Goal: Task Accomplishment & Management: Complete application form

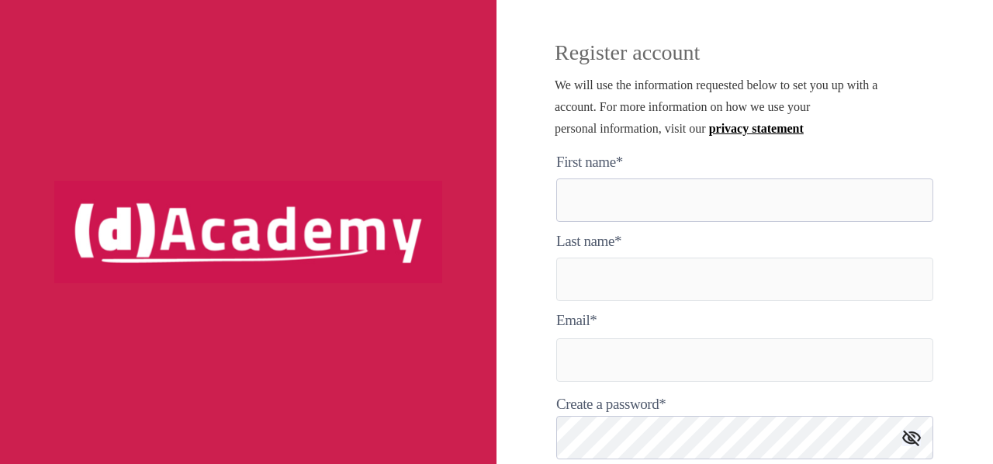
click at [702, 182] on here "text" at bounding box center [744, 200] width 377 height 43
type here "*****"
type input "**********"
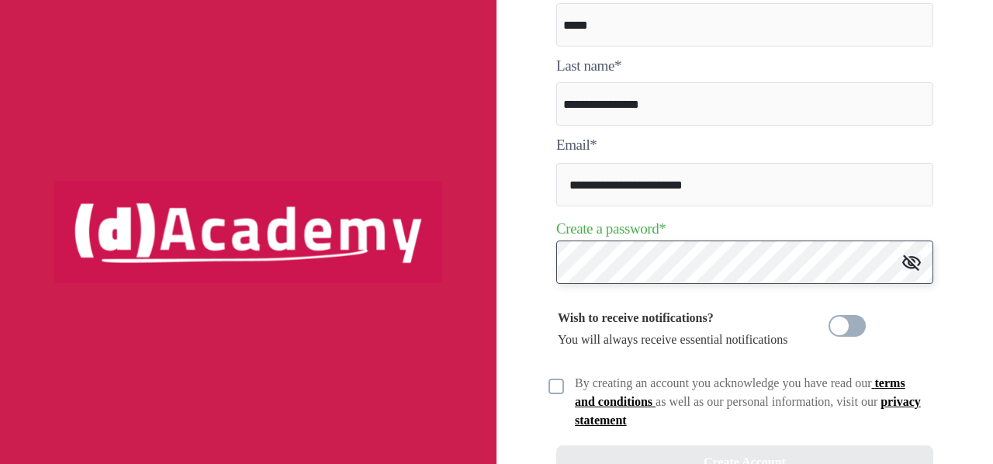
scroll to position [241, 0]
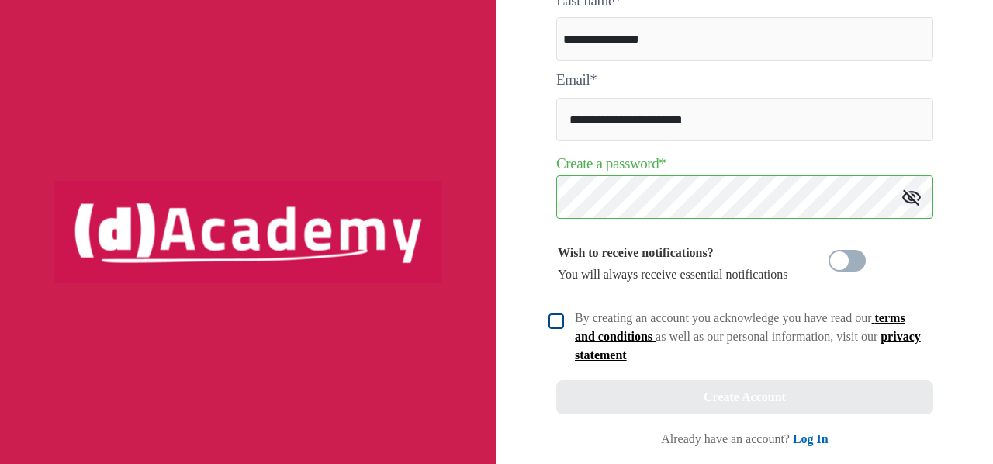
click at [557, 325] on img at bounding box center [557, 322] width 16 height 16
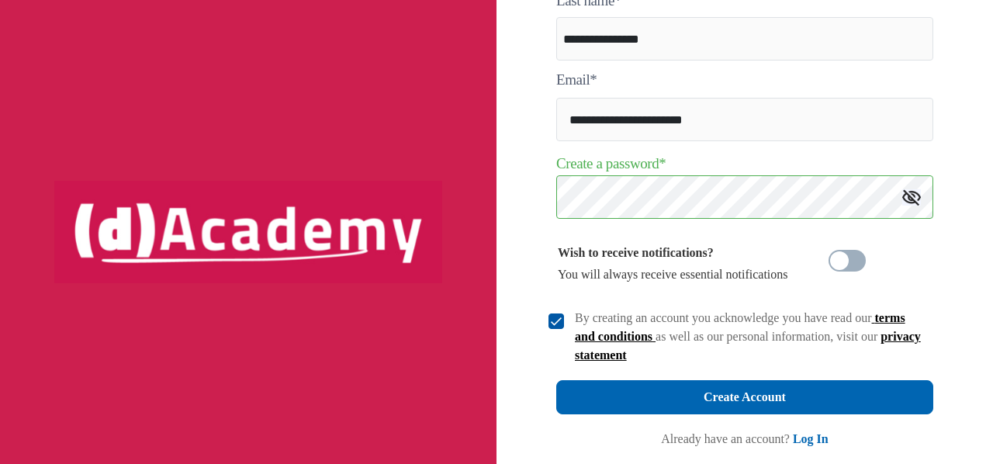
click at [916, 199] on img at bounding box center [912, 197] width 19 height 16
click at [916, 199] on img at bounding box center [912, 197] width 19 height 19
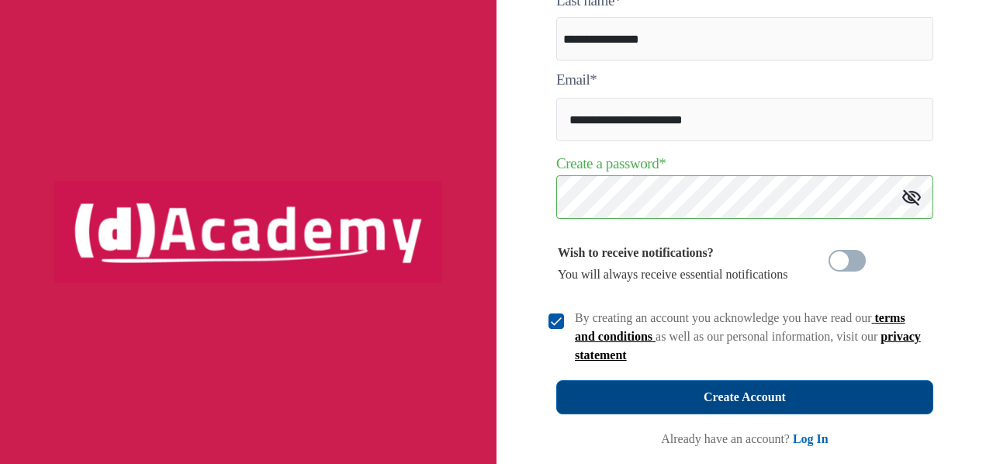
click at [844, 386] on button "Create Account" at bounding box center [744, 397] width 377 height 34
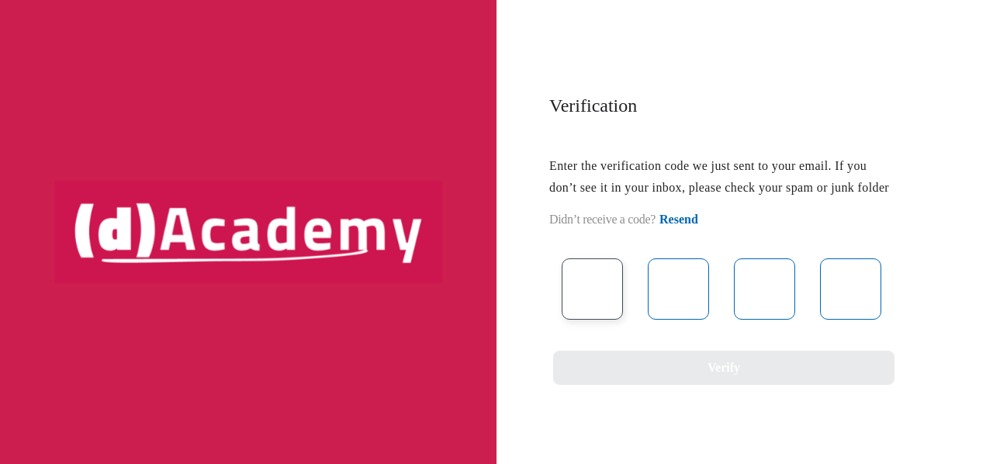
click at [581, 320] on input "text" at bounding box center [592, 288] width 61 height 61
type input "*"
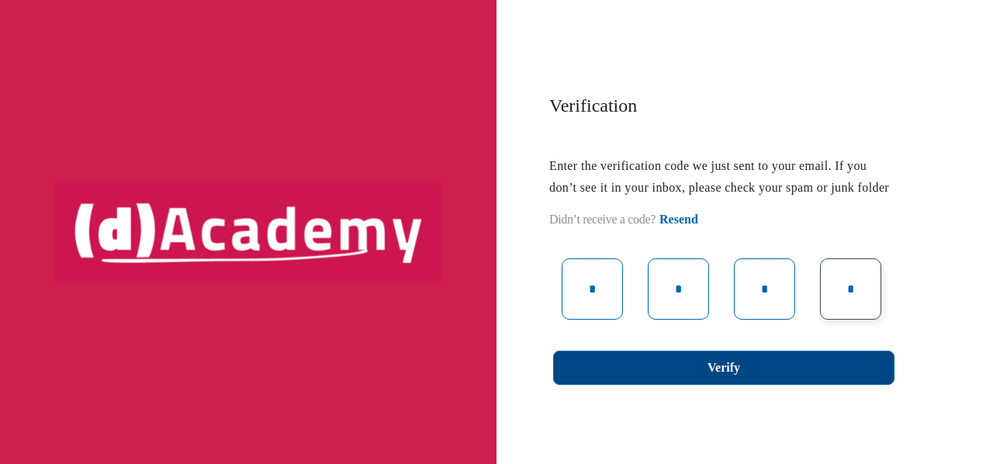
type input "*"
click at [801, 385] on button "Verify" at bounding box center [723, 368] width 341 height 34
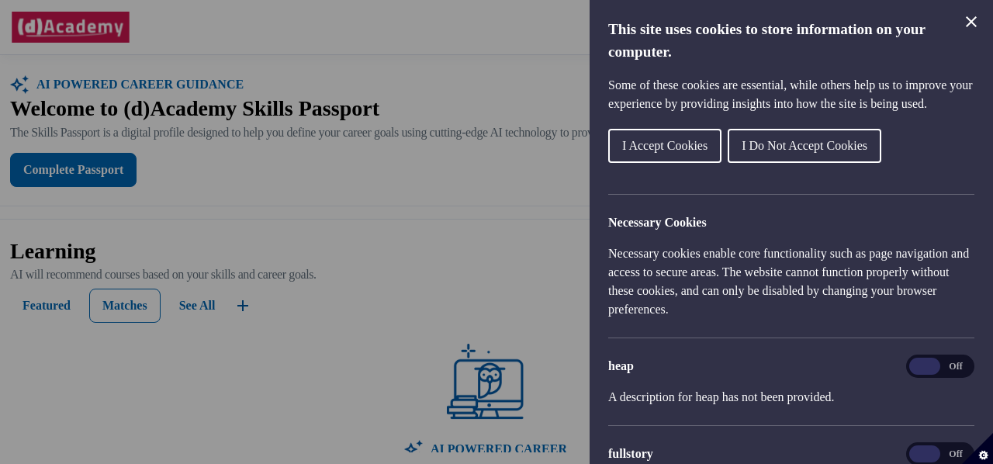
click at [677, 152] on span "I Accept Cookies" at bounding box center [664, 145] width 85 height 13
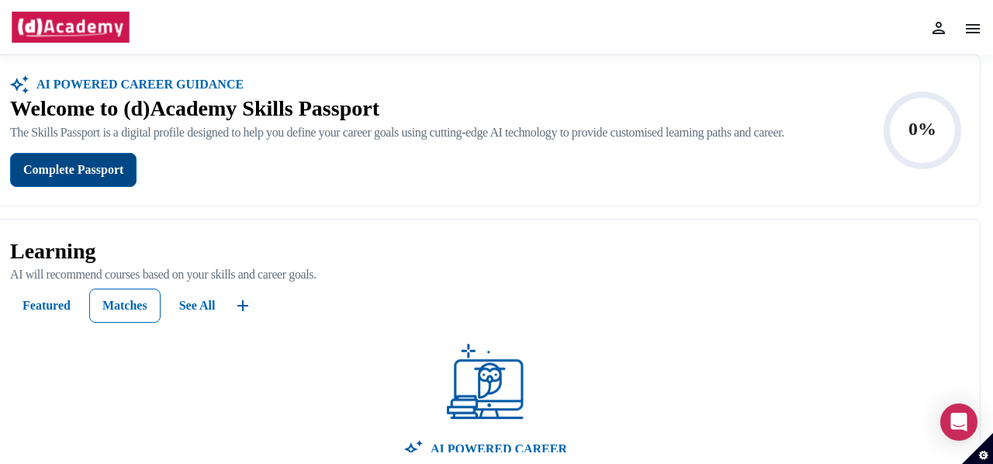
click at [93, 166] on div "Complete Passport" at bounding box center [73, 170] width 100 height 22
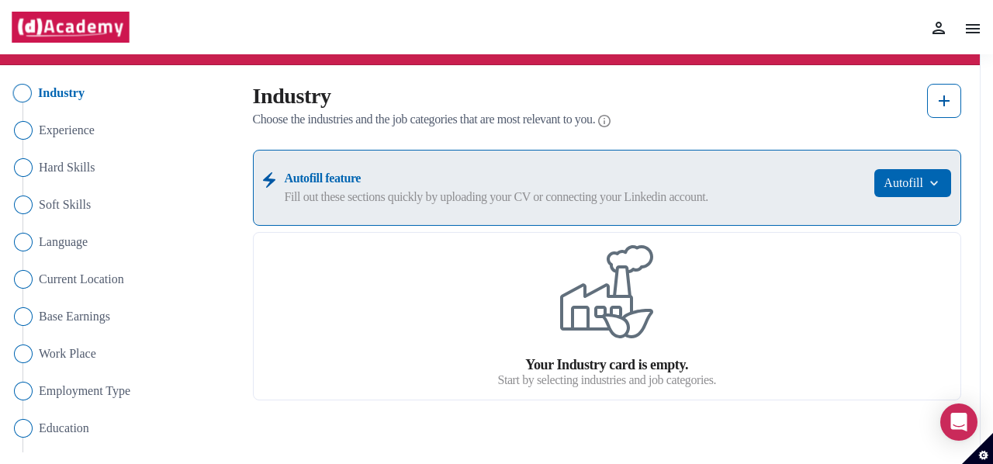
scroll to position [98, 0]
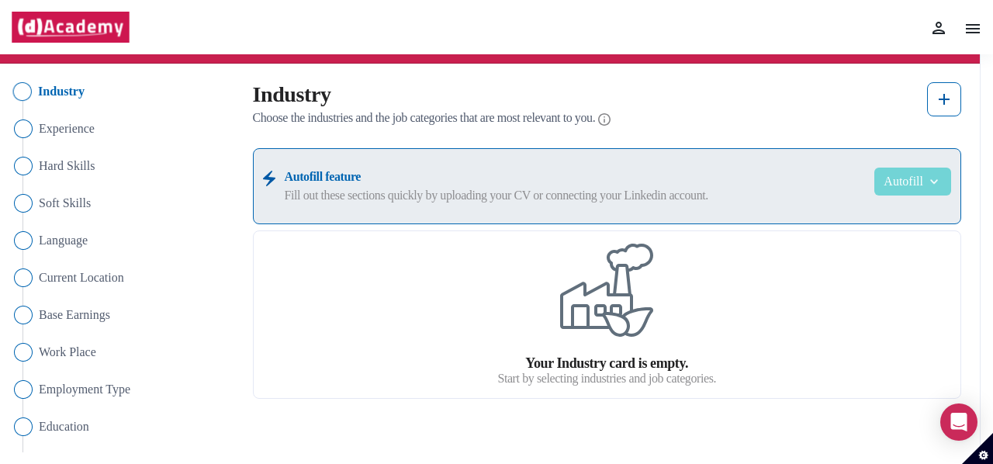
click at [909, 178] on button "Autofill" at bounding box center [913, 182] width 77 height 28
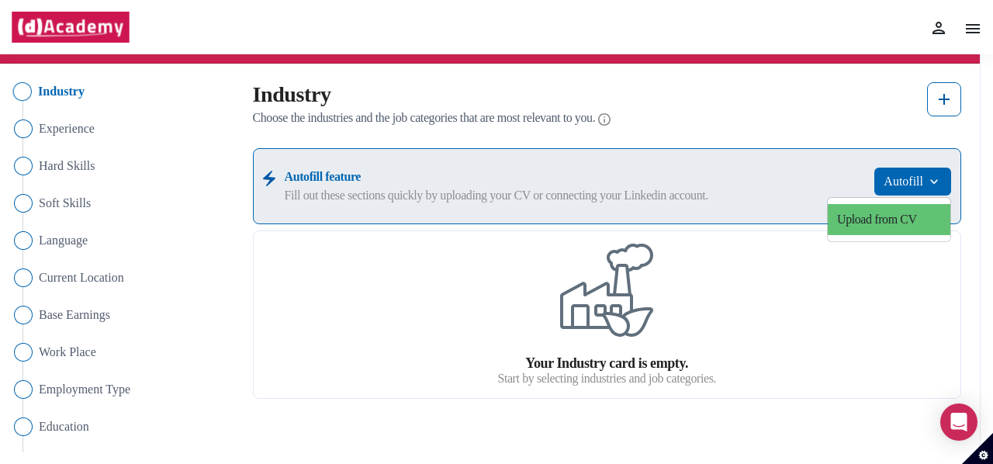
click at [893, 210] on link "Upload from CV" at bounding box center [889, 219] width 123 height 31
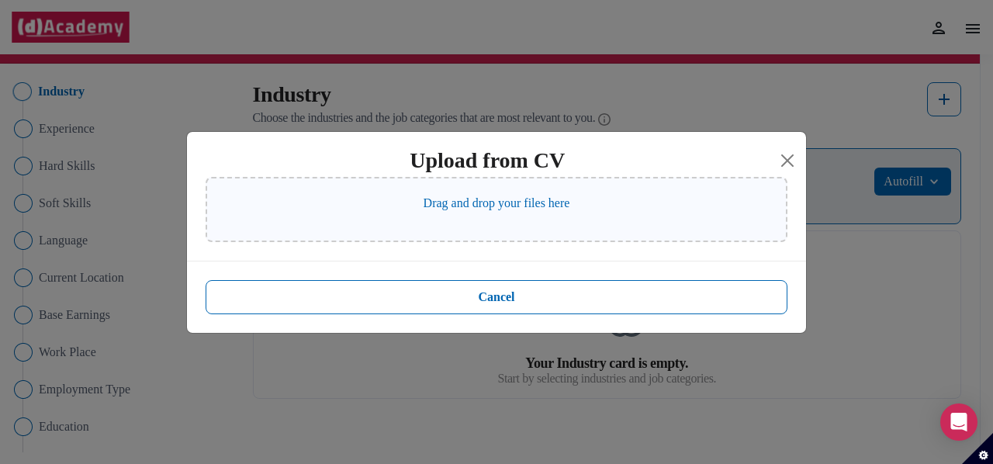
click at [474, 197] on p "Drag and drop your files here" at bounding box center [497, 203] width 147 height 19
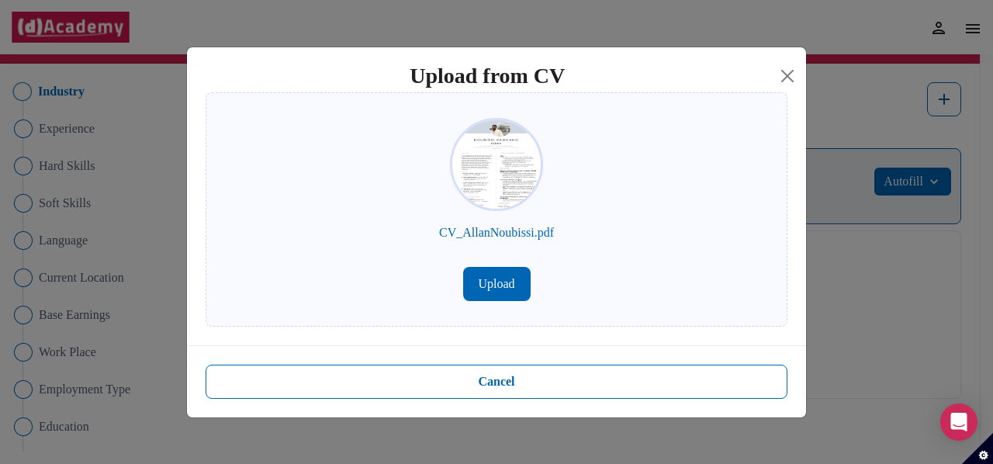
click at [503, 270] on button "Upload" at bounding box center [497, 284] width 68 height 34
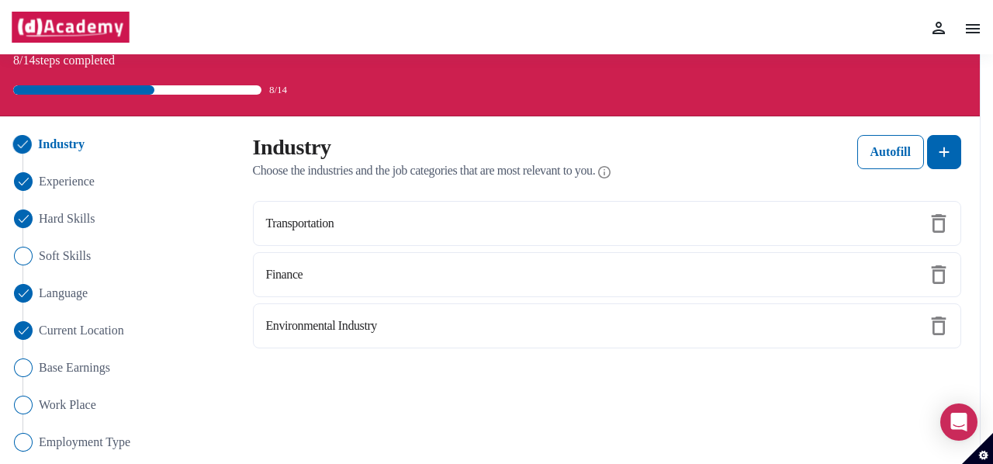
scroll to position [45, 0]
click at [939, 165] on button at bounding box center [944, 152] width 34 height 34
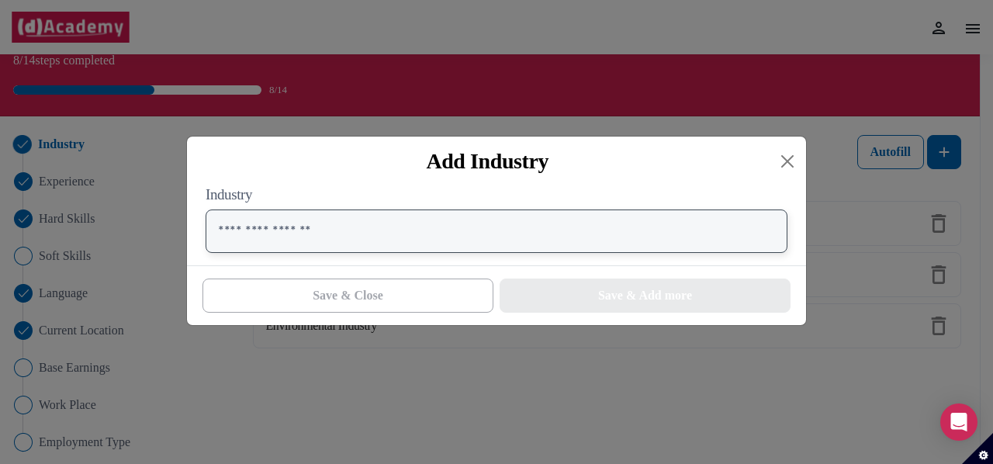
click at [466, 217] on input "text" at bounding box center [497, 231] width 582 height 43
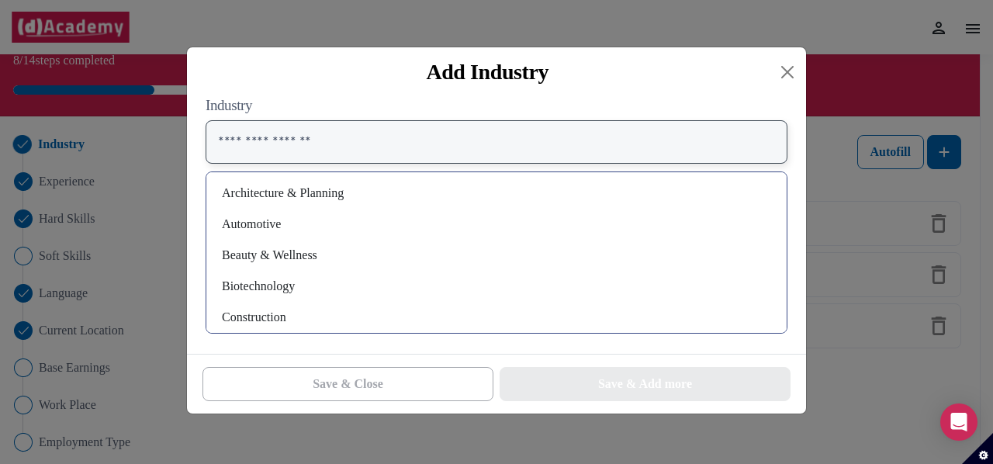
scroll to position [106, 0]
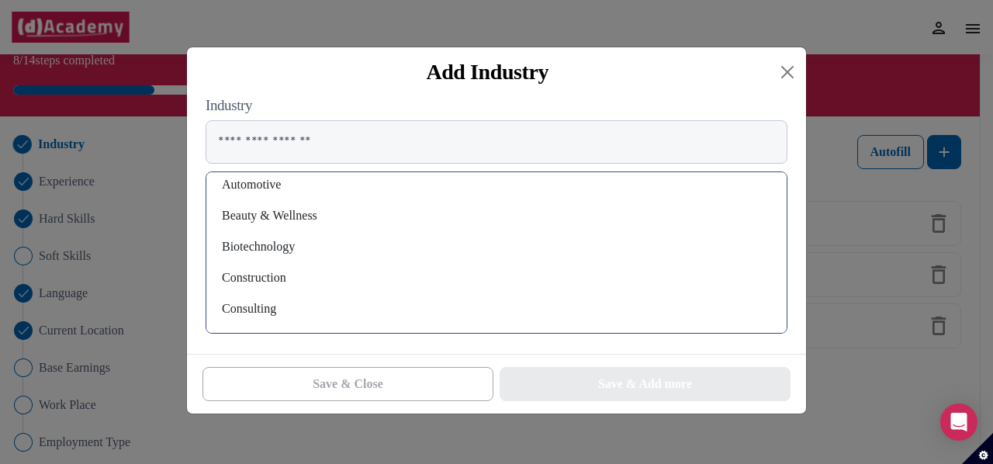
click at [349, 241] on div "Biotechnology" at bounding box center [497, 246] width 556 height 25
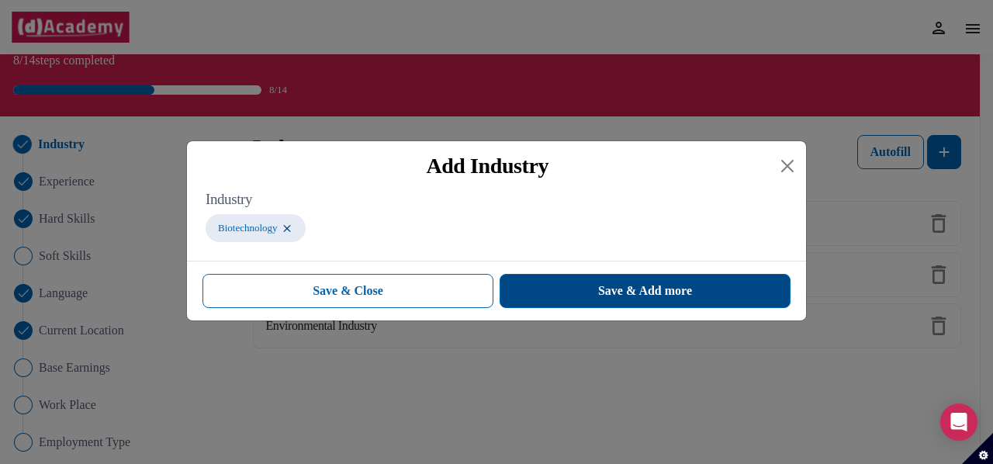
click at [568, 293] on button "Save & Add more" at bounding box center [645, 291] width 291 height 34
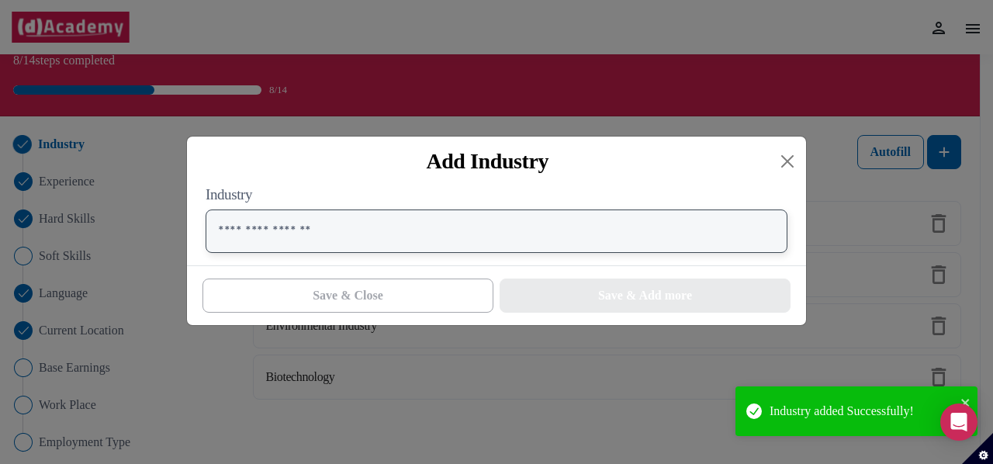
click at [441, 235] on input "text" at bounding box center [497, 231] width 582 height 43
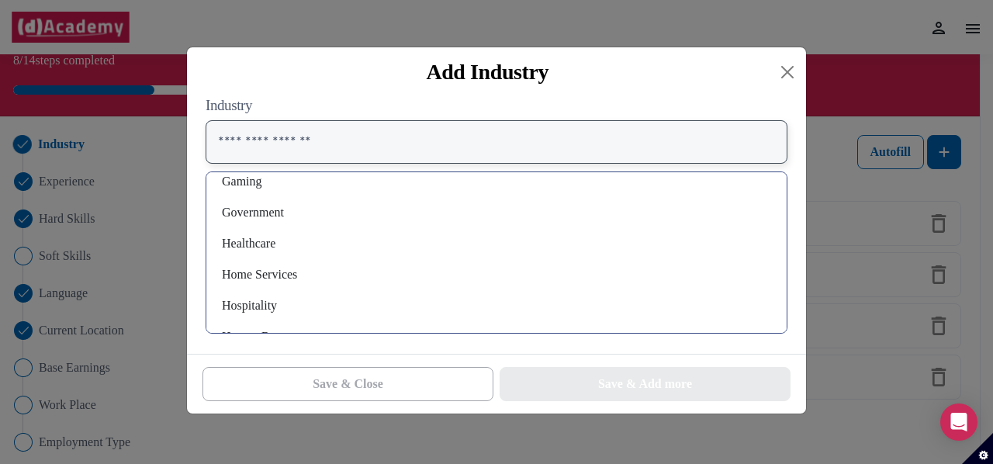
scroll to position [606, 0]
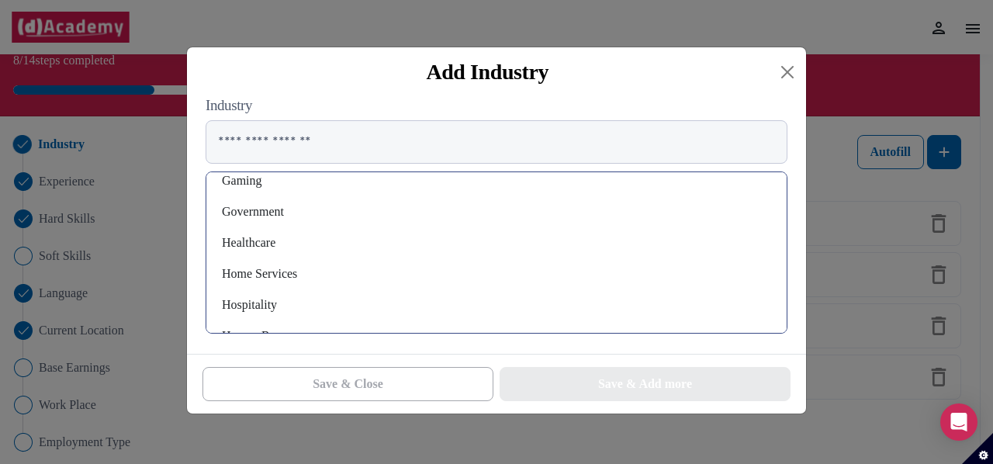
click at [282, 243] on div "Healthcare" at bounding box center [497, 242] width 556 height 25
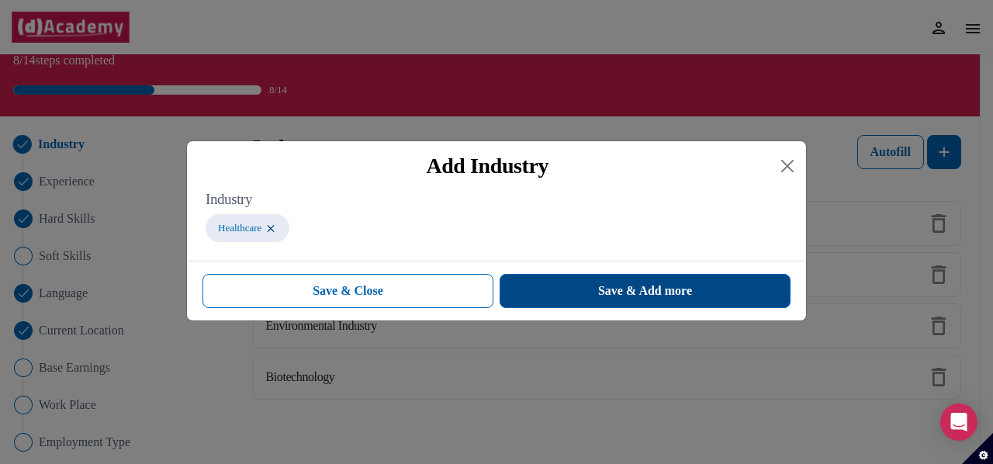
click at [632, 307] on button "Save & Add more" at bounding box center [645, 291] width 291 height 34
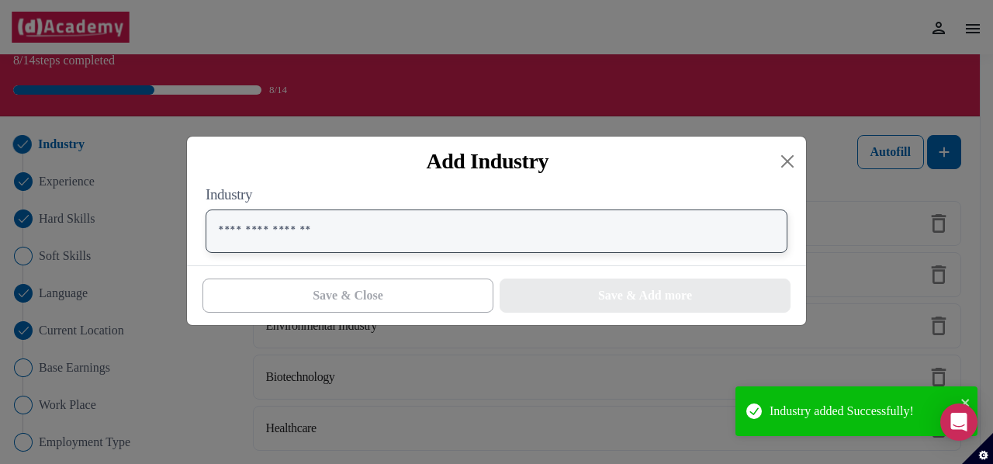
click at [512, 241] on input "text" at bounding box center [497, 231] width 582 height 43
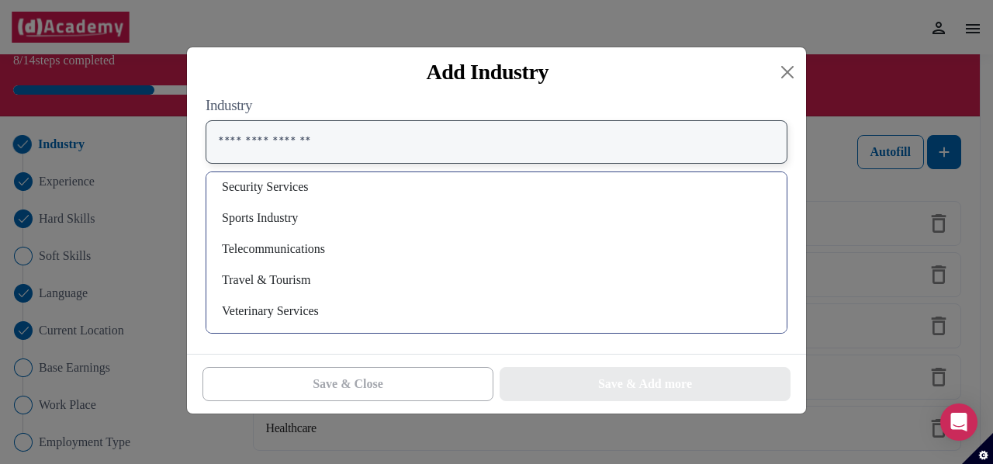
scroll to position [1118, 0]
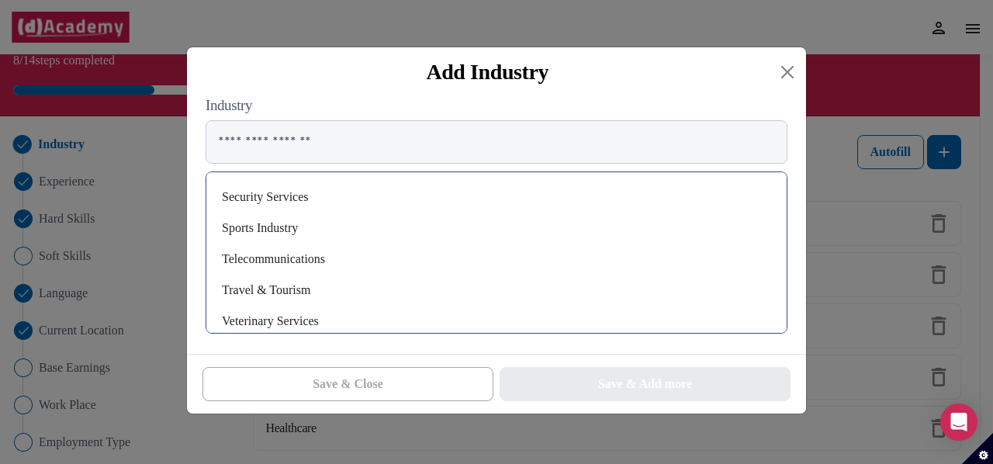
click at [310, 255] on div "Telecommunications" at bounding box center [497, 259] width 556 height 25
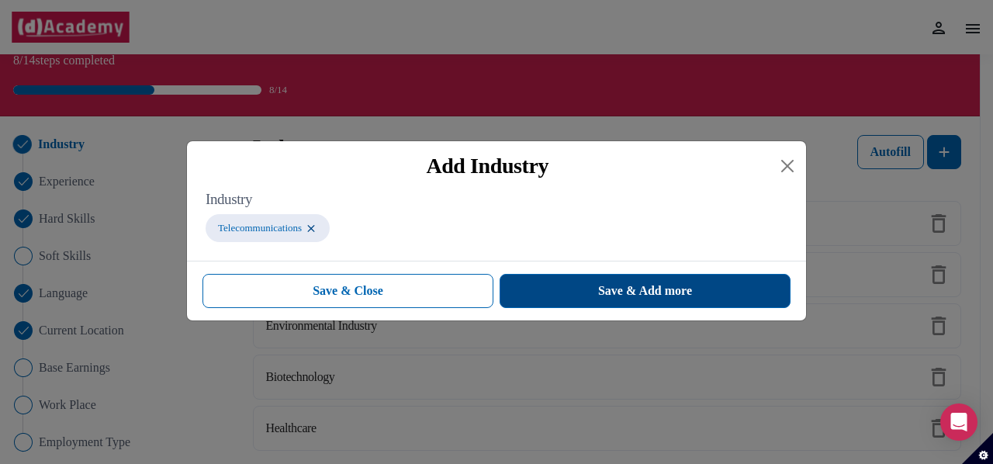
click at [617, 289] on span "Save & Add more" at bounding box center [645, 291] width 94 height 19
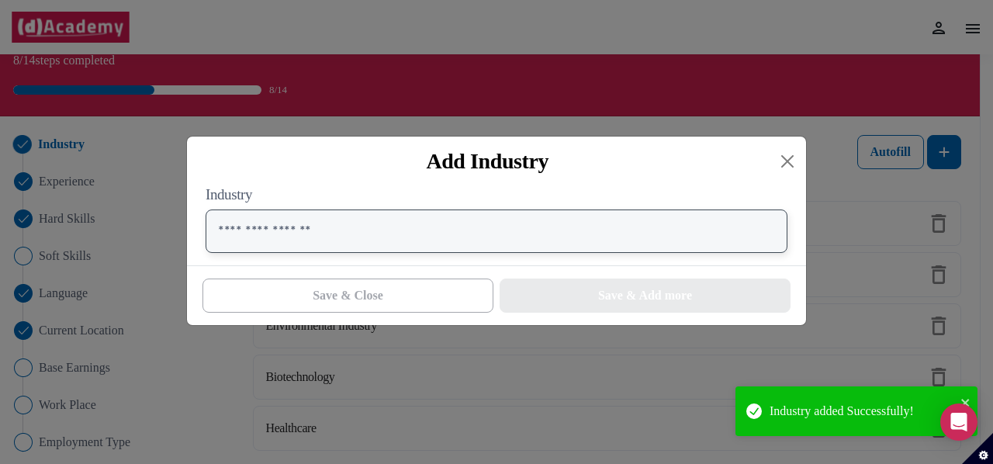
click at [459, 251] on input "text" at bounding box center [497, 231] width 582 height 43
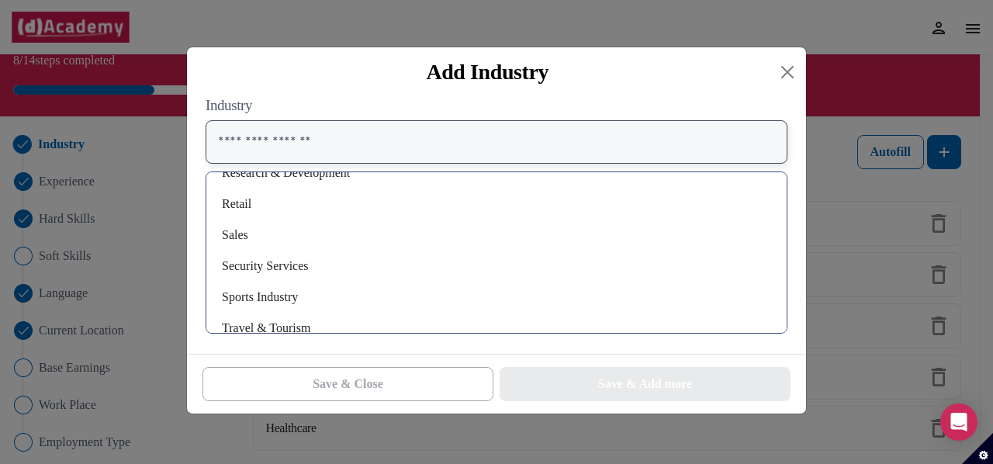
scroll to position [1049, 0]
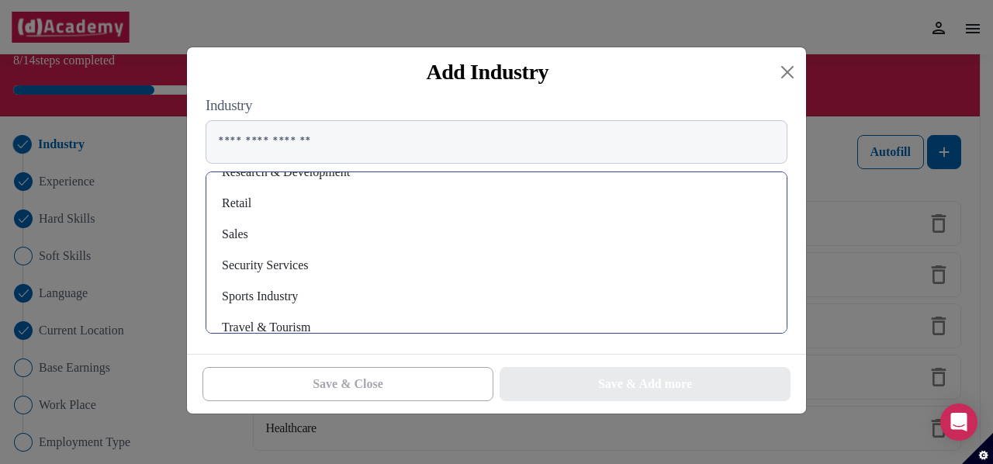
click at [331, 289] on div "Sports Industry" at bounding box center [497, 296] width 556 height 25
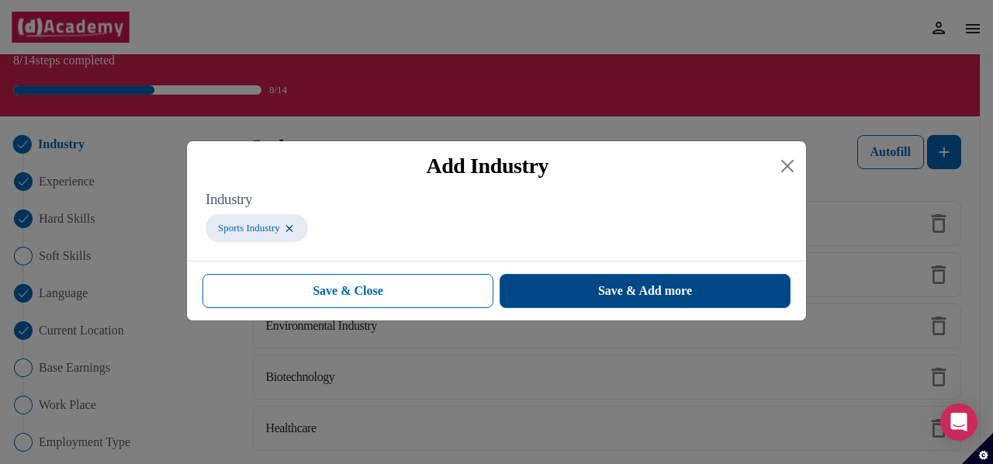
click at [608, 277] on button "Save & Add more" at bounding box center [645, 291] width 291 height 34
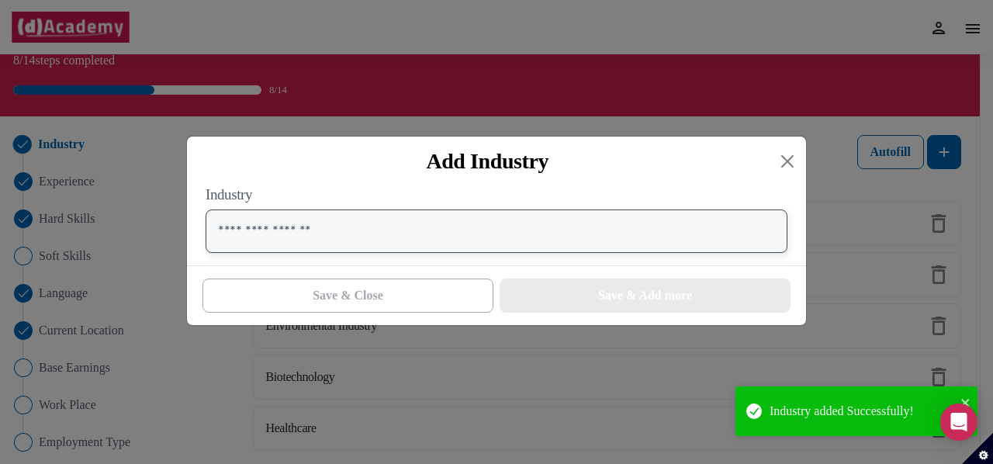
click at [492, 224] on input "text" at bounding box center [497, 231] width 582 height 43
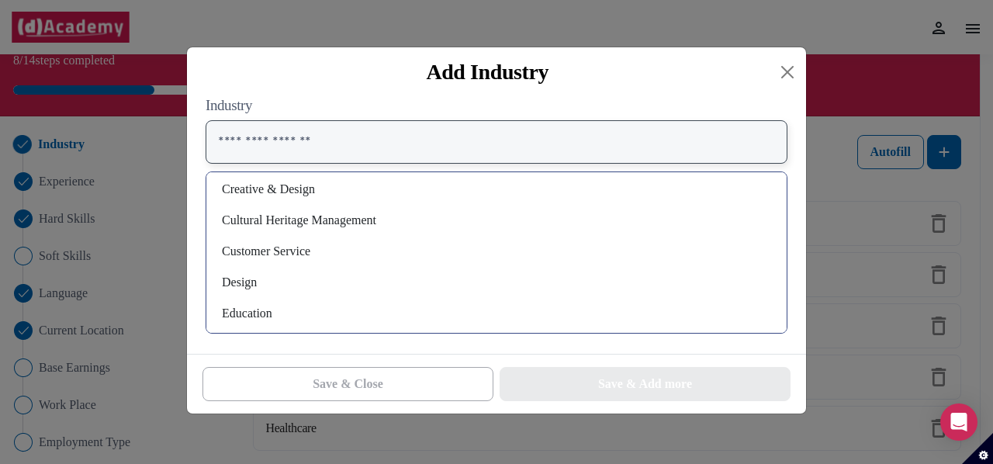
scroll to position [0, 0]
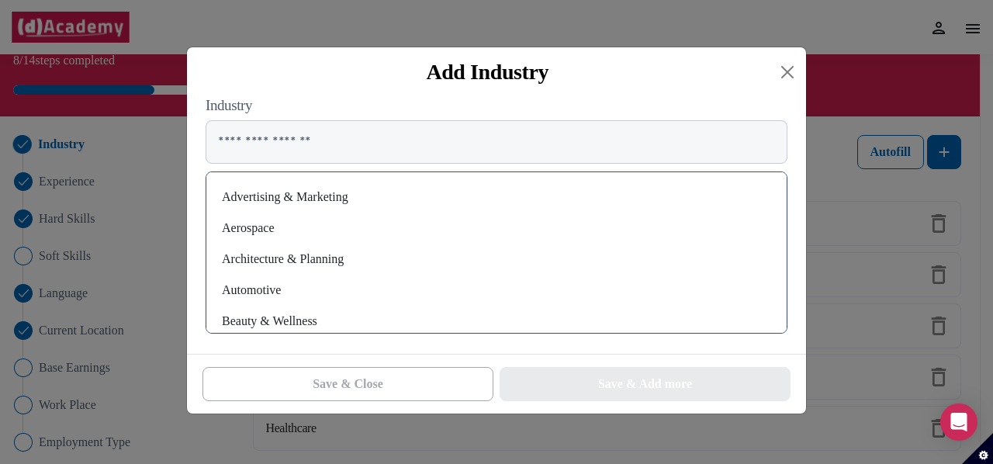
click at [267, 286] on div "Automotive" at bounding box center [497, 290] width 556 height 25
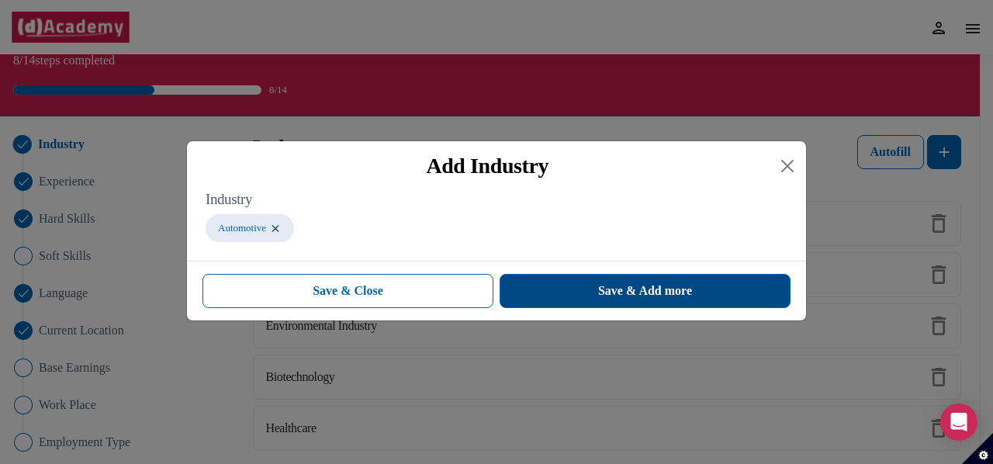
click at [593, 282] on button "Save & Add more" at bounding box center [645, 291] width 291 height 34
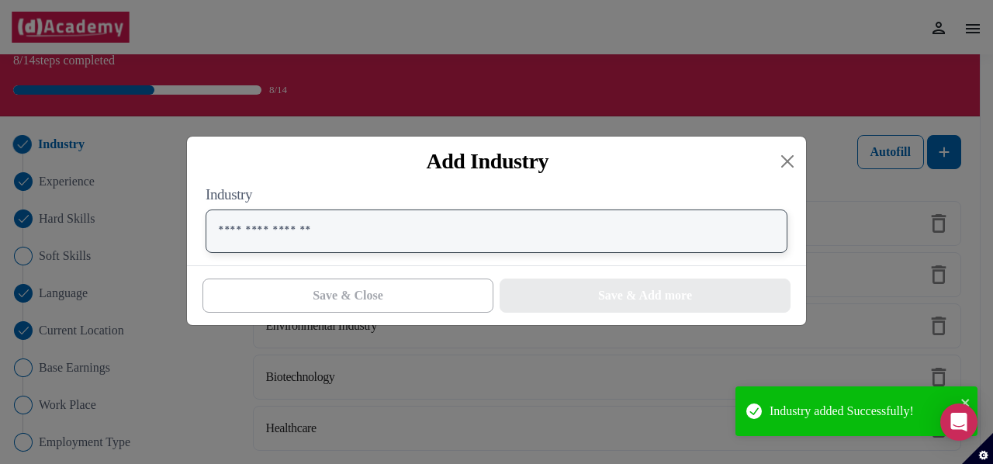
click at [416, 228] on input "text" at bounding box center [497, 231] width 582 height 43
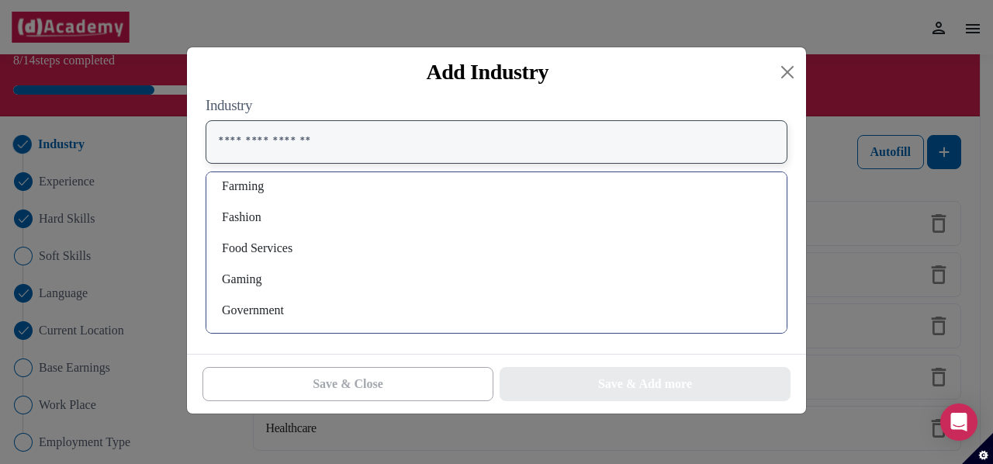
scroll to position [477, 0]
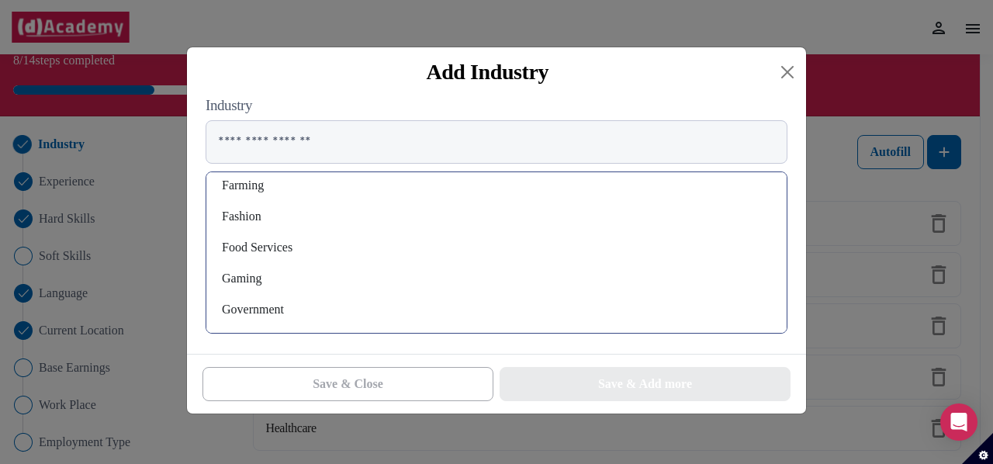
click at [325, 213] on div "Fashion" at bounding box center [497, 216] width 556 height 25
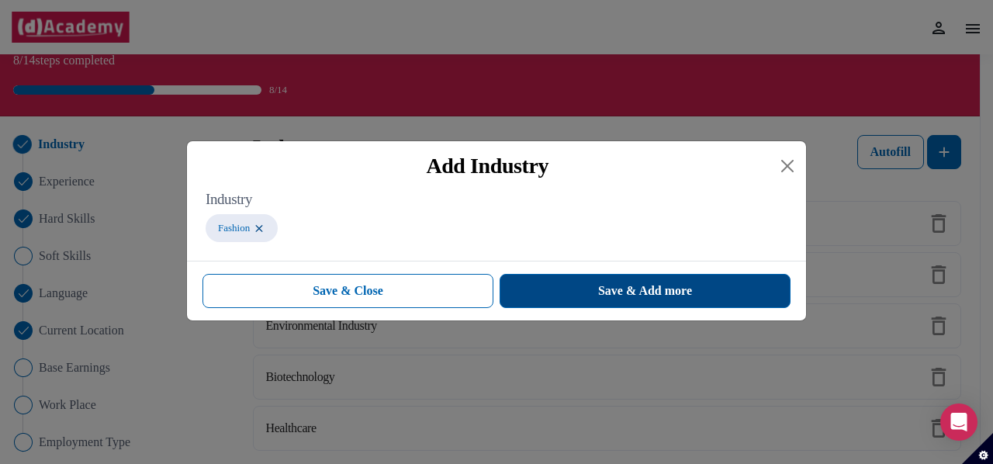
click at [608, 287] on span "Save & Add more" at bounding box center [645, 291] width 94 height 19
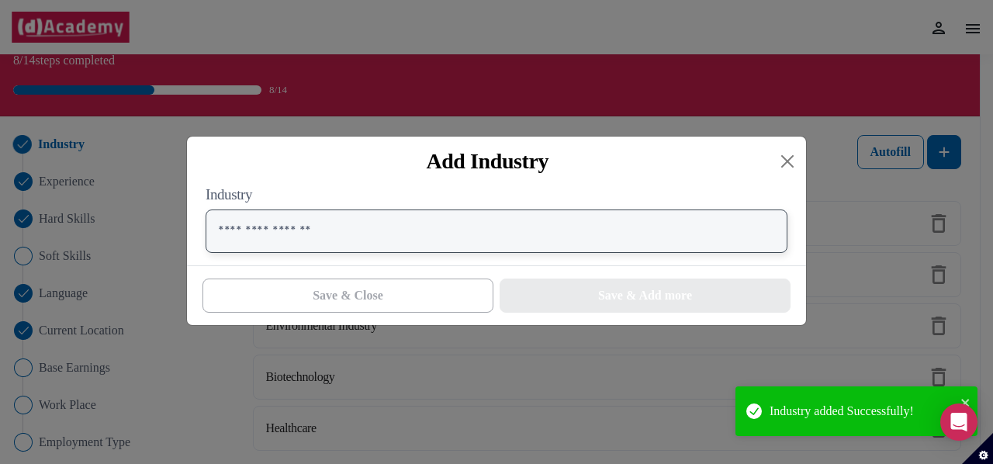
click at [353, 230] on input "text" at bounding box center [497, 231] width 582 height 43
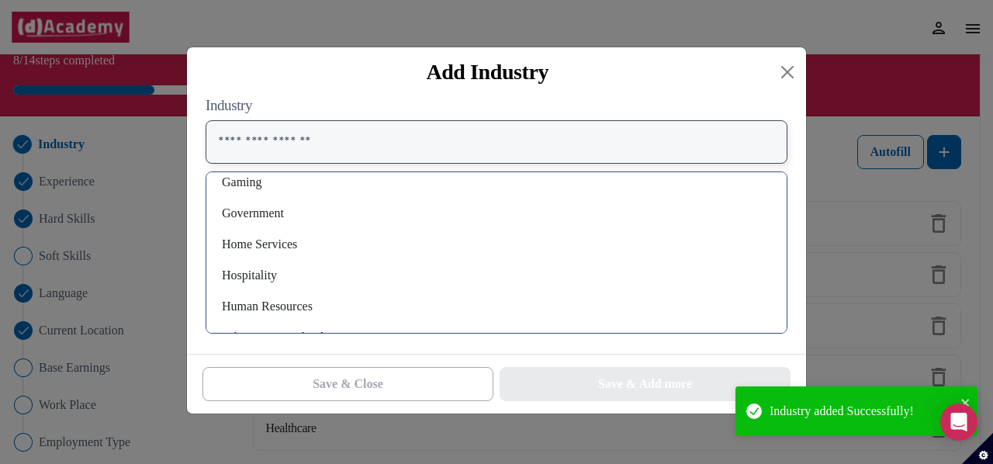
scroll to position [543, 0]
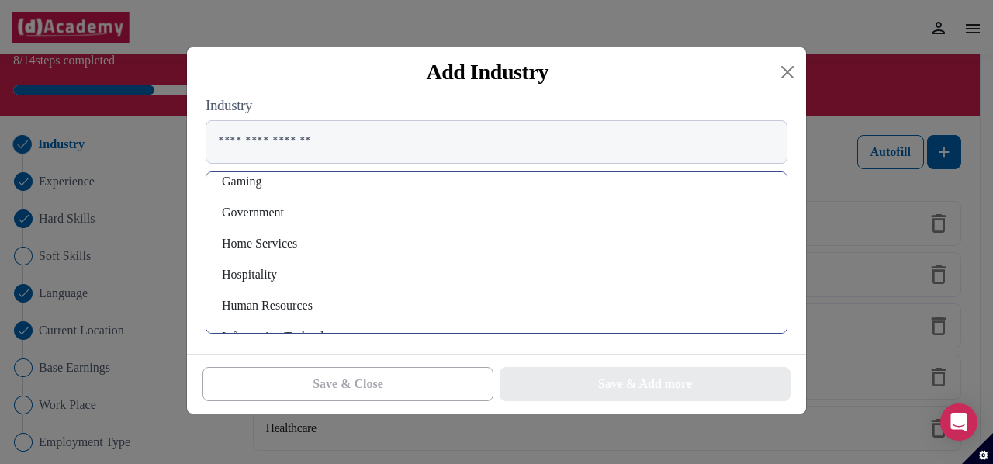
click at [299, 209] on div "Government" at bounding box center [497, 212] width 556 height 25
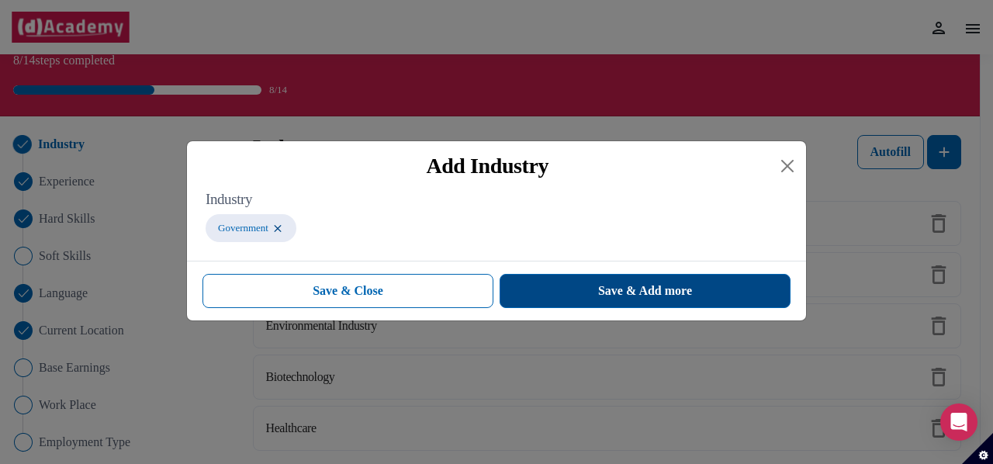
click at [594, 300] on button "Save & Add more" at bounding box center [645, 291] width 291 height 34
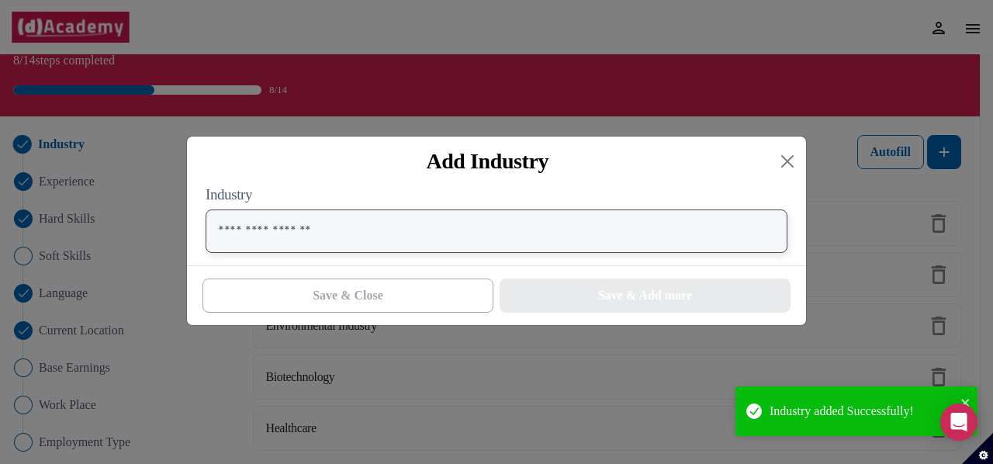
click at [388, 231] on input "text" at bounding box center [497, 231] width 582 height 43
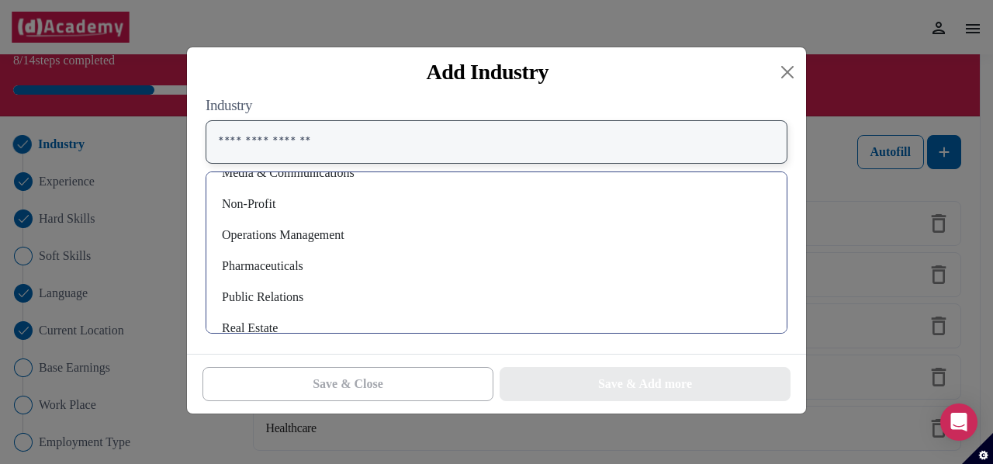
scroll to position [782, 0]
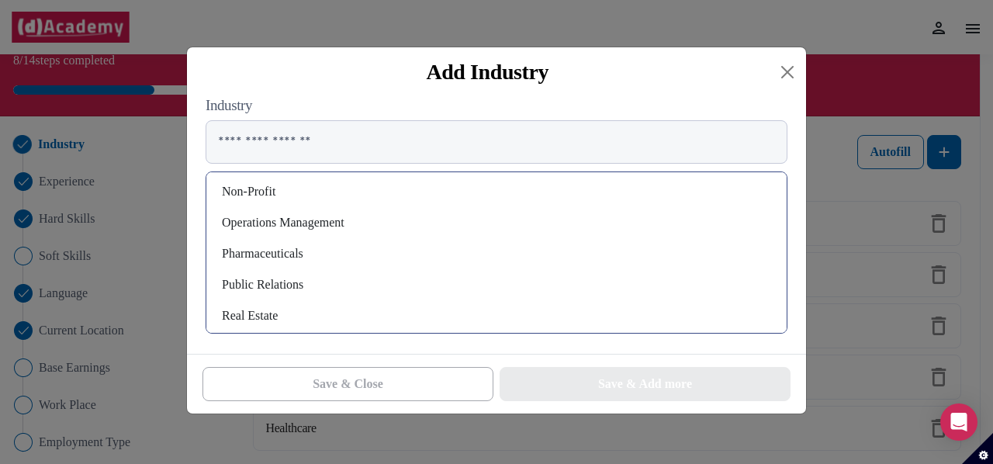
click at [352, 251] on div "Pharmaceuticals" at bounding box center [497, 253] width 556 height 25
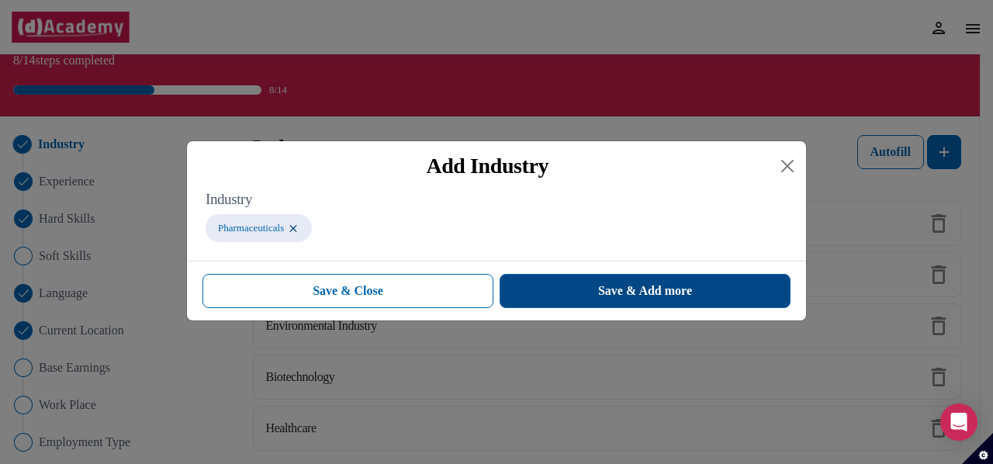
click at [544, 293] on button "Save & Add more" at bounding box center [645, 291] width 291 height 34
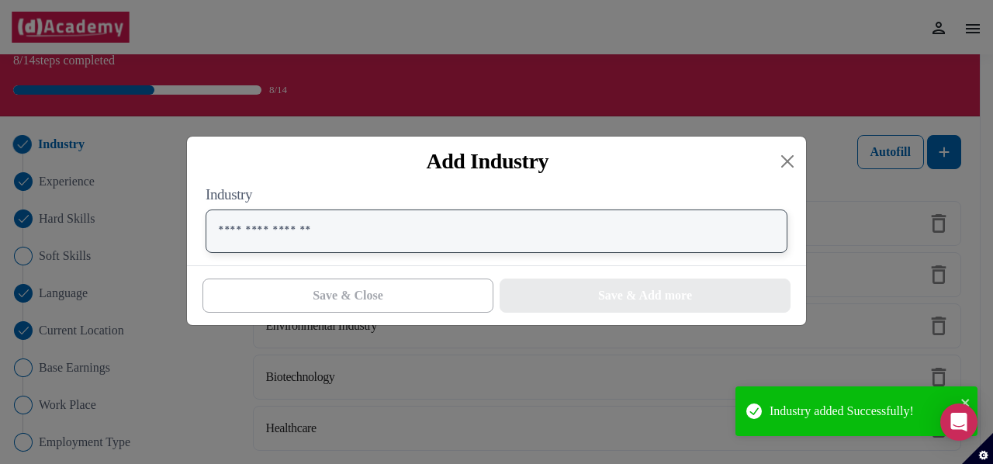
click at [410, 213] on input "text" at bounding box center [497, 231] width 582 height 43
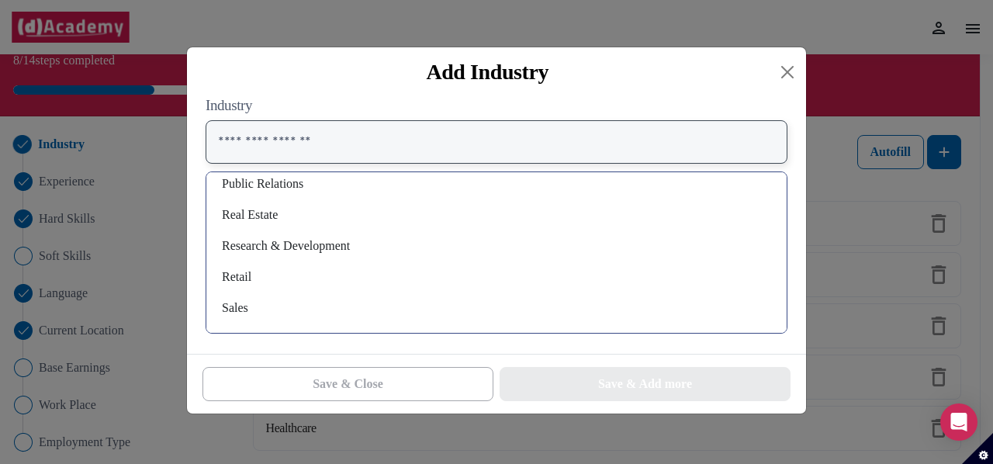
scroll to position [853, 0]
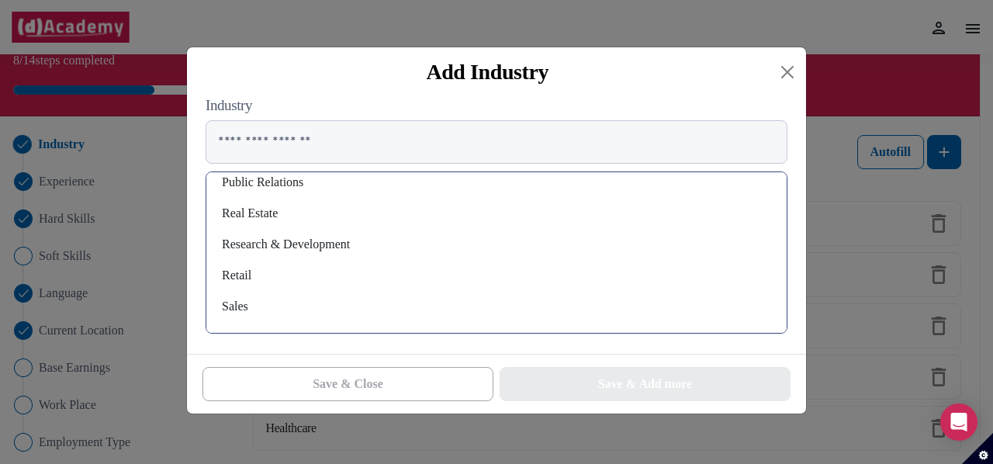
click at [365, 225] on div "Real Estate" at bounding box center [497, 213] width 556 height 25
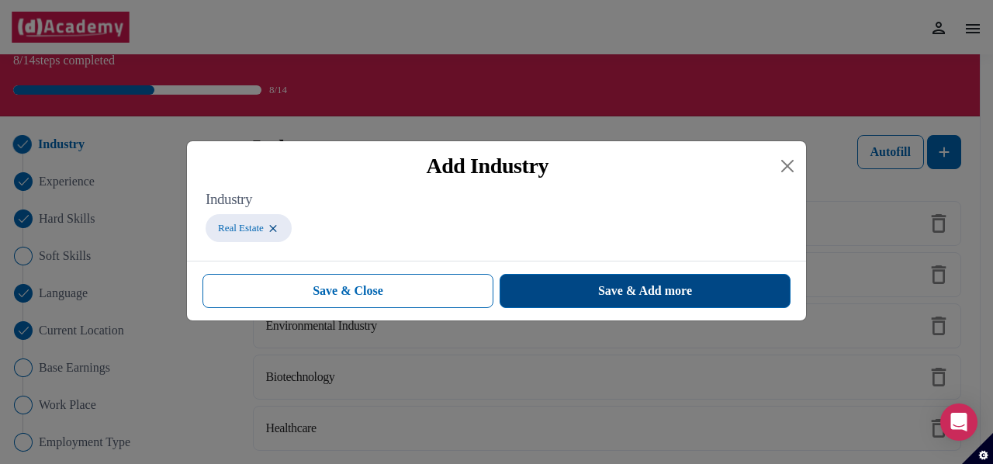
click at [525, 279] on button "Save & Add more" at bounding box center [645, 291] width 291 height 34
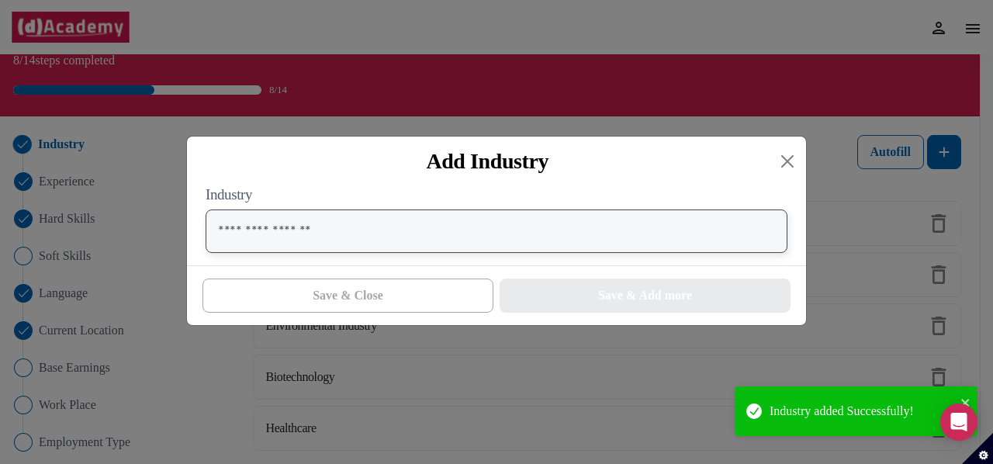
click at [355, 241] on input "text" at bounding box center [497, 231] width 582 height 43
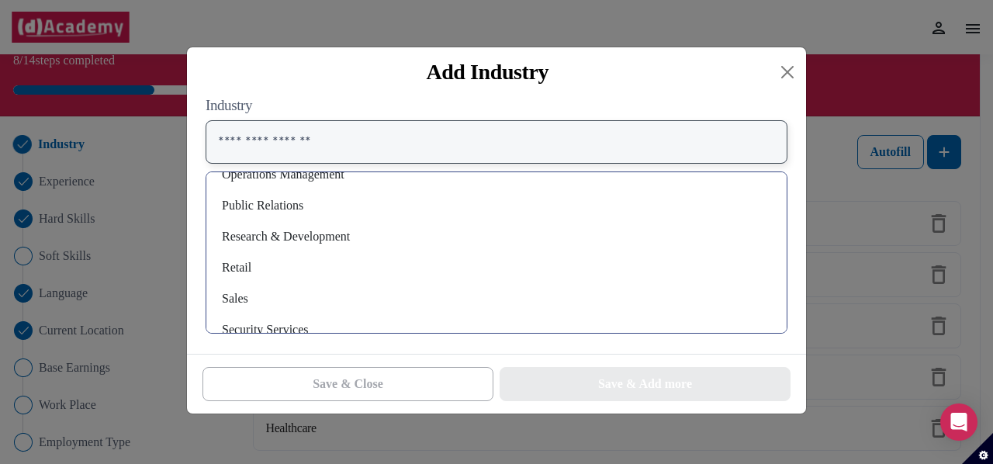
scroll to position [829, 0]
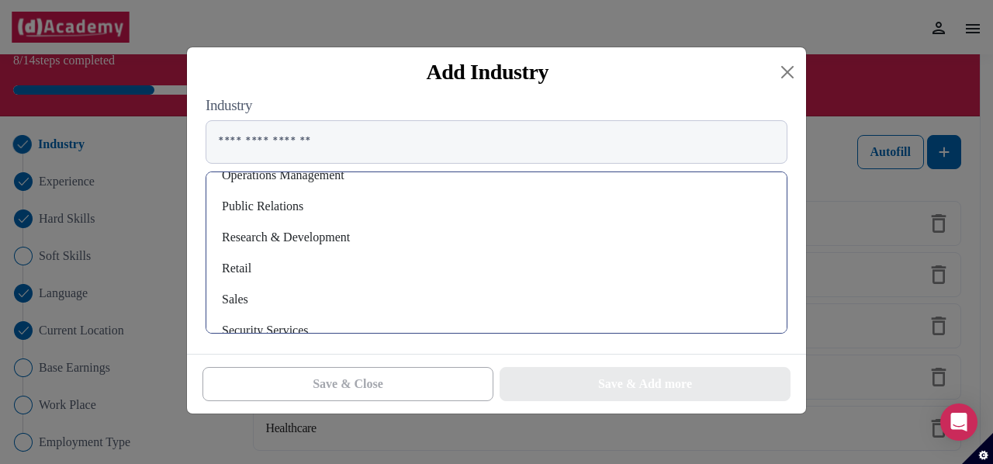
click at [313, 230] on div "Research & Development" at bounding box center [497, 237] width 556 height 25
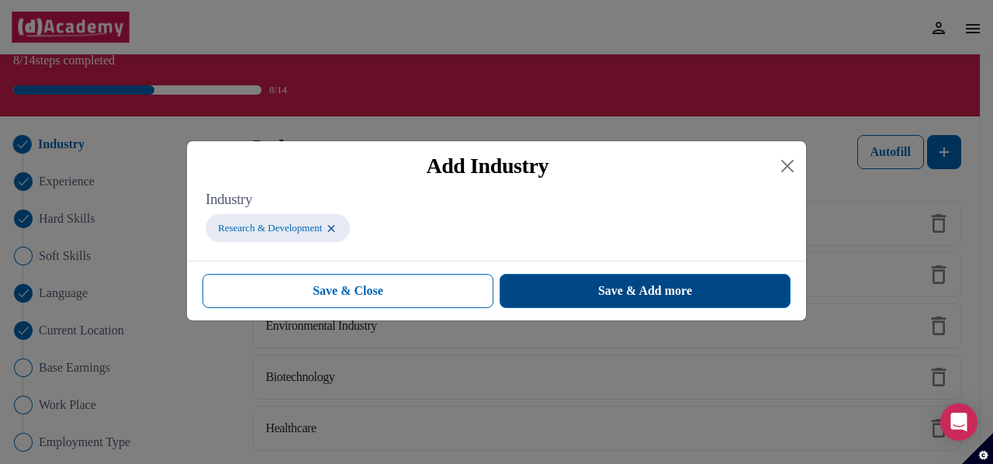
click at [555, 284] on button "Save & Add more" at bounding box center [645, 291] width 291 height 34
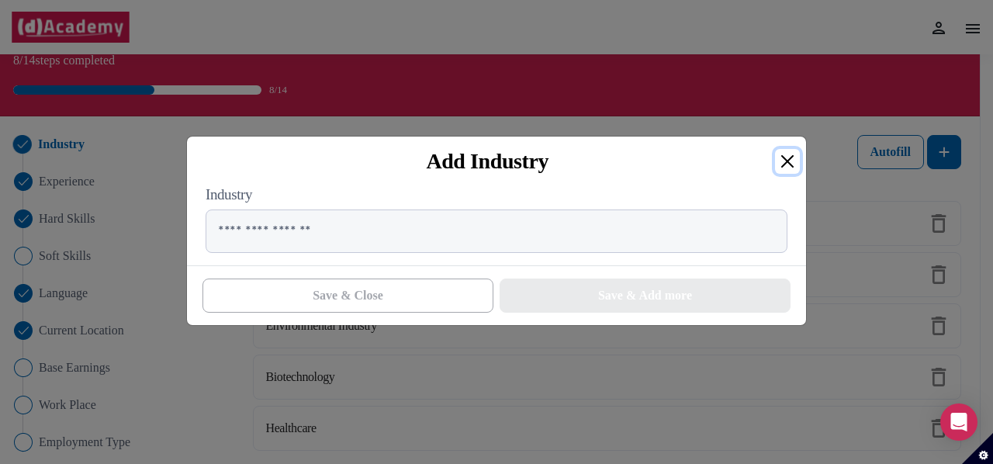
click at [787, 158] on button "Close" at bounding box center [787, 161] width 25 height 25
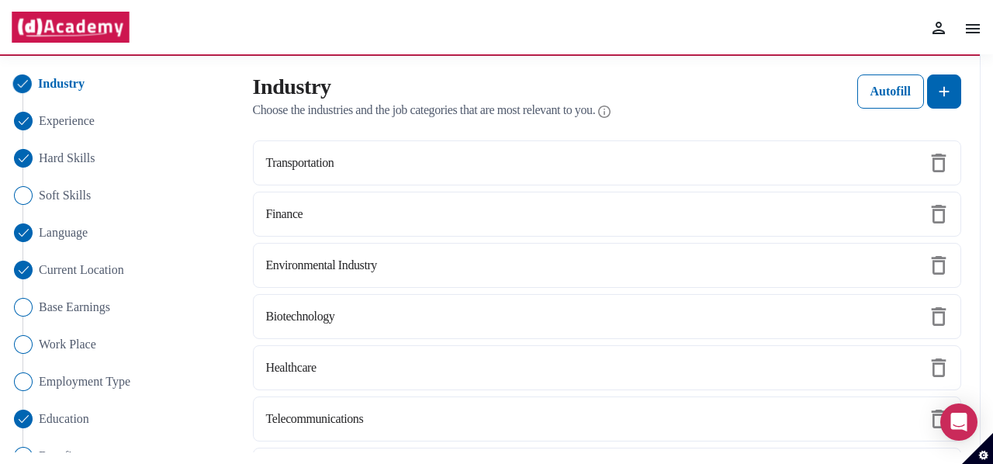
scroll to position [101, 0]
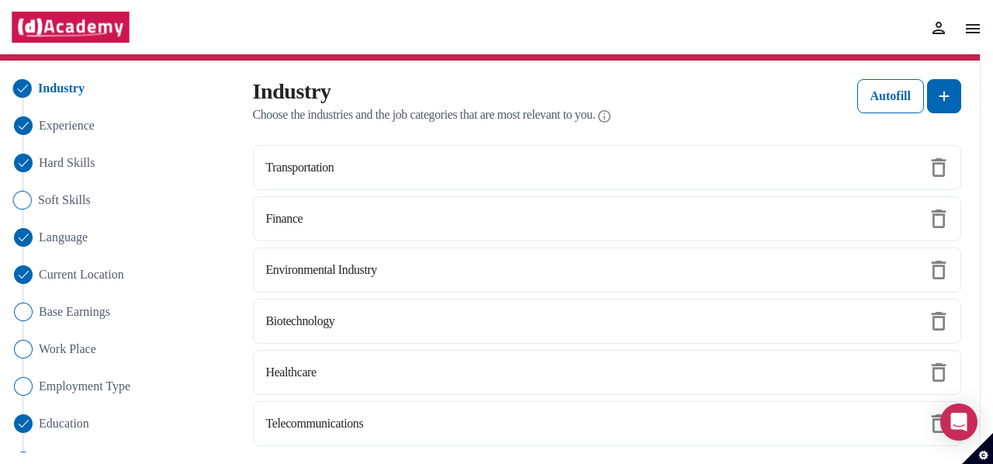
click at [66, 207] on span "Soft Skills" at bounding box center [64, 200] width 53 height 19
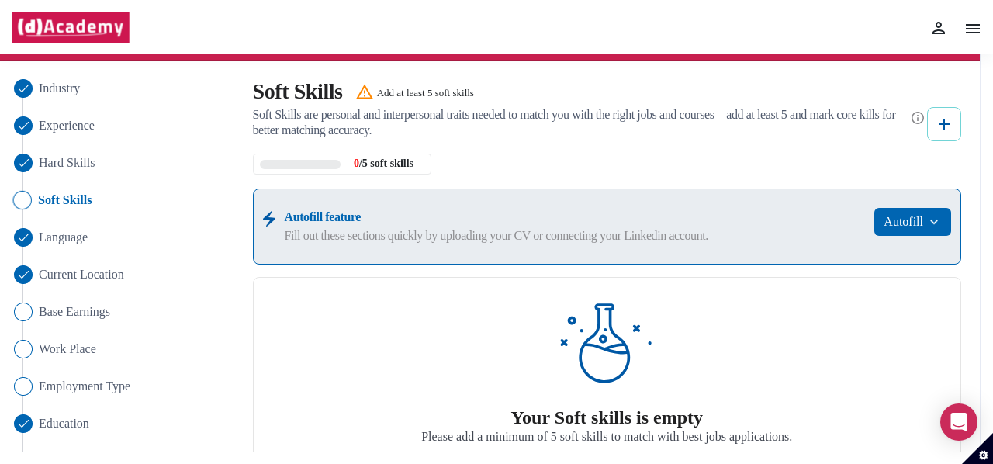
click at [943, 117] on img at bounding box center [944, 124] width 19 height 19
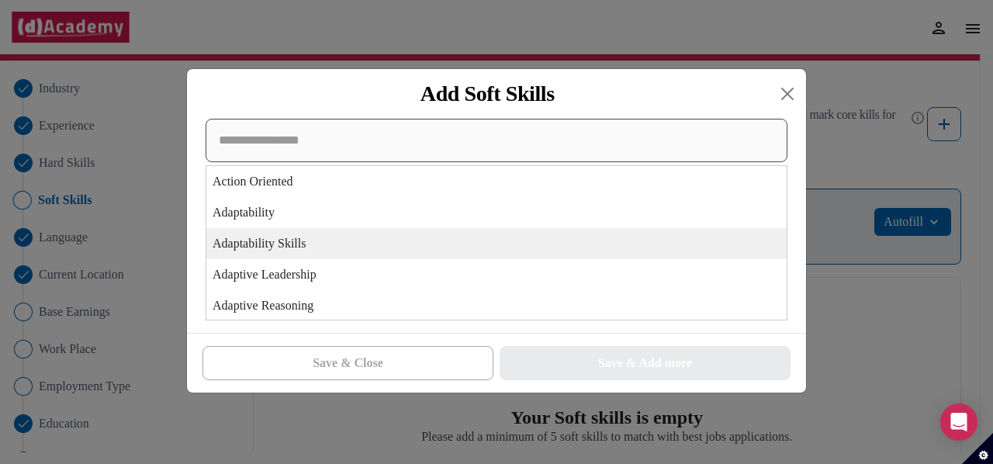
click at [464, 240] on div "Action Oriented Adaptability Adaptability Skills Adaptive Leadership Adaptive R…" at bounding box center [497, 220] width 582 height 202
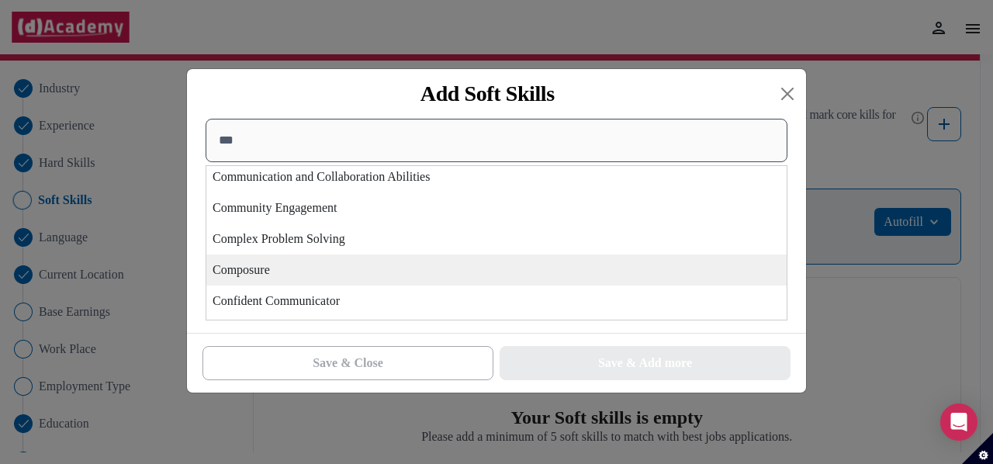
scroll to position [0, 0]
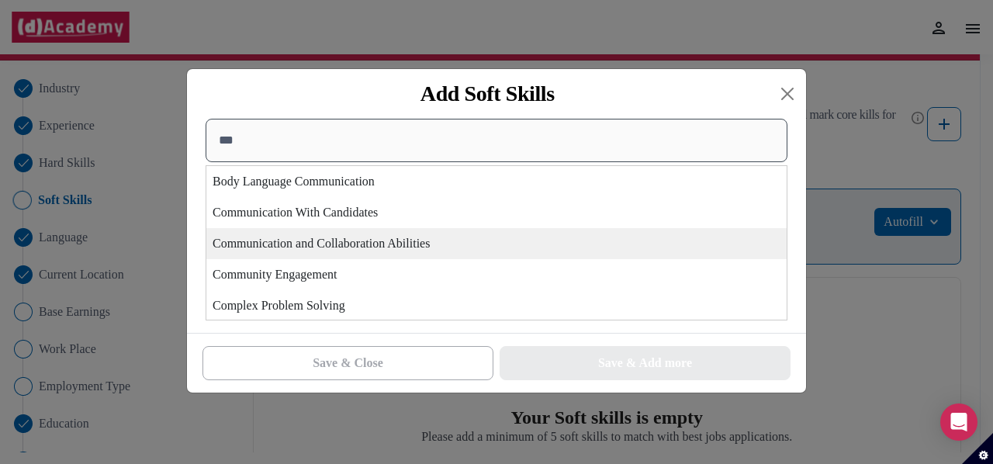
type input "***"
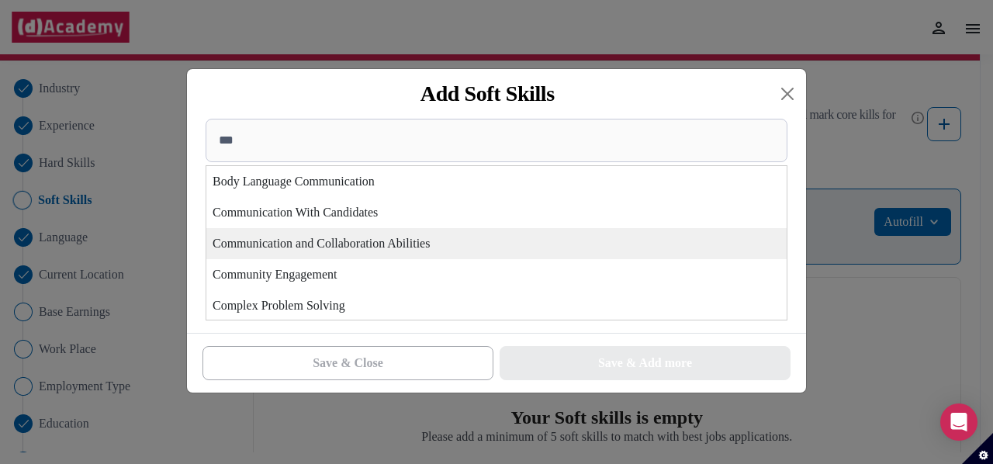
click at [287, 240] on div "Communication and Collaboration Abilities" at bounding box center [496, 243] width 581 height 31
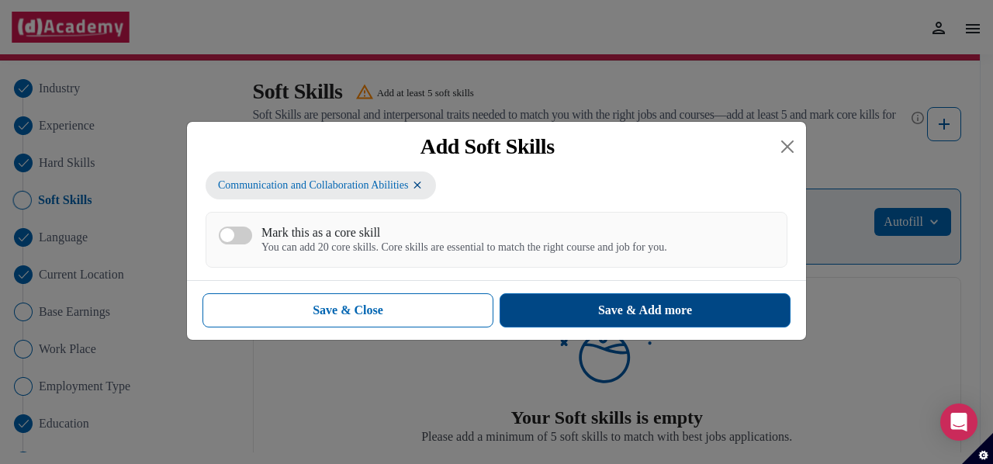
click at [539, 303] on button "Save & Add more" at bounding box center [645, 310] width 291 height 34
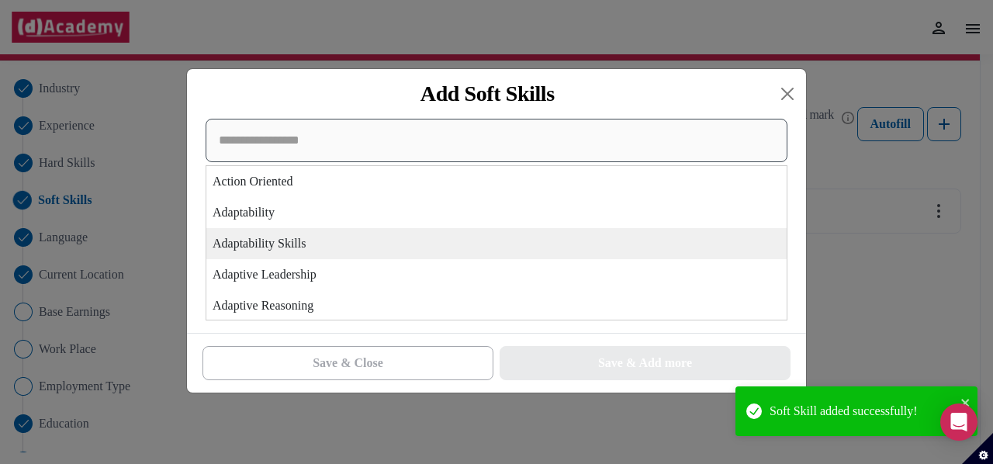
click at [472, 231] on div "Action Oriented Adaptability Adaptability Skills Adaptive Leadership Adaptive R…" at bounding box center [497, 220] width 582 height 202
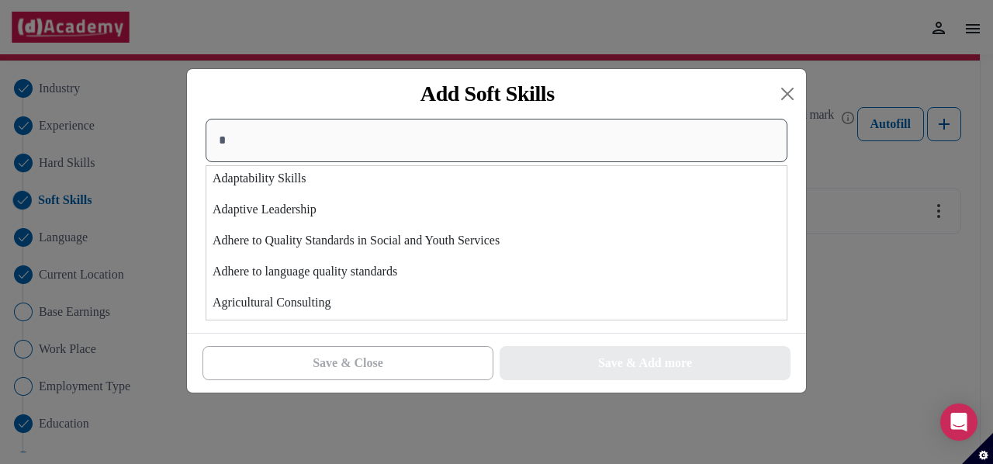
scroll to position [3, 0]
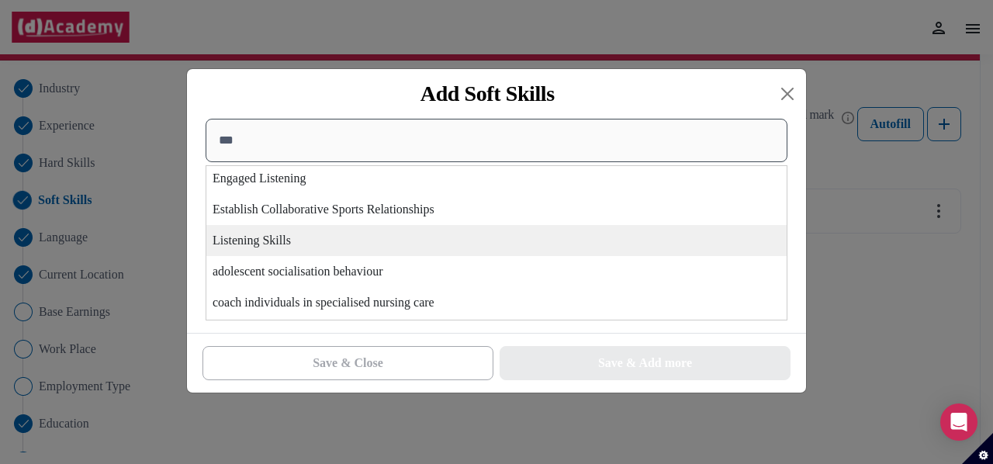
type input "***"
click at [472, 231] on div "Listening Skills" at bounding box center [496, 240] width 581 height 31
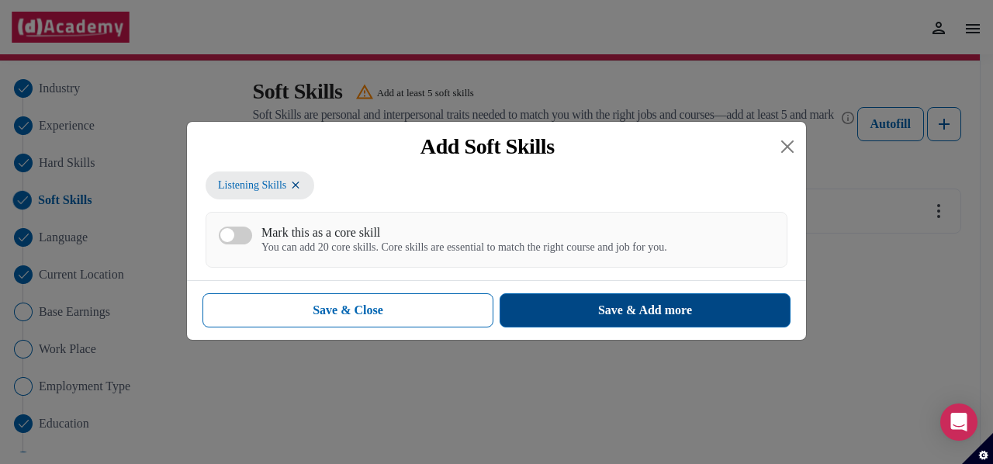
click at [598, 308] on div "Save & Add more" at bounding box center [645, 310] width 94 height 19
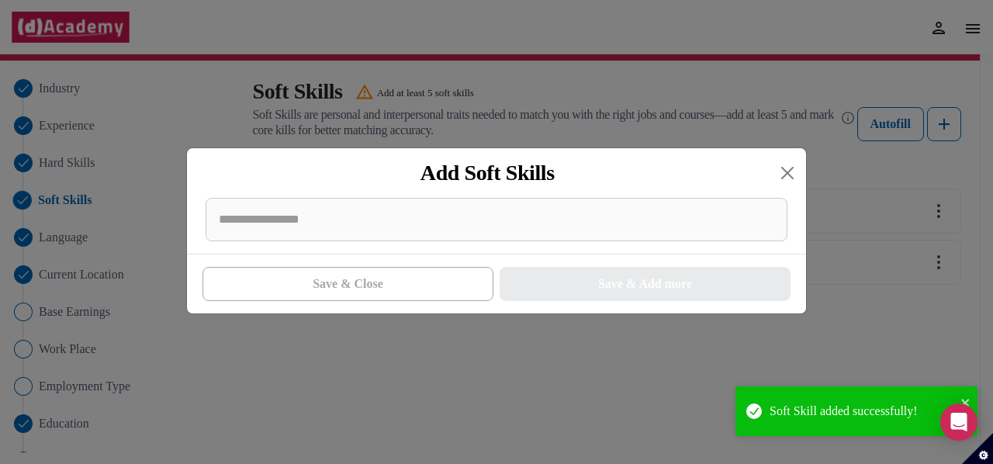
click at [489, 251] on div at bounding box center [496, 226] width 619 height 56
click at [487, 237] on div at bounding box center [497, 219] width 582 height 43
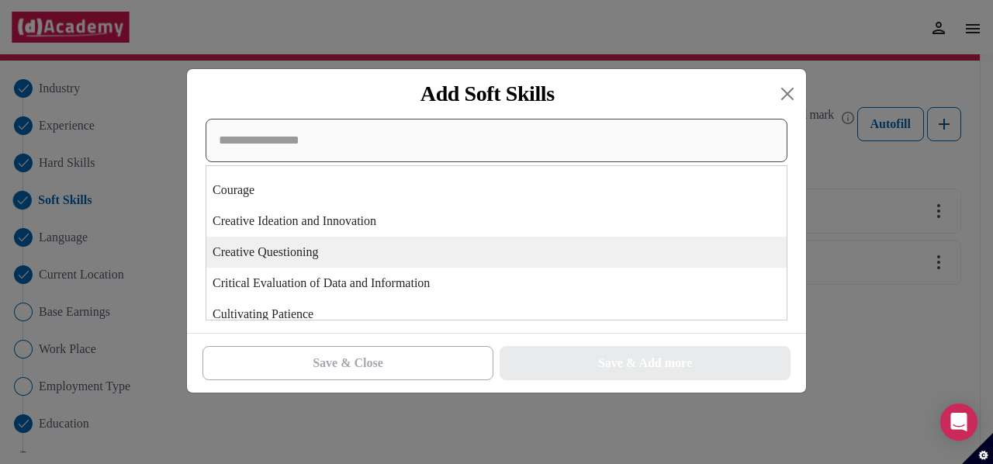
scroll to position [1614, 0]
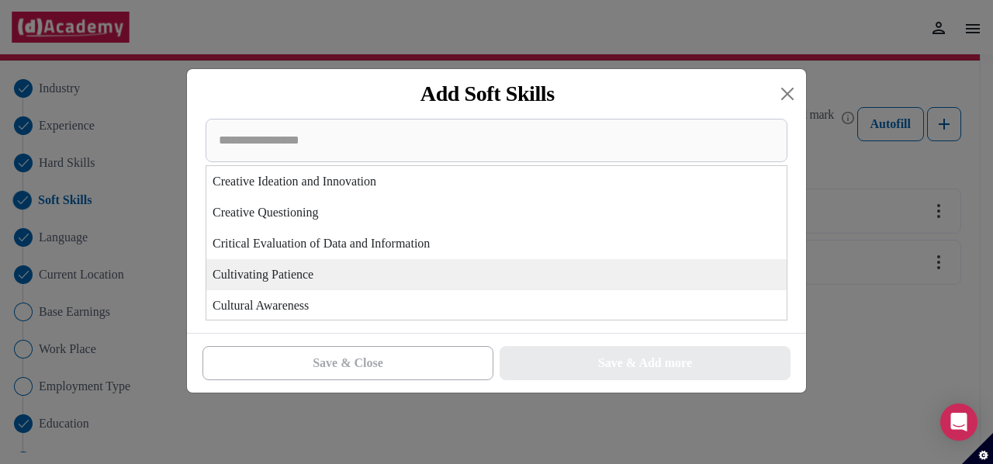
click at [492, 274] on div "Cultivating Patience" at bounding box center [496, 274] width 581 height 31
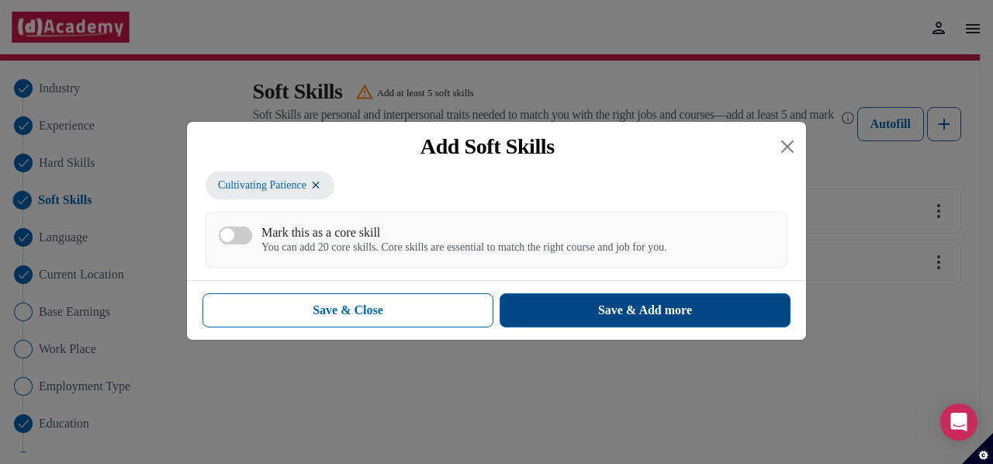
click at [601, 303] on div "Save & Add more" at bounding box center [645, 310] width 94 height 19
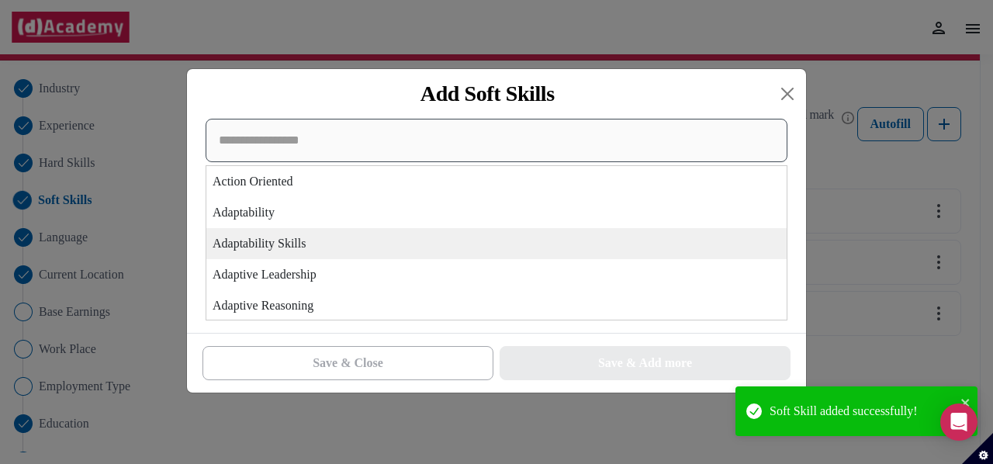
click at [386, 234] on div "Action Oriented Adaptability Adaptability Skills Adaptive Leadership Adaptive R…" at bounding box center [497, 220] width 582 height 202
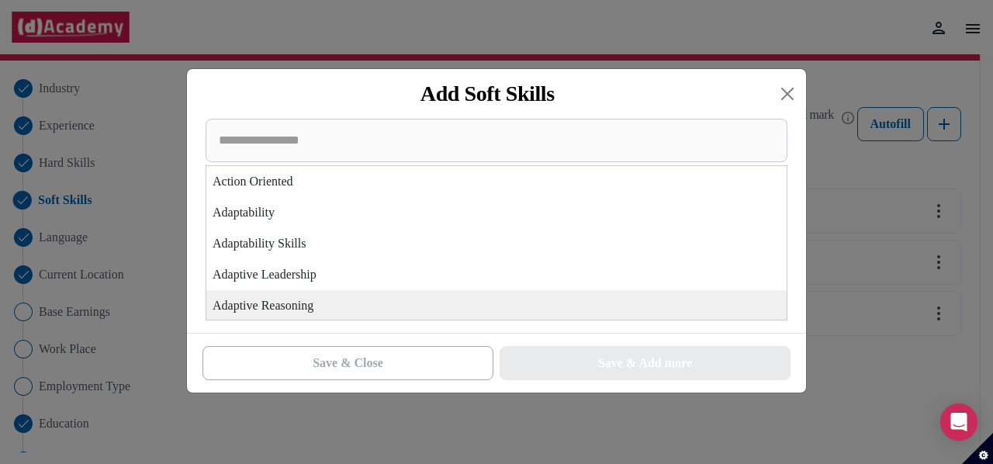
click at [392, 305] on div "Adaptive Reasoning" at bounding box center [496, 305] width 581 height 31
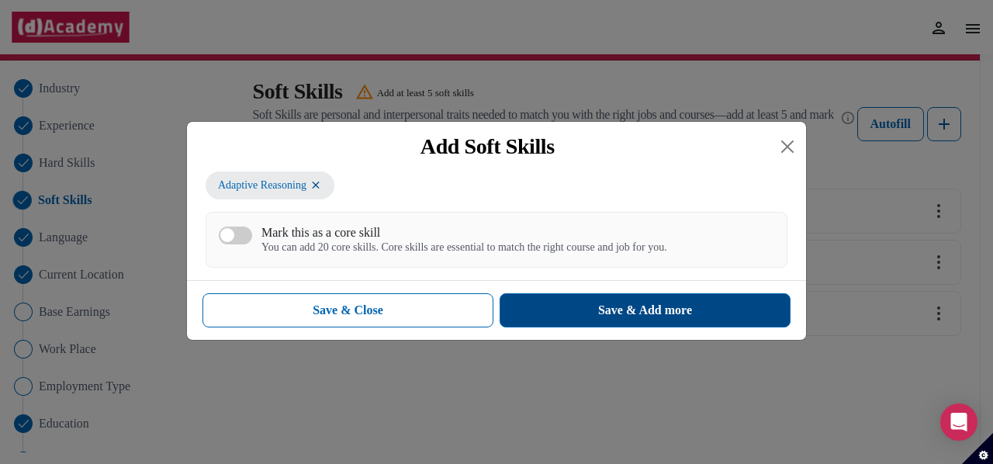
click at [630, 319] on div "Save & Add more" at bounding box center [645, 310] width 94 height 19
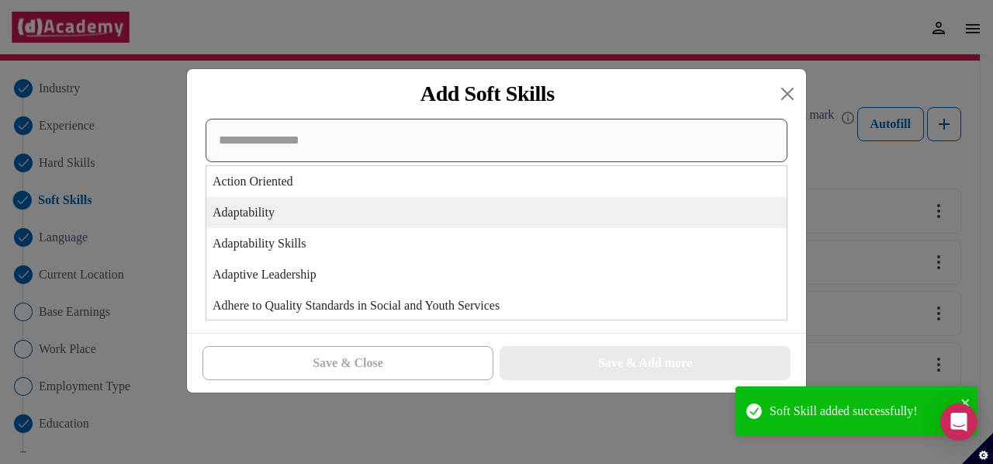
click at [357, 211] on div "Action Oriented Adaptability Adaptability Skills Adaptive Leadership Adhere to …" at bounding box center [497, 220] width 582 height 202
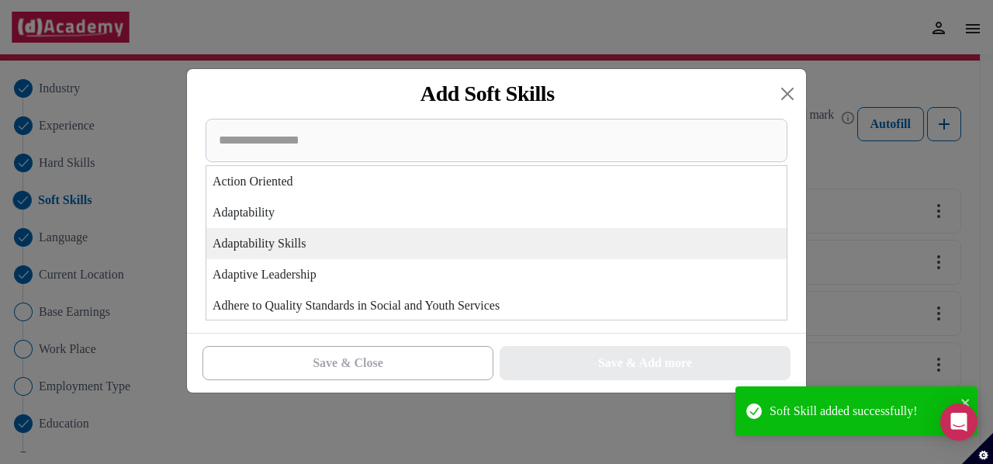
click at [397, 241] on div "Adaptability Skills" at bounding box center [496, 243] width 581 height 31
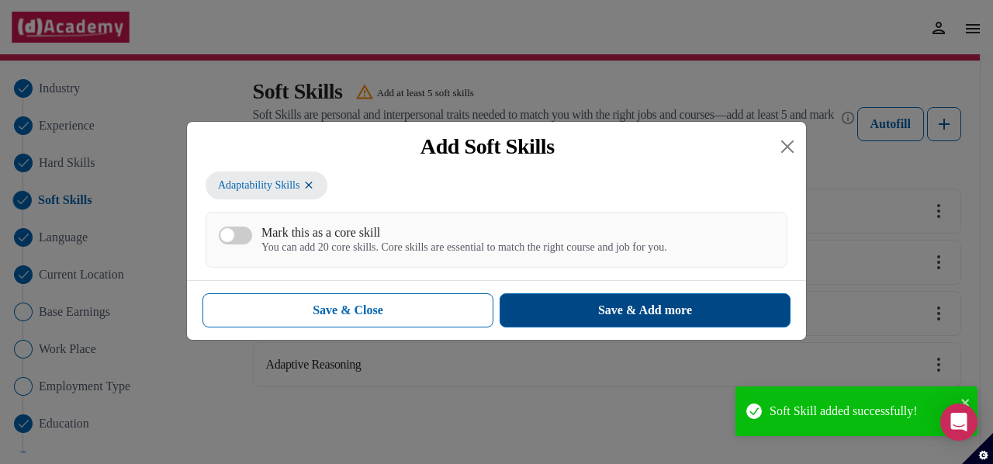
click at [599, 310] on div "Save & Add more" at bounding box center [645, 310] width 94 height 19
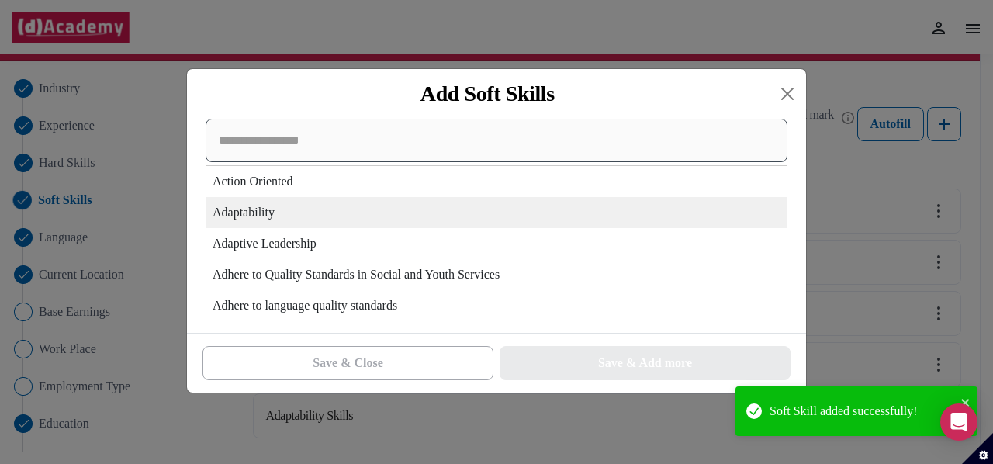
click at [477, 215] on div "Action Oriented Adaptability Adaptive Leadership Adhere to Quality Standards in…" at bounding box center [497, 220] width 582 height 202
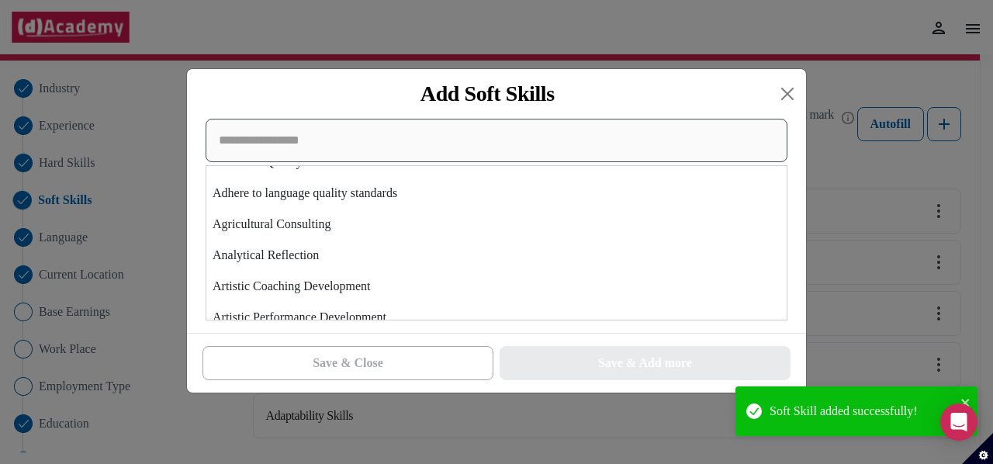
scroll to position [113, 0]
click at [517, 127] on input at bounding box center [497, 140] width 582 height 43
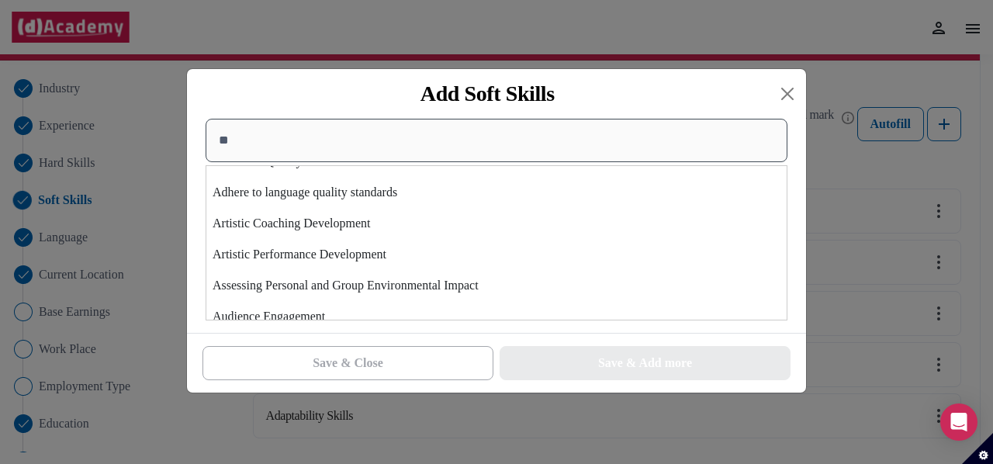
scroll to position [0, 0]
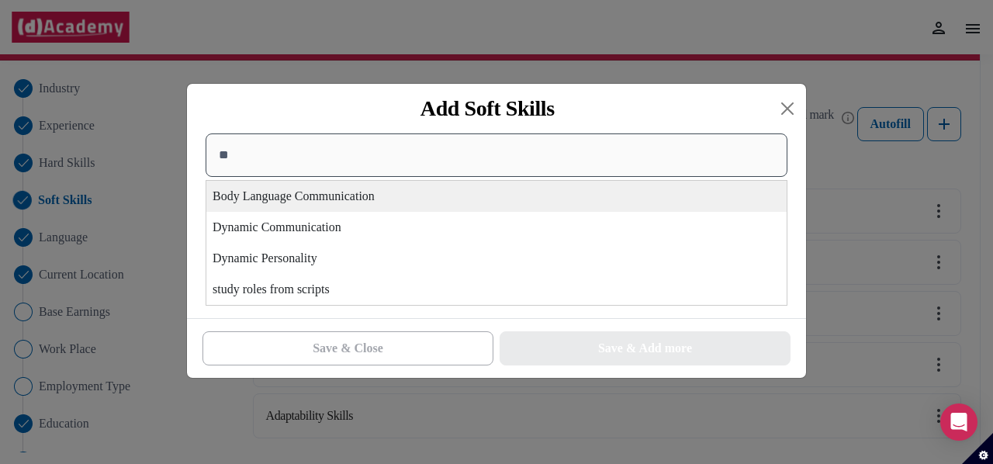
type input "*"
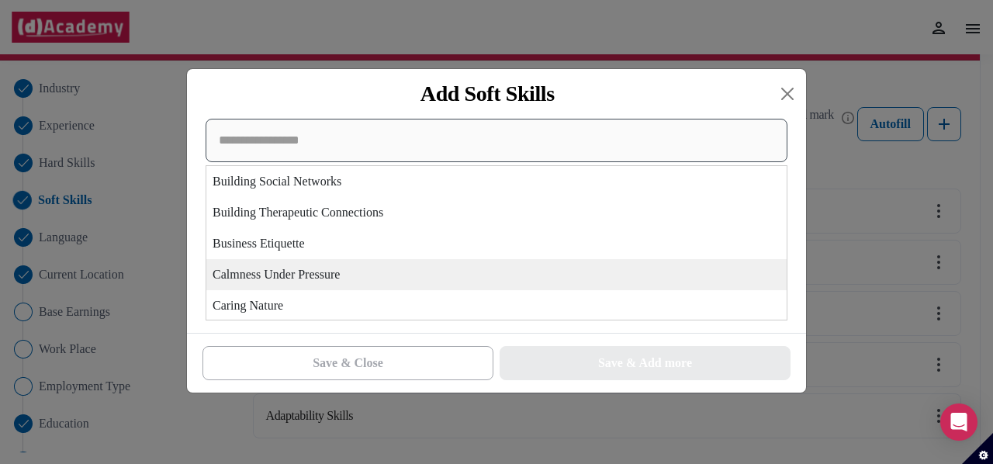
scroll to position [523, 0]
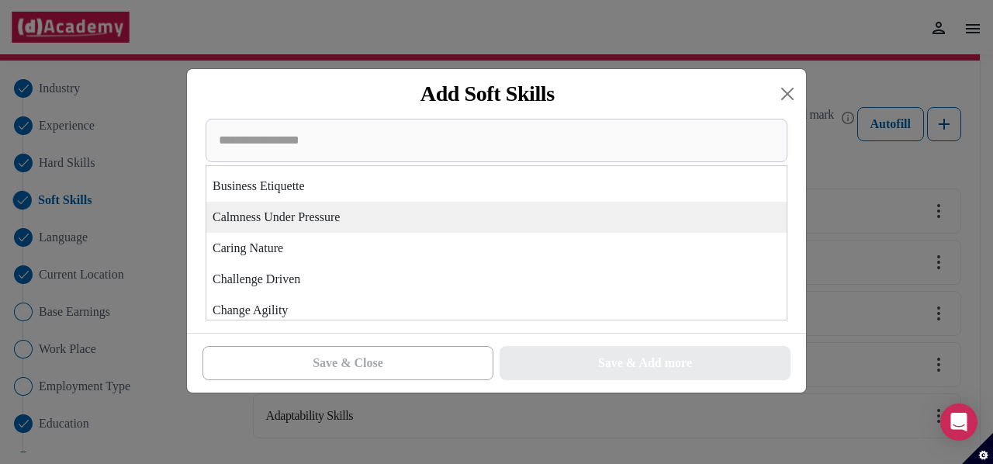
click at [359, 229] on div "Calmness Under Pressure" at bounding box center [496, 217] width 581 height 31
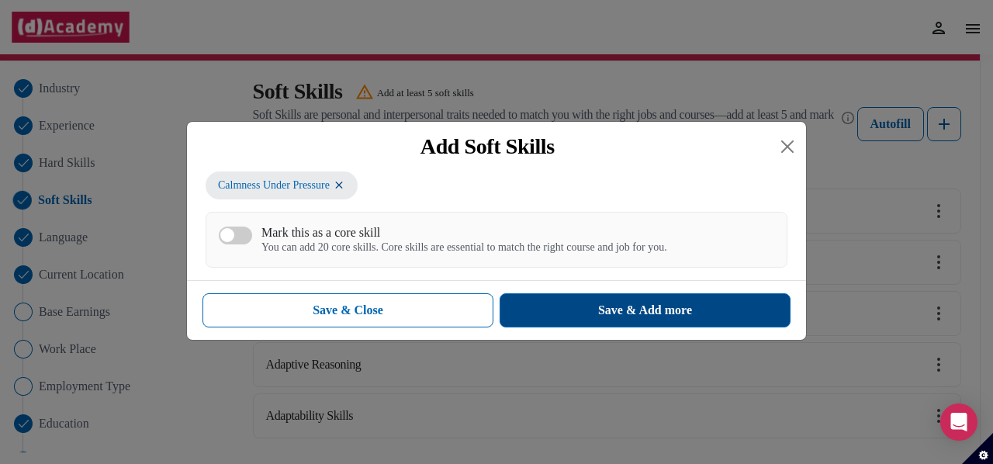
click at [546, 300] on button "Save & Add more" at bounding box center [645, 310] width 291 height 34
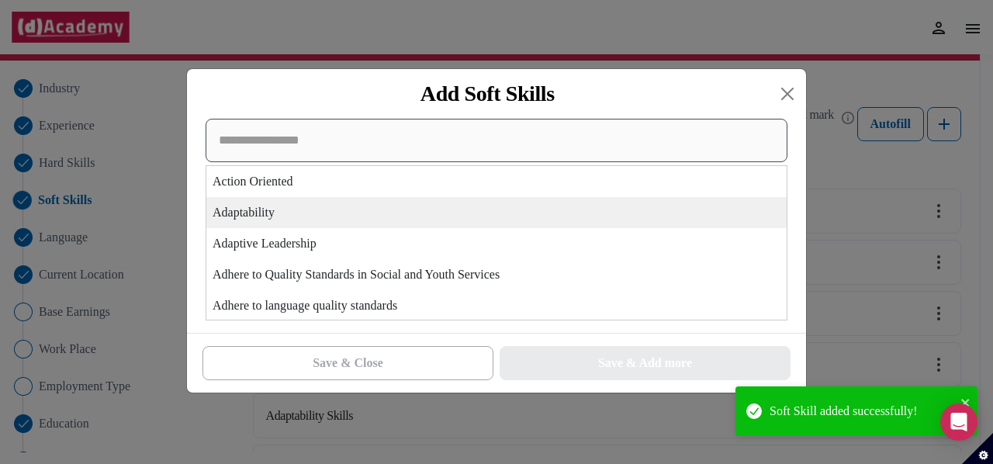
click at [408, 225] on div "Action Oriented Adaptability Adaptive Leadership Adhere to Quality Standards in…" at bounding box center [497, 220] width 582 height 202
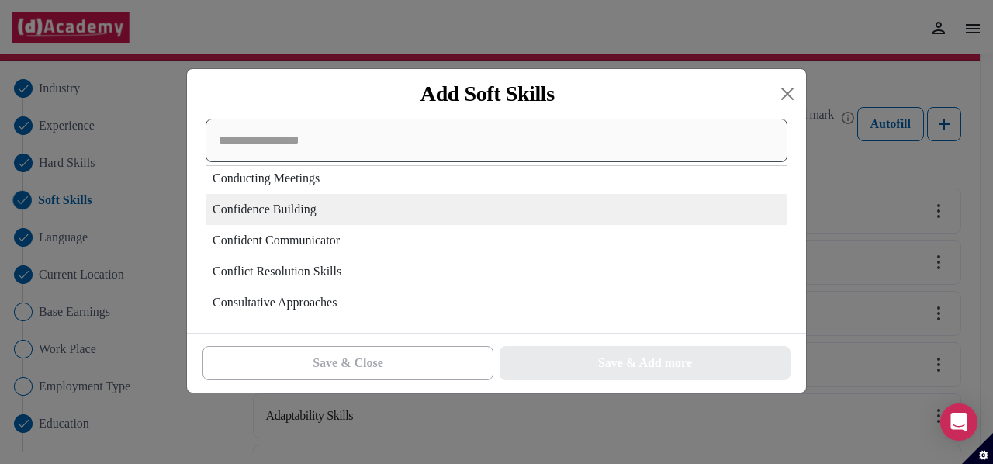
scroll to position [1298, 0]
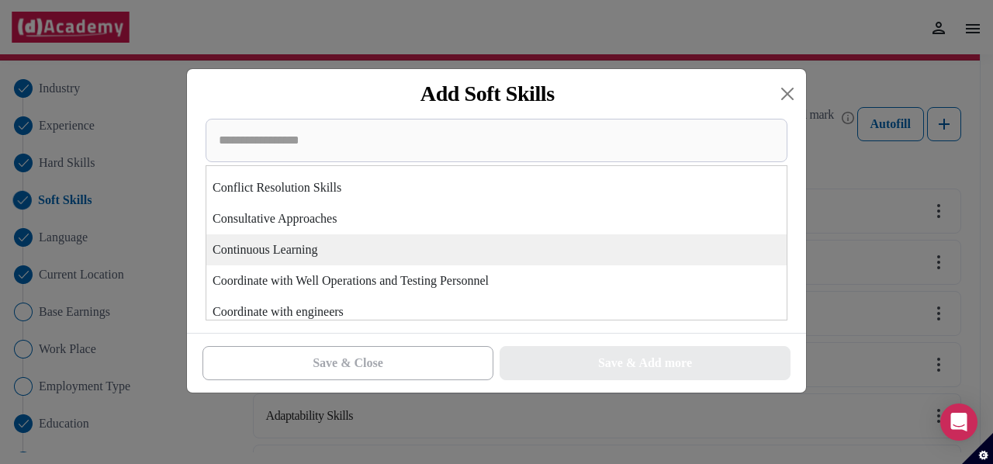
click at [383, 240] on div "Continuous Learning" at bounding box center [496, 249] width 581 height 31
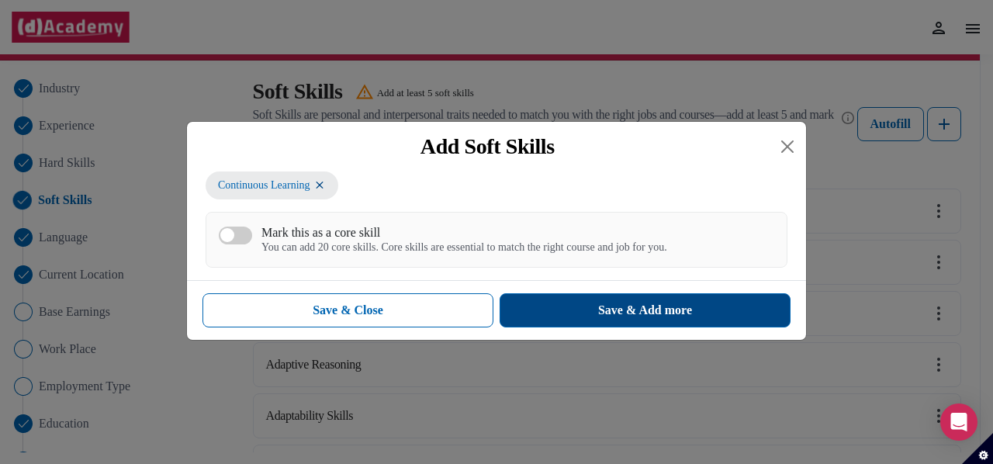
click at [615, 311] on div "Save & Add more" at bounding box center [645, 310] width 94 height 19
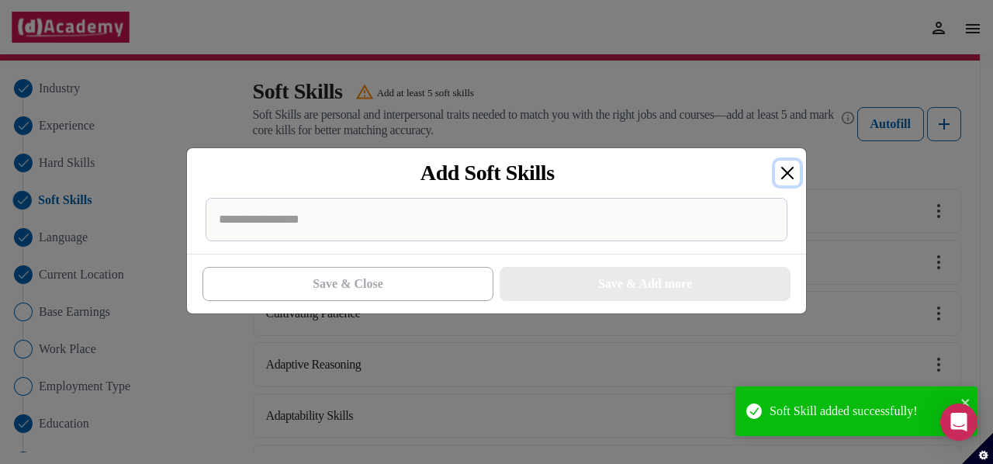
click at [797, 168] on button "Close" at bounding box center [787, 173] width 25 height 25
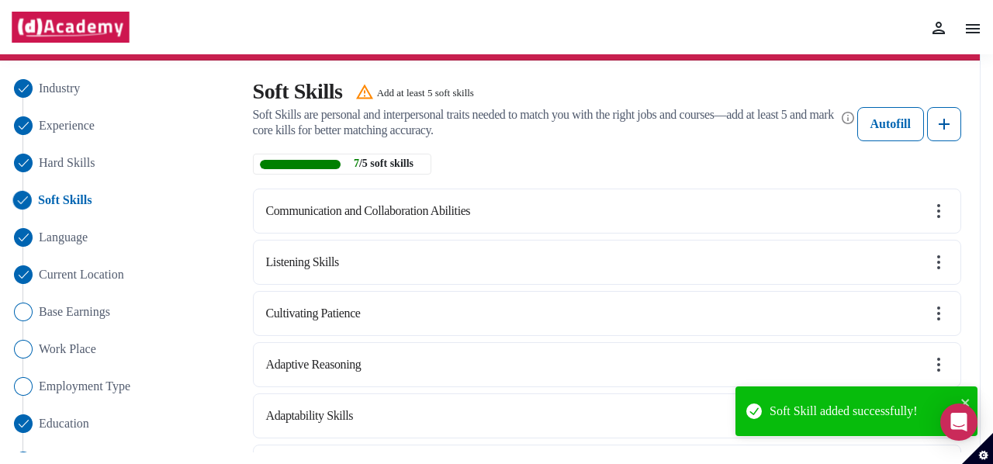
click at [104, 321] on ul "Industry Experience Hard Skills Soft Skills Language Current Location Base Earn…" at bounding box center [122, 330] width 224 height 503
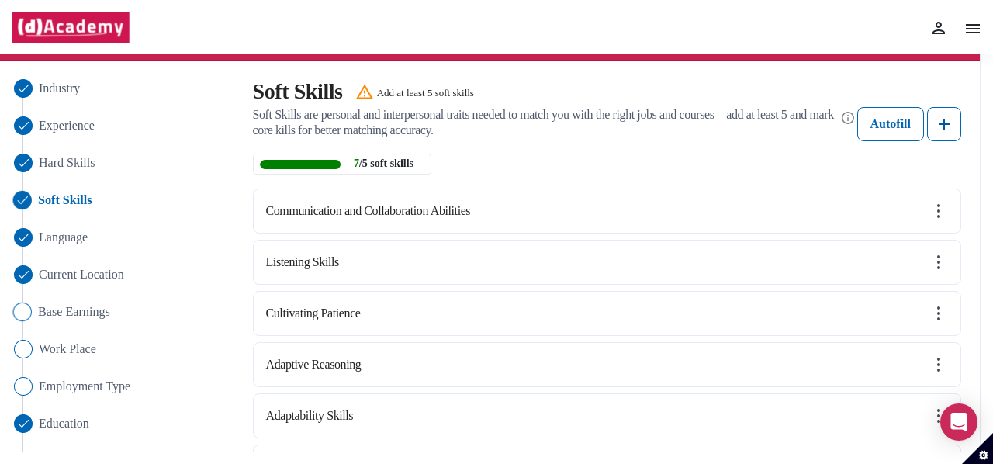
click at [106, 316] on span "Base Earnings" at bounding box center [74, 312] width 72 height 19
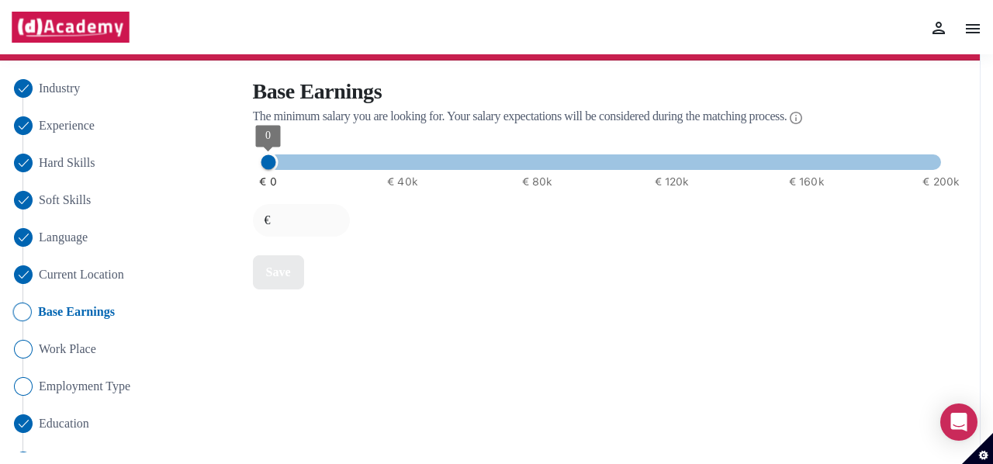
type input "*"
type input "****"
type input "*****"
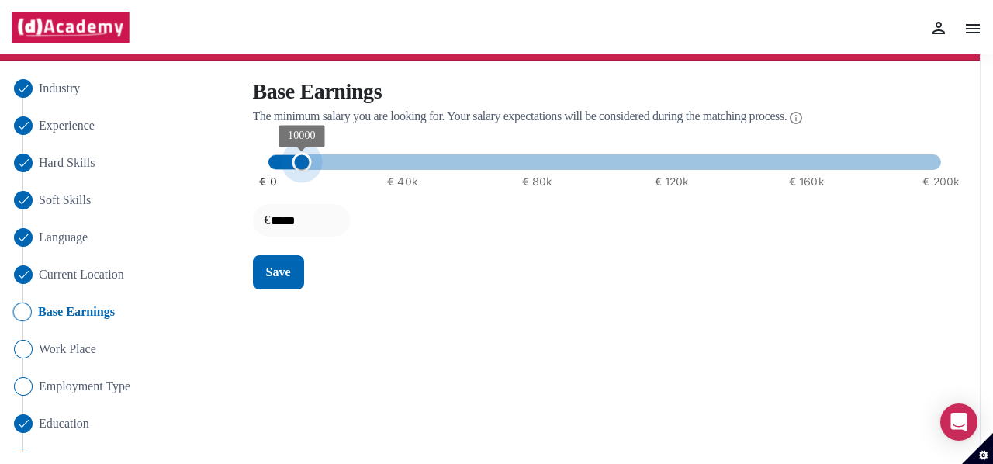
type input "*****"
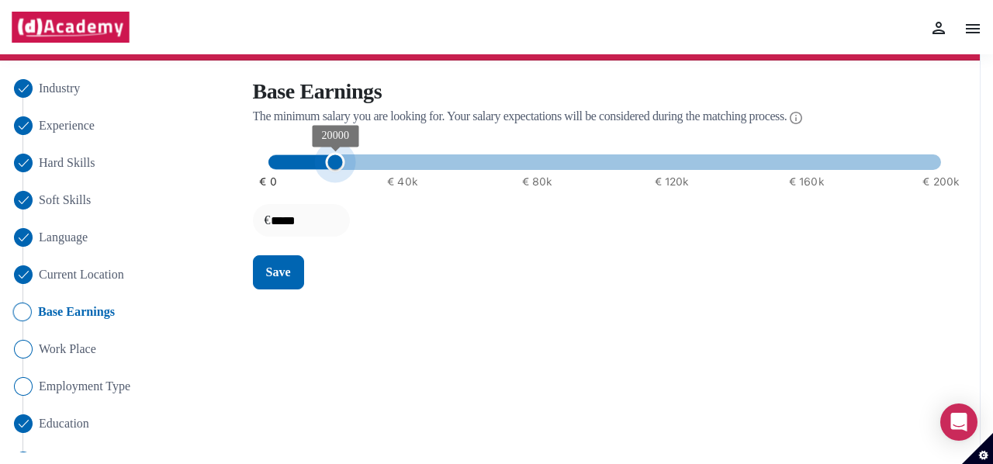
type input "*****"
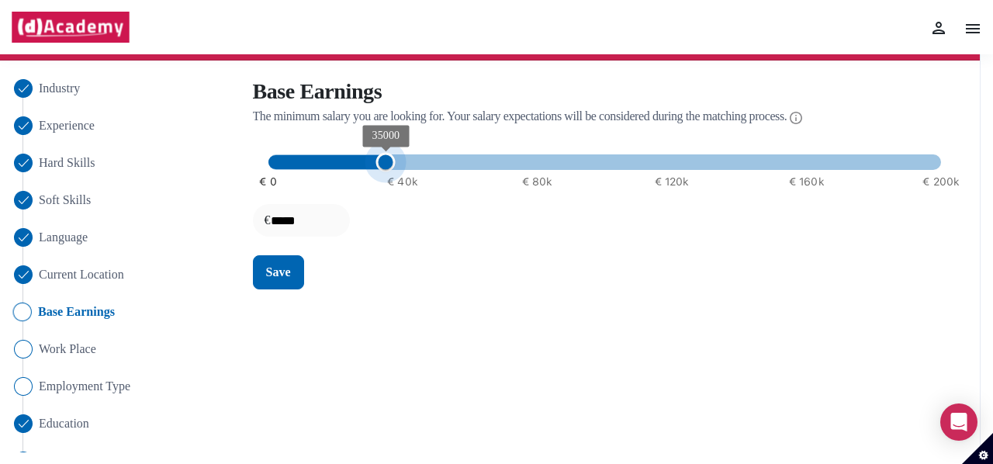
type input "*****"
drag, startPoint x: 269, startPoint y: 169, endPoint x: 402, endPoint y: 165, distance: 133.5
click at [402, 165] on span "40000" at bounding box center [402, 162] width 19 height 19
click at [802, 119] on img at bounding box center [796, 118] width 12 height 19
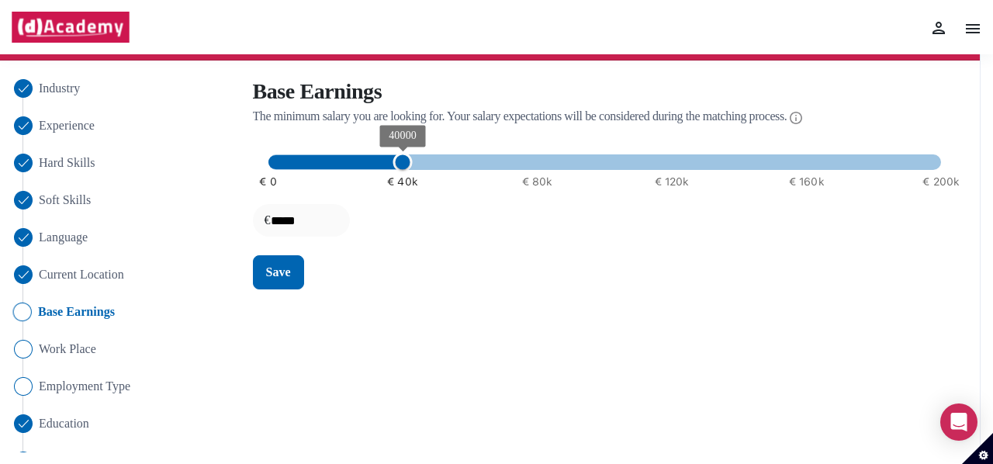
click at [499, 320] on div "Industry Experience Hard Skills Soft Skills Language Current Location Base Earn…" at bounding box center [486, 330] width 970 height 503
click at [274, 272] on div "Save" at bounding box center [278, 272] width 25 height 19
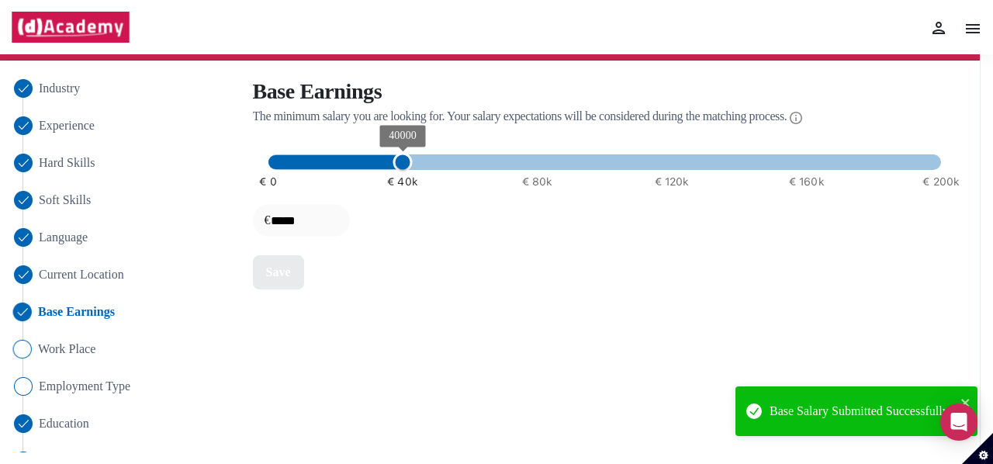
click at [75, 354] on span "Work Place" at bounding box center [67, 349] width 58 height 19
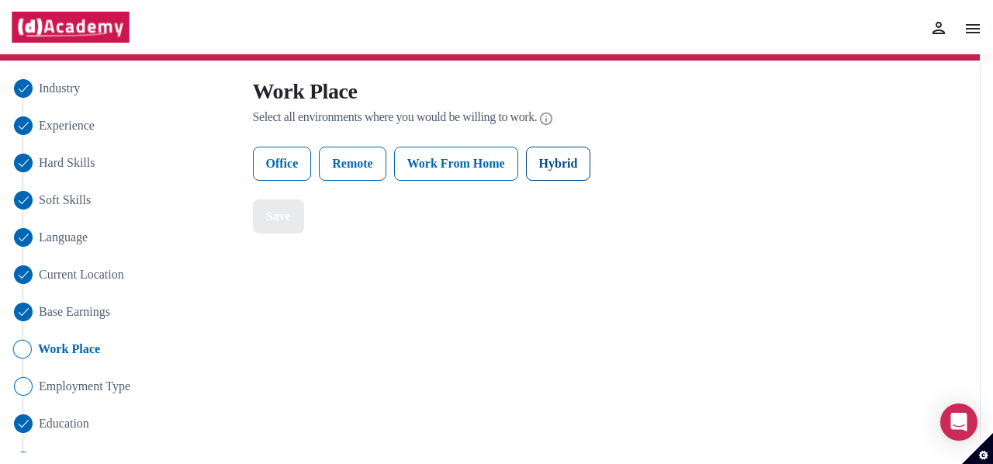
click at [552, 162] on label "Hybrid" at bounding box center [558, 164] width 65 height 34
click at [274, 220] on div "Save" at bounding box center [278, 216] width 25 height 19
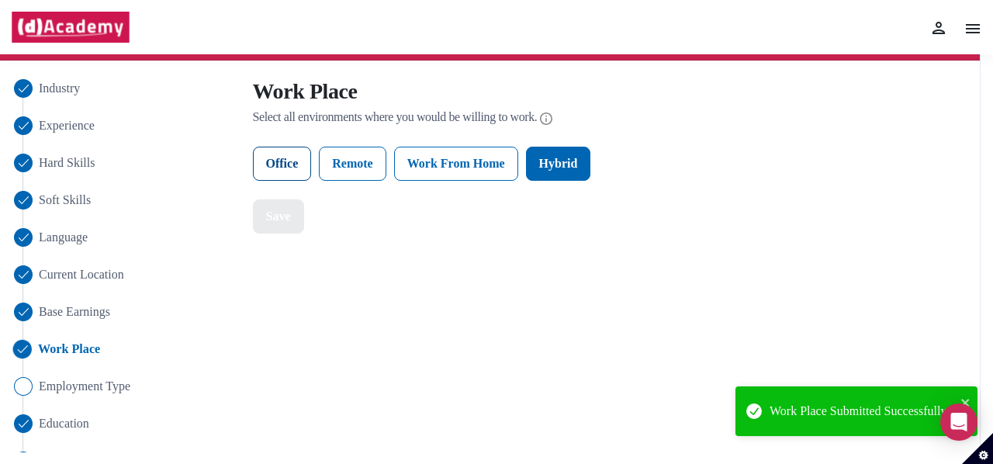
click at [285, 165] on label "Office" at bounding box center [282, 164] width 59 height 34
click at [289, 196] on div "Work Place Select all environments where you would be willing to work. Office R…" at bounding box center [607, 156] width 709 height 154
click at [296, 220] on button "Save" at bounding box center [278, 216] width 51 height 34
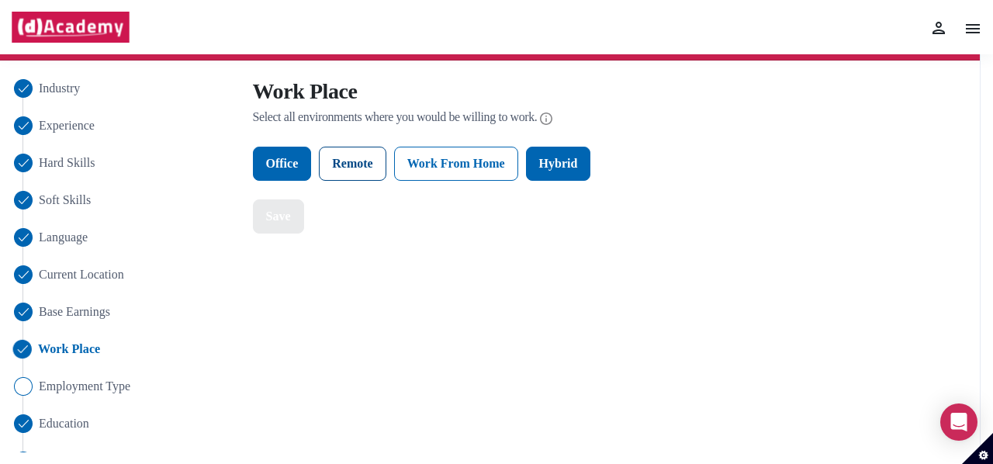
click at [355, 178] on label "Remote" at bounding box center [352, 164] width 67 height 34
click at [273, 230] on button "Save" at bounding box center [278, 216] width 51 height 34
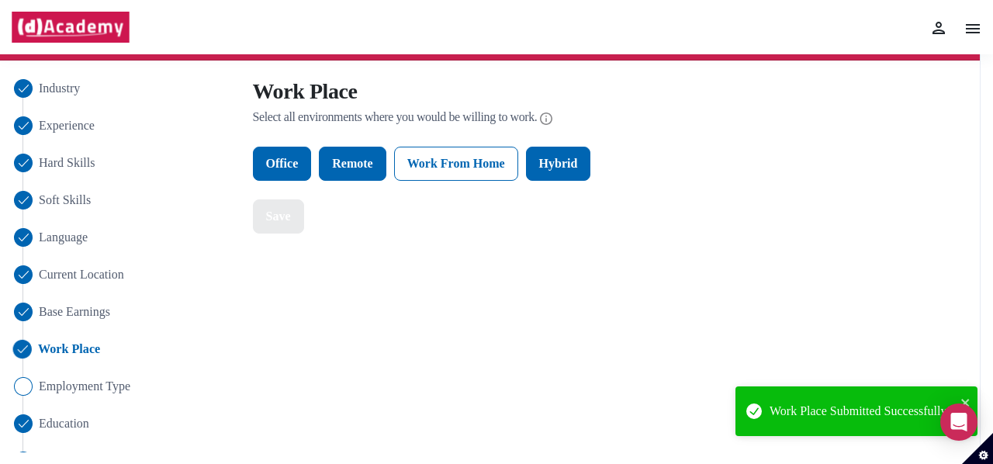
click at [434, 184] on div "Work Place Select all environments where you would be willing to work. Office R…" at bounding box center [607, 156] width 709 height 154
click at [443, 179] on label "Work From Home" at bounding box center [456, 164] width 124 height 34
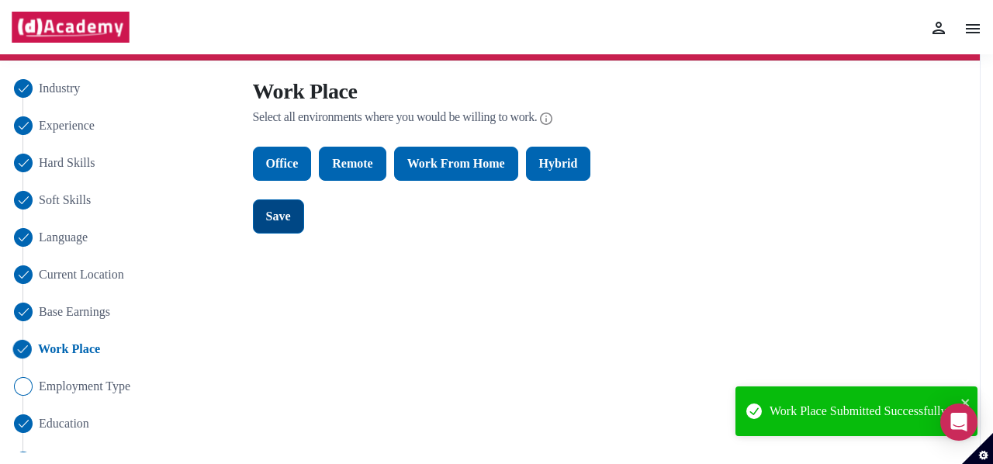
click at [300, 213] on button "Save" at bounding box center [278, 216] width 51 height 34
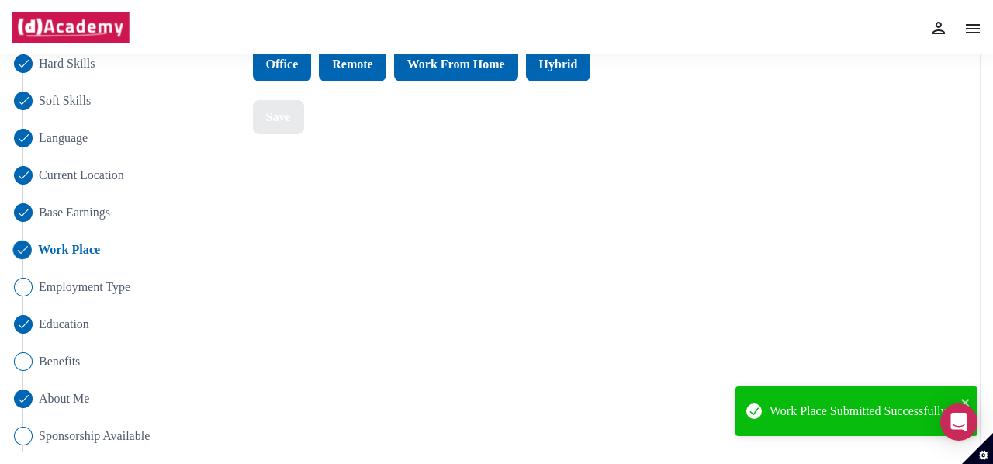
scroll to position [205, 0]
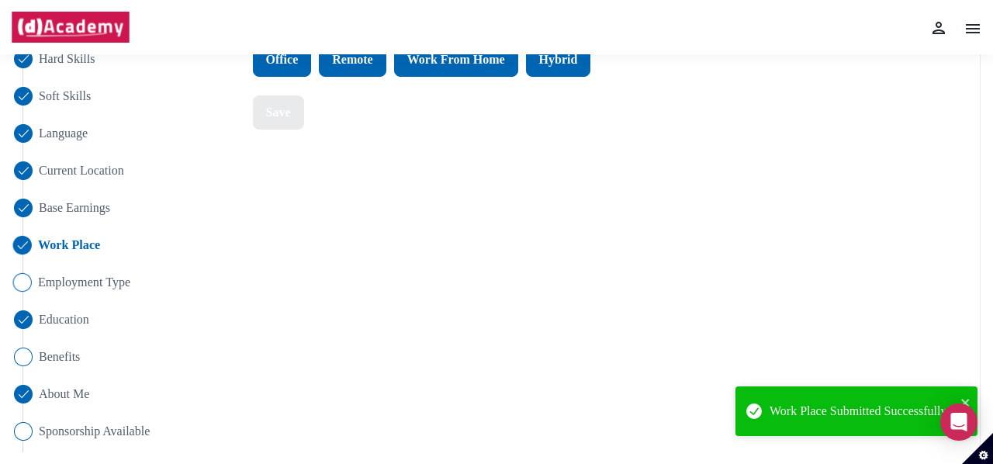
click at [102, 282] on span "Employment Type" at bounding box center [84, 282] width 92 height 19
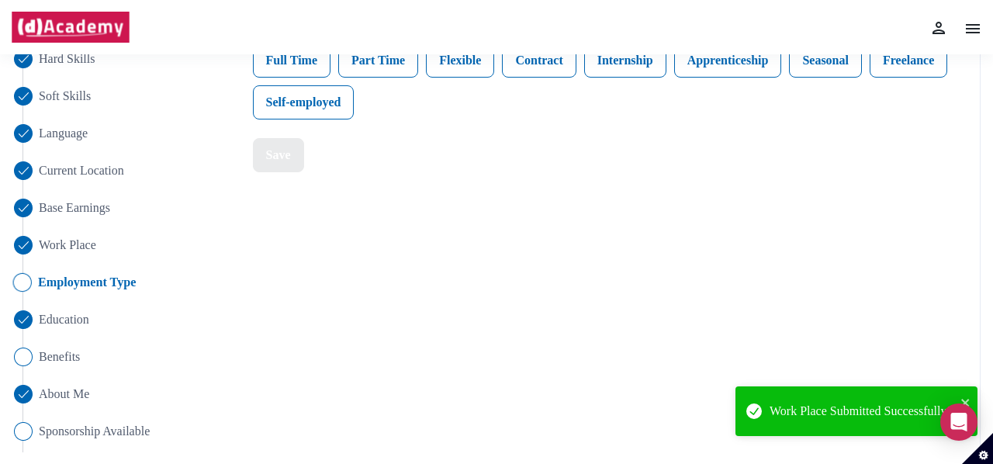
scroll to position [95, 0]
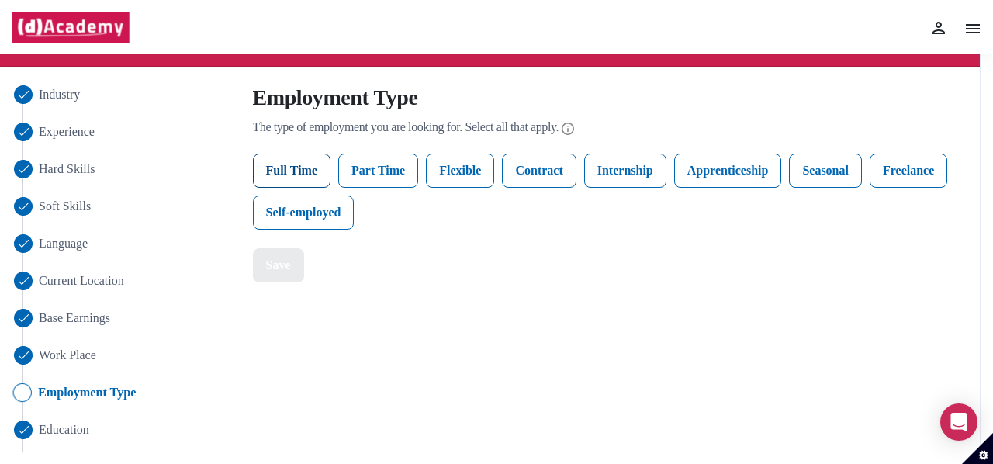
click at [266, 178] on label "Full Time" at bounding box center [292, 171] width 78 height 34
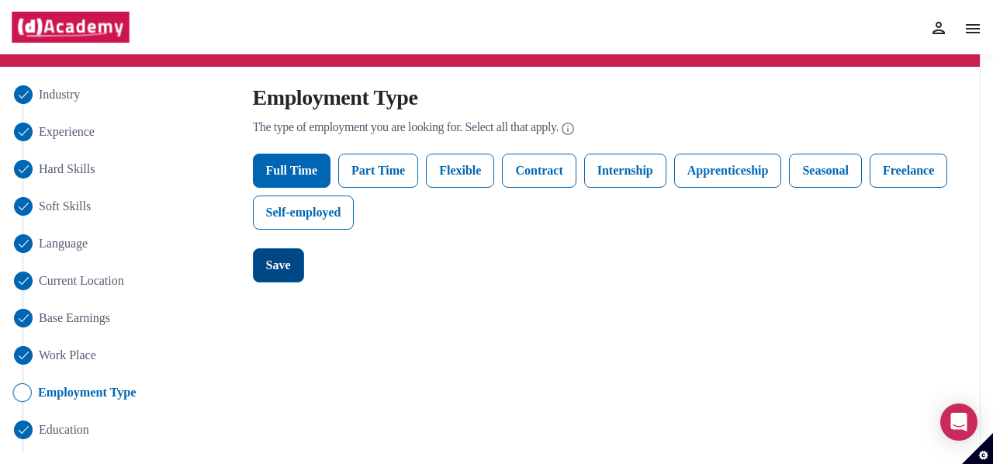
click at [268, 269] on div "Save" at bounding box center [278, 265] width 25 height 19
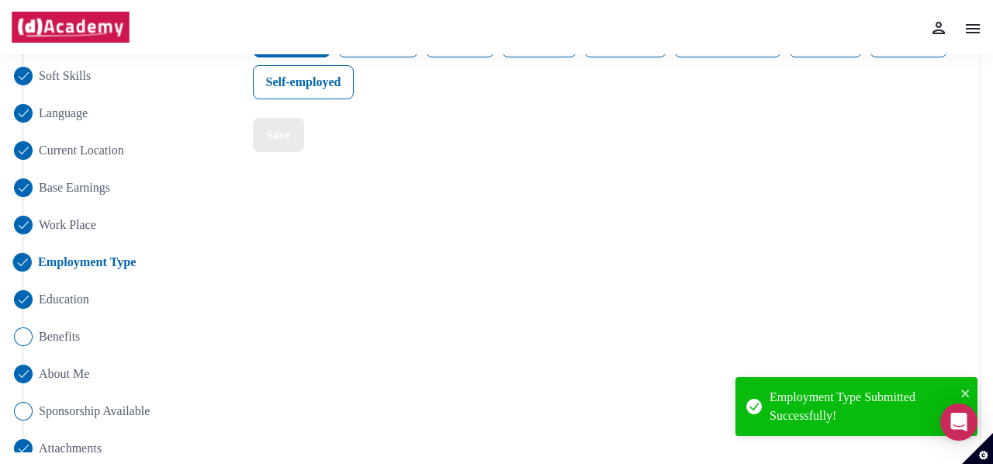
scroll to position [230, 0]
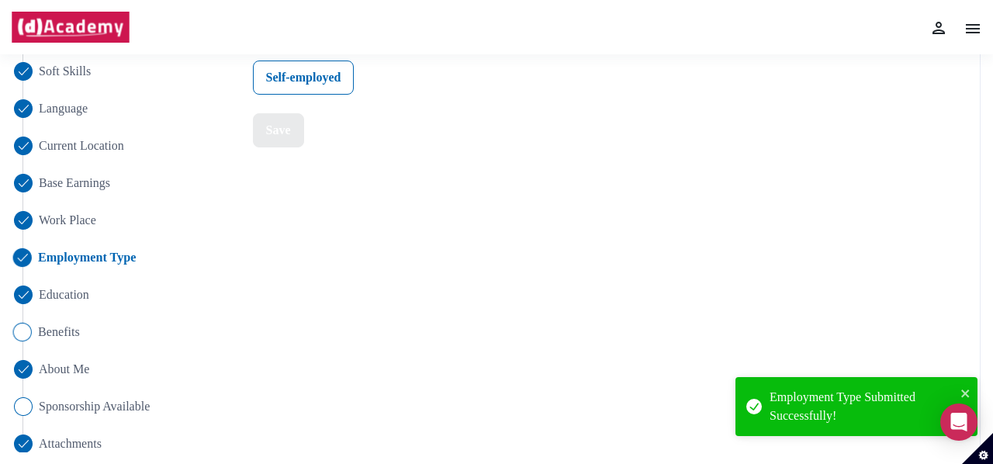
click at [35, 325] on li "Benefits" at bounding box center [122, 332] width 226 height 19
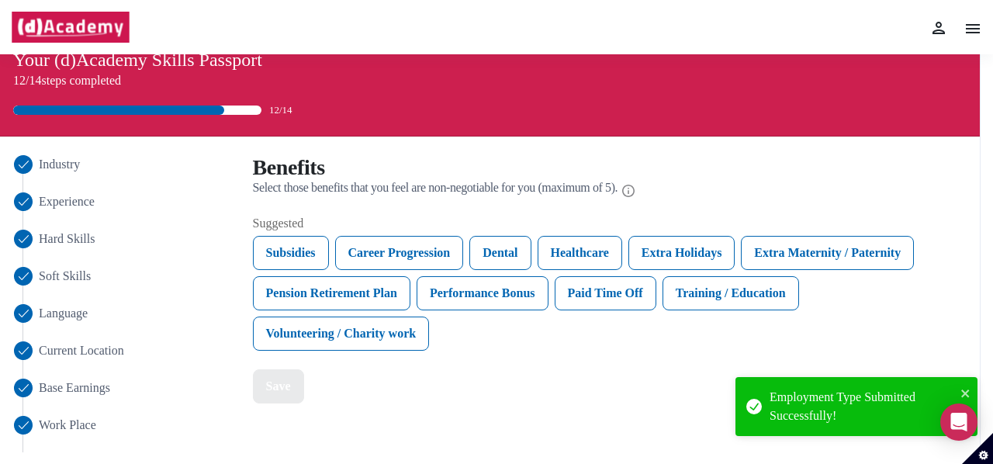
scroll to position [23, 0]
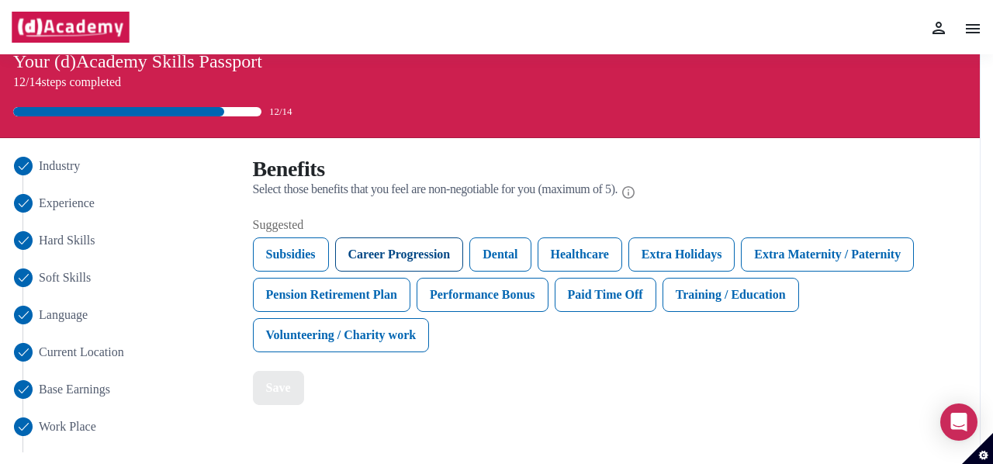
click at [411, 257] on div "Career Progression" at bounding box center [399, 254] width 129 height 34
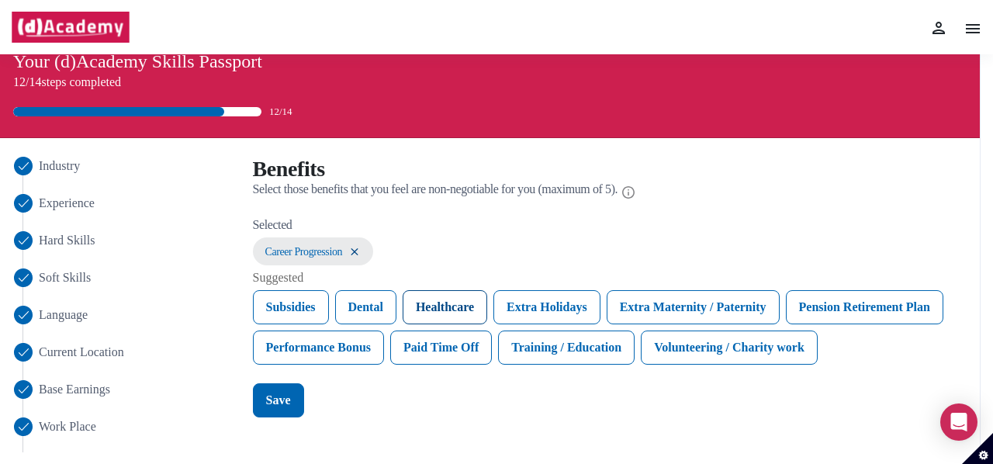
click at [456, 315] on div "Healthcare" at bounding box center [445, 307] width 85 height 34
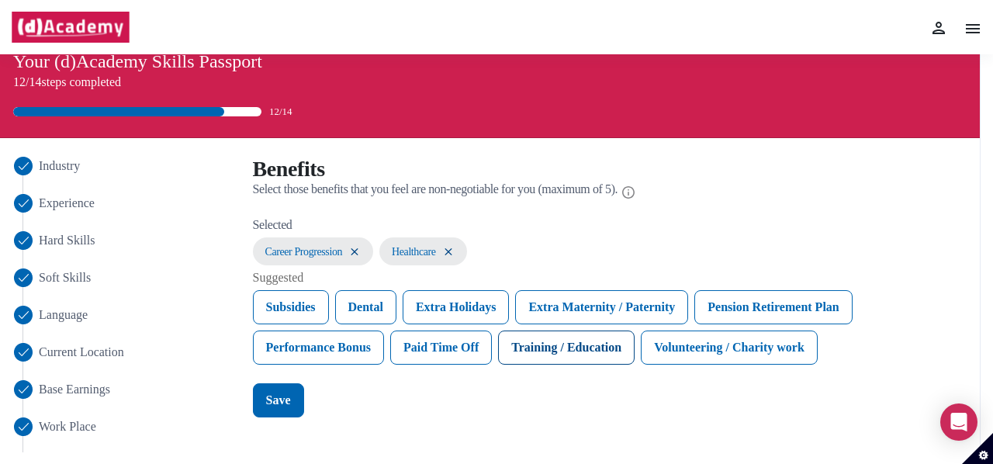
click at [585, 354] on div "Training / Education" at bounding box center [566, 348] width 137 height 34
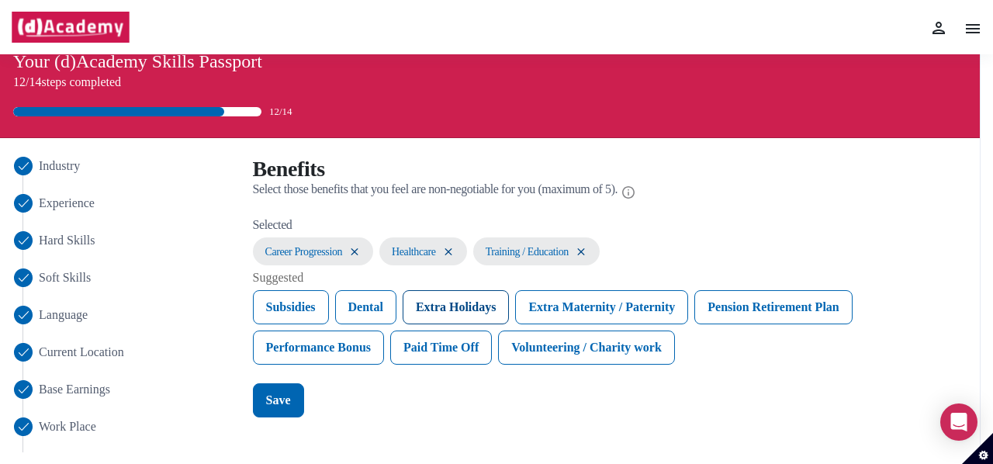
click at [497, 302] on div "Extra Holidays" at bounding box center [456, 307] width 107 height 34
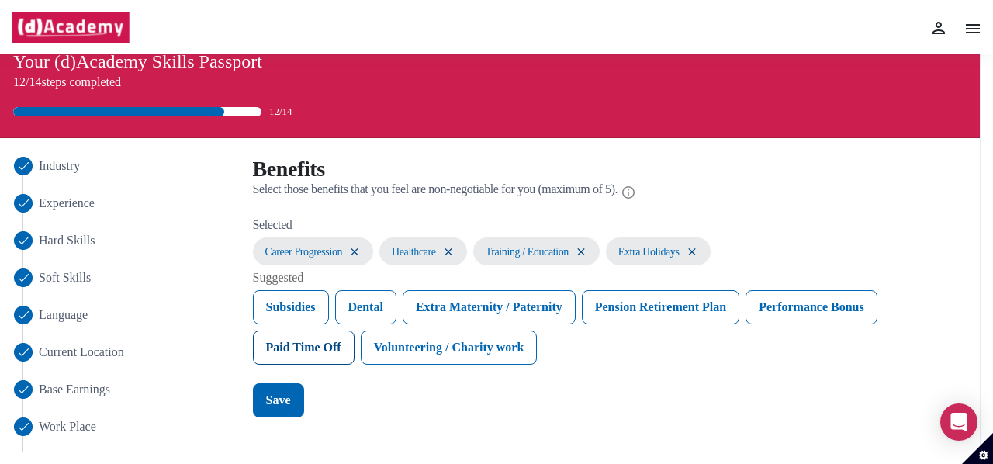
click at [310, 351] on div "Paid Time Off" at bounding box center [304, 348] width 102 height 34
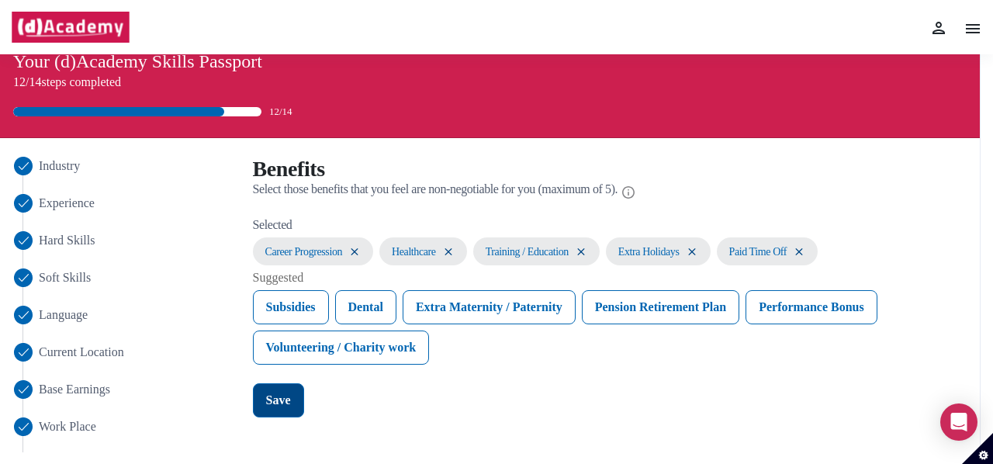
click at [276, 402] on div "Save" at bounding box center [278, 400] width 25 height 19
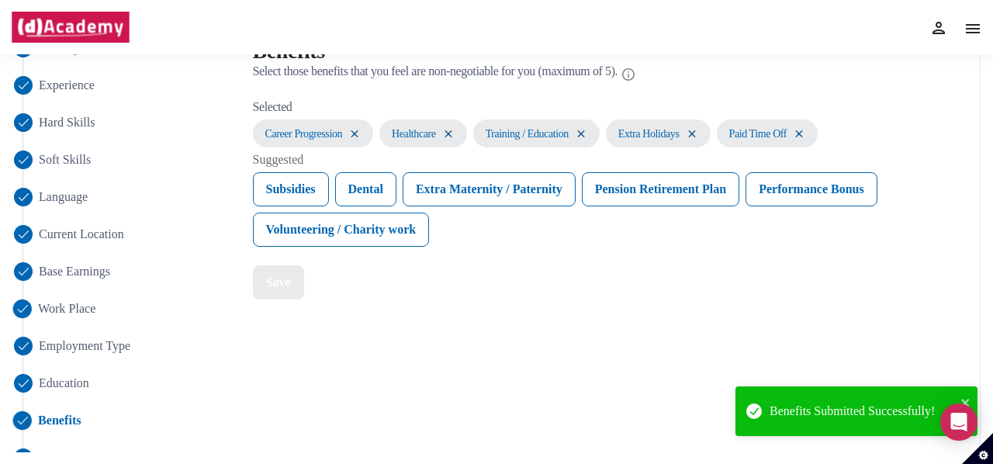
scroll to position [248, 0]
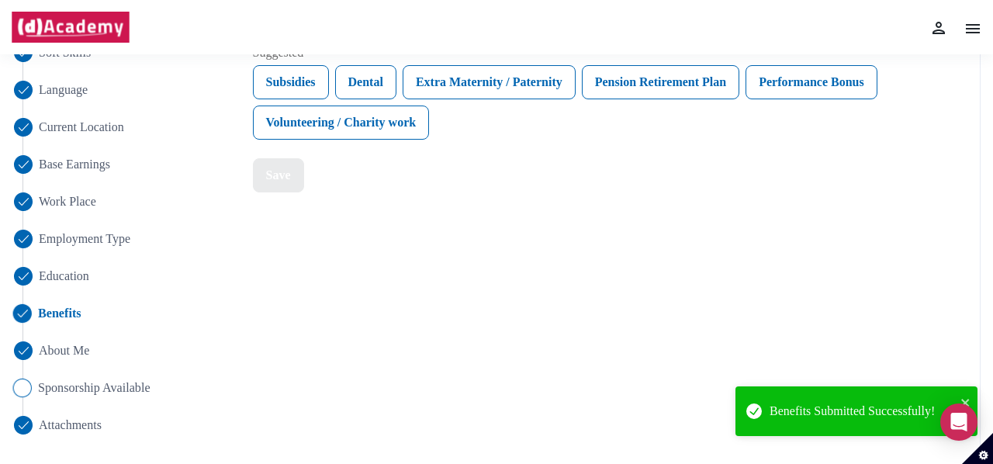
click at [59, 384] on span "Sponsorship Available" at bounding box center [94, 388] width 113 height 19
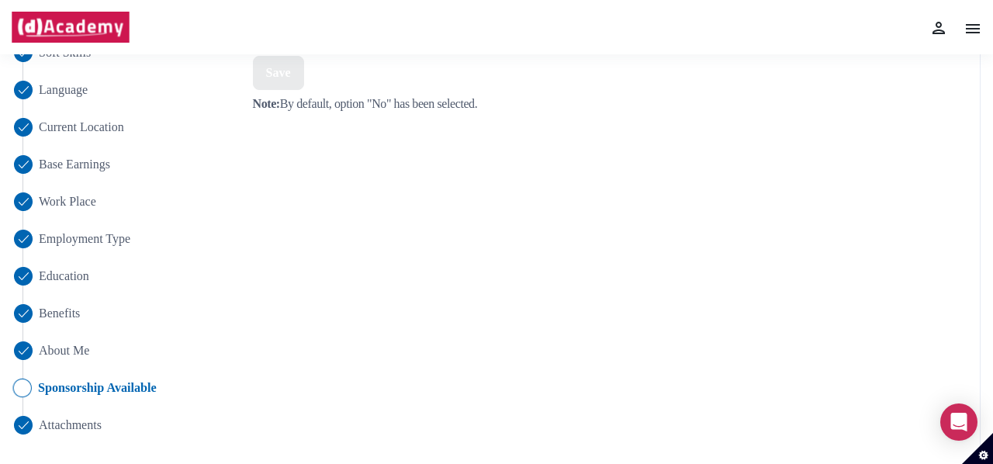
scroll to position [84, 0]
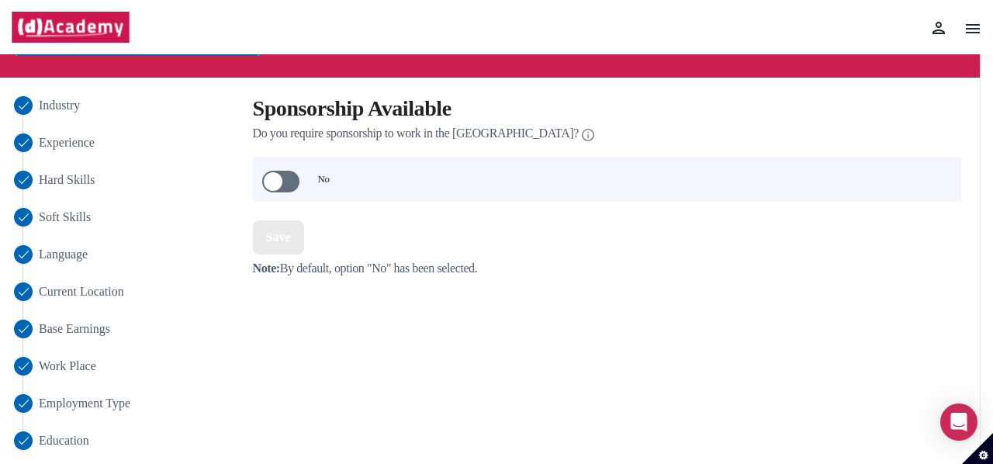
click at [276, 186] on span at bounding box center [280, 182] width 37 height 22
click at [282, 226] on button "Save" at bounding box center [278, 237] width 51 height 34
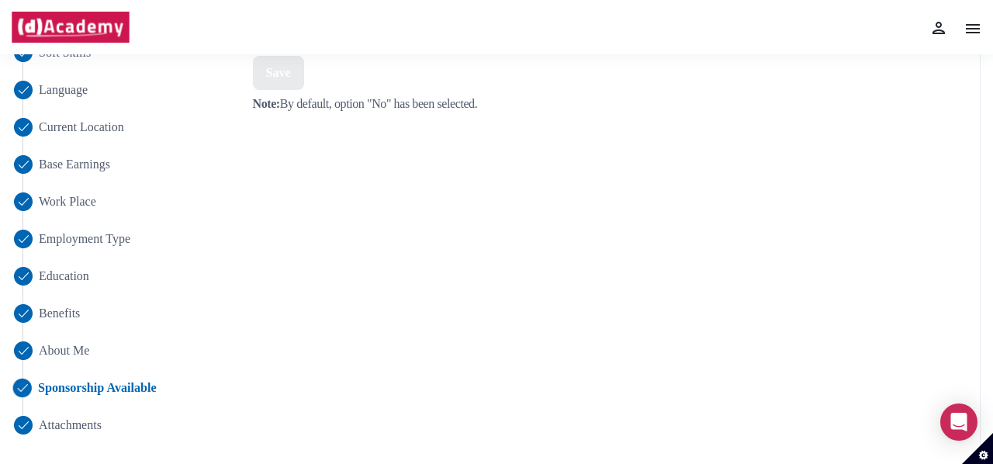
scroll to position [0, 0]
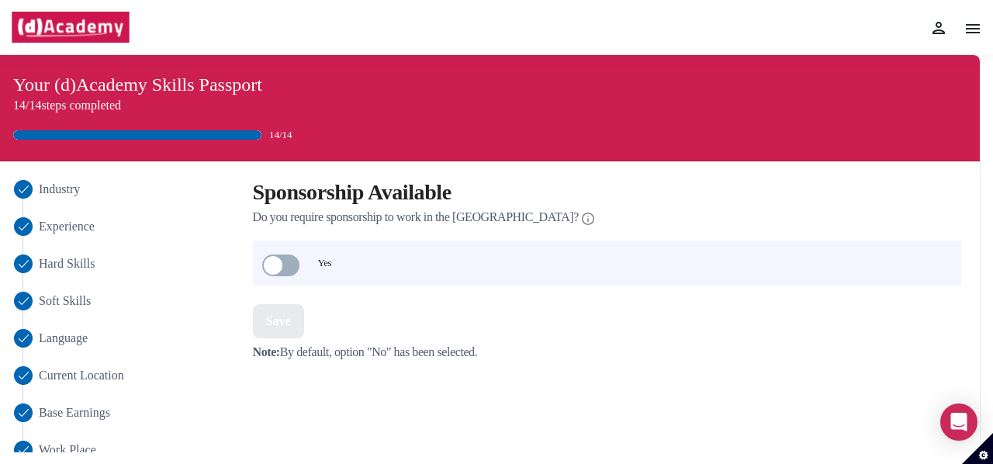
click at [62, 29] on img at bounding box center [71, 27] width 120 height 31
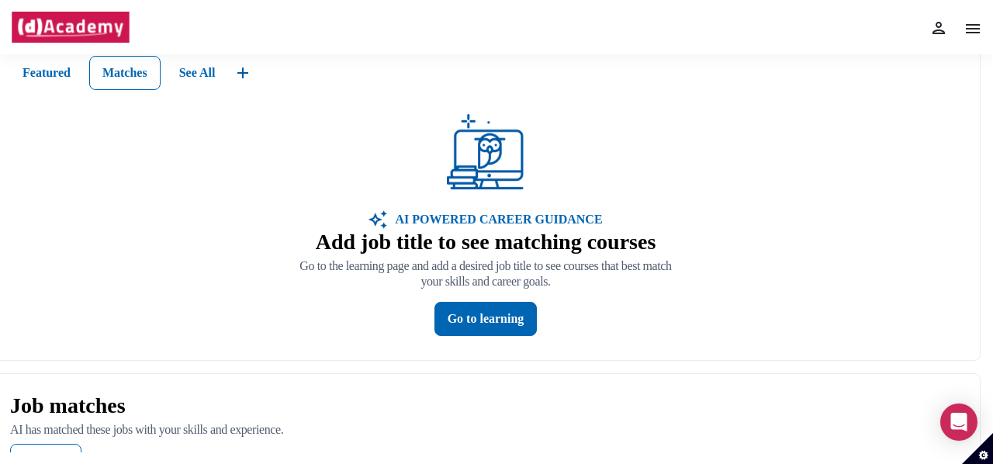
scroll to position [230, 0]
click at [495, 319] on div "Go to learning" at bounding box center [486, 318] width 77 height 19
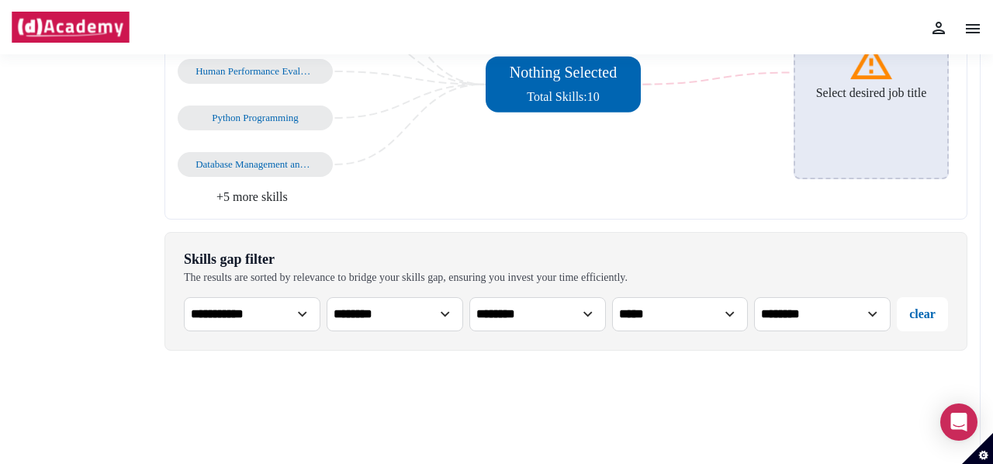
scroll to position [232, 0]
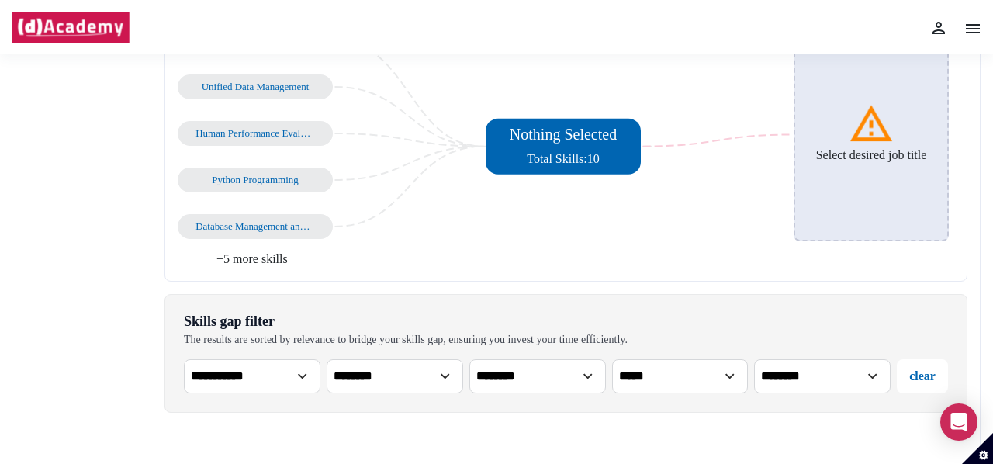
click at [286, 179] on div "Python Programming" at bounding box center [256, 180] width 120 height 12
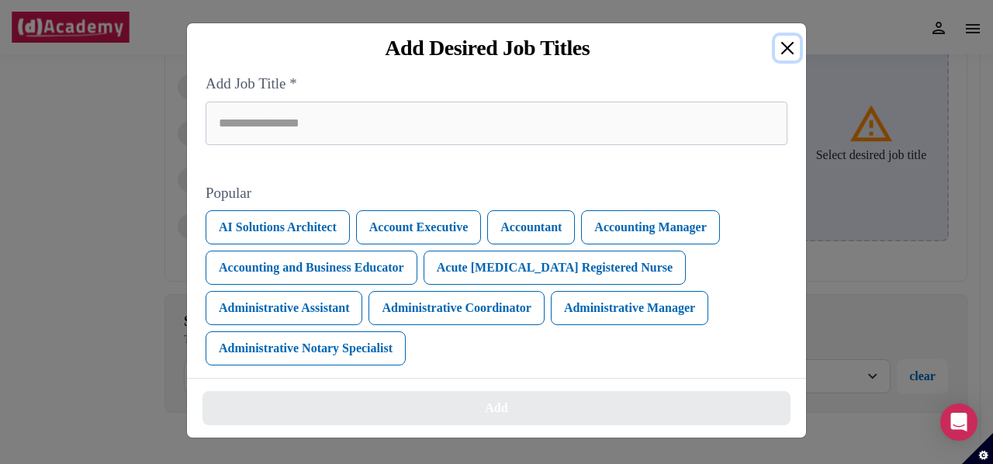
click at [789, 44] on button "Close" at bounding box center [787, 48] width 25 height 25
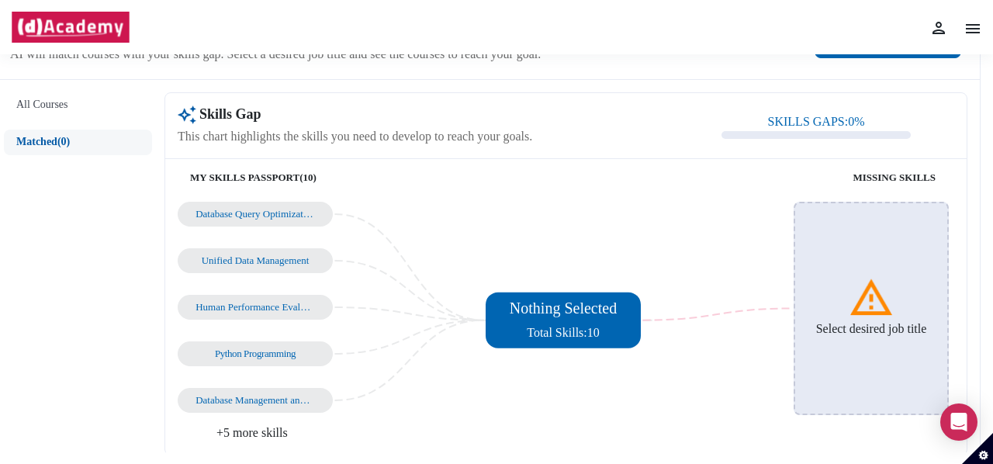
scroll to position [158, 0]
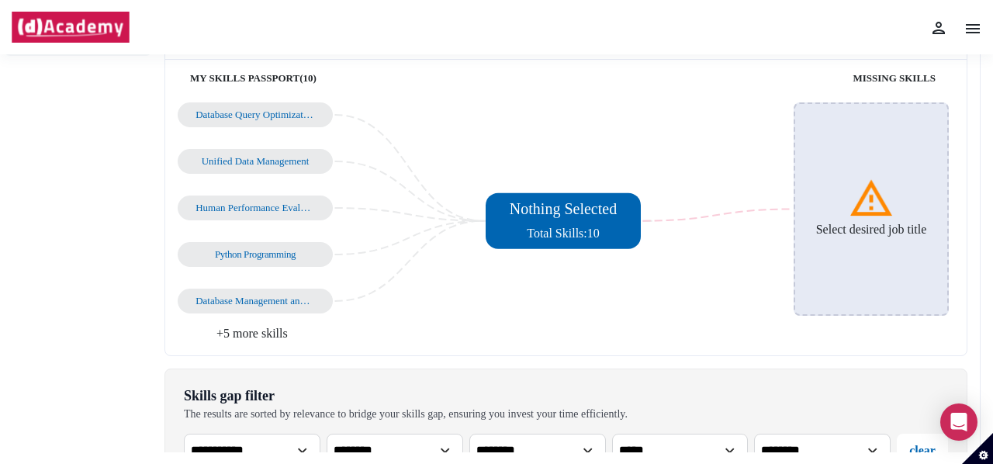
click at [255, 335] on li "+5 more skills" at bounding box center [372, 333] width 389 height 19
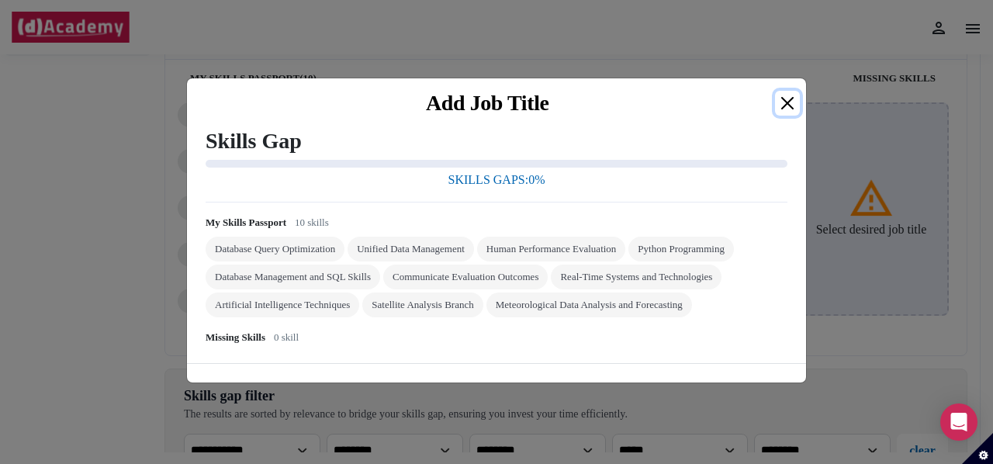
click at [787, 95] on button "Close" at bounding box center [787, 103] width 25 height 25
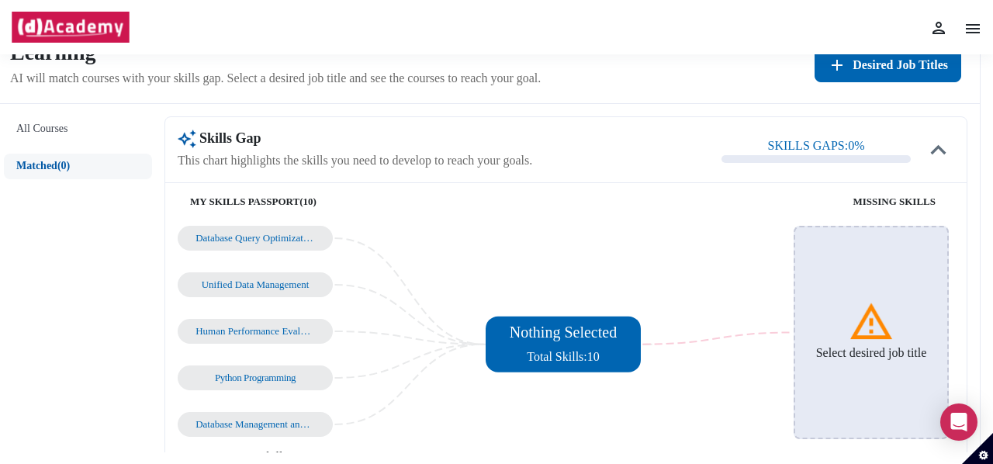
scroll to position [33, 0]
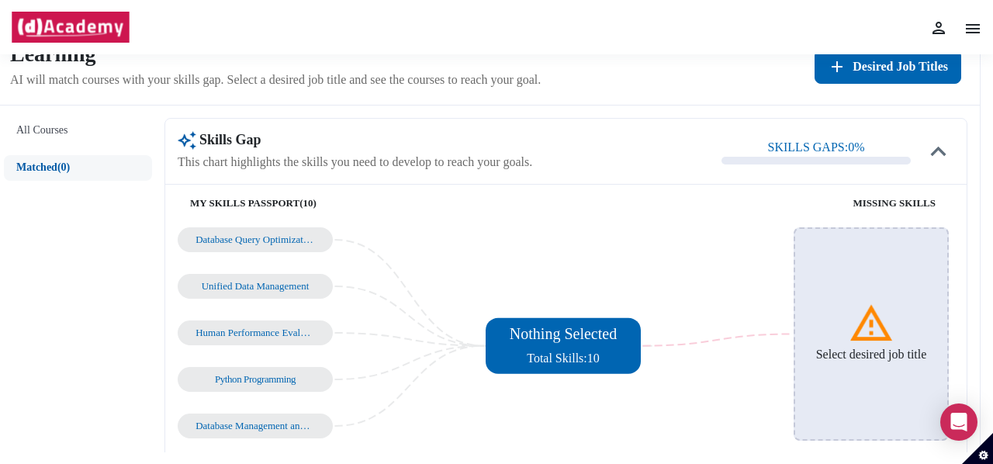
click at [301, 237] on div "Database Query Optimization" at bounding box center [256, 240] width 120 height 12
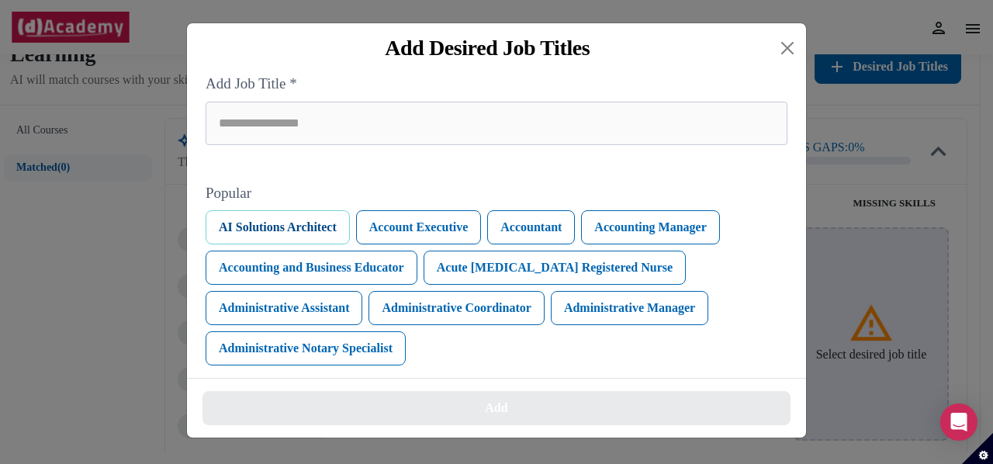
click at [250, 227] on button "AI Solutions Architect" at bounding box center [278, 227] width 144 height 34
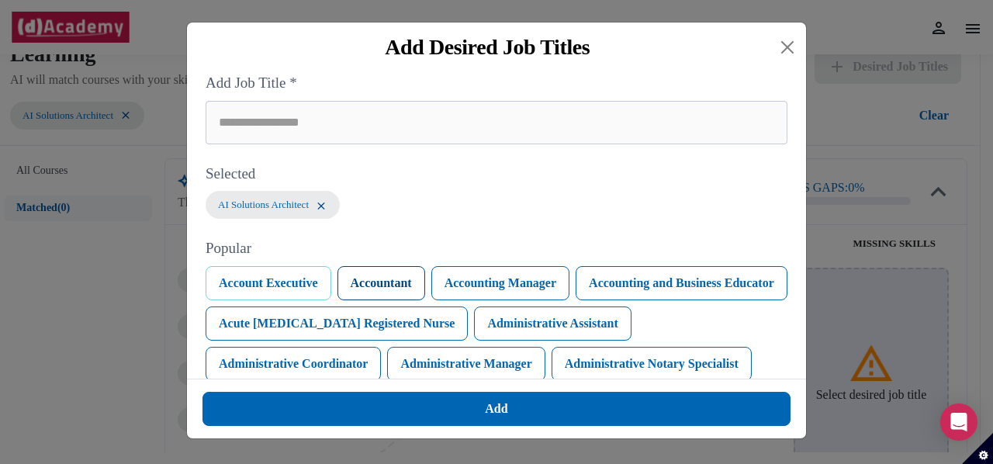
scroll to position [57, 0]
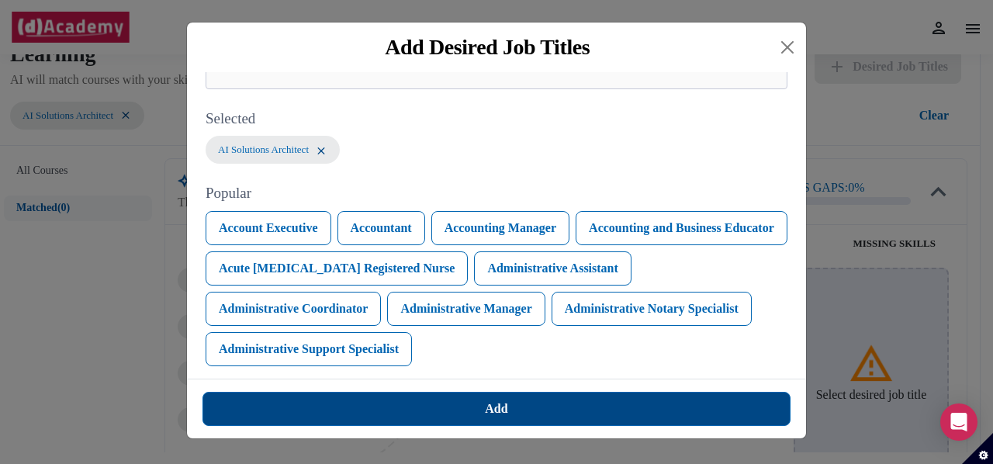
click at [622, 393] on button "Add" at bounding box center [497, 409] width 588 height 34
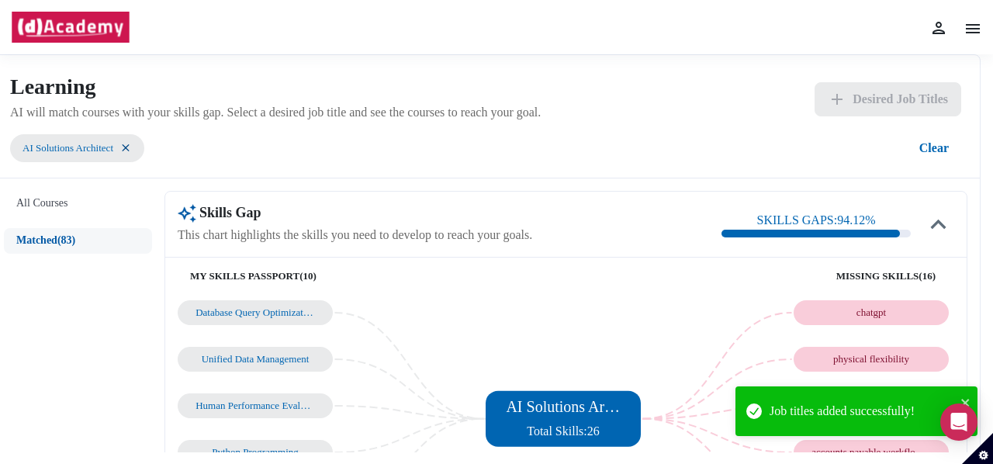
scroll to position [92, 0]
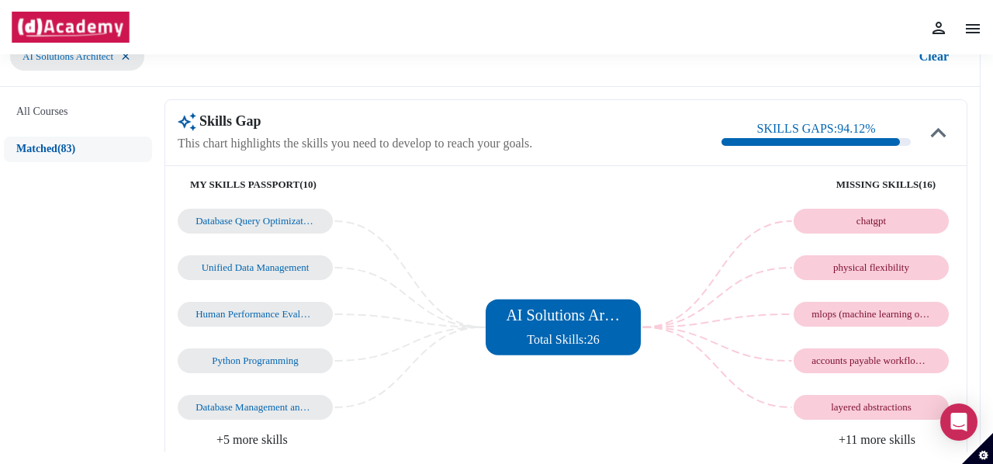
click at [262, 360] on div "Python Programming" at bounding box center [256, 361] width 120 height 12
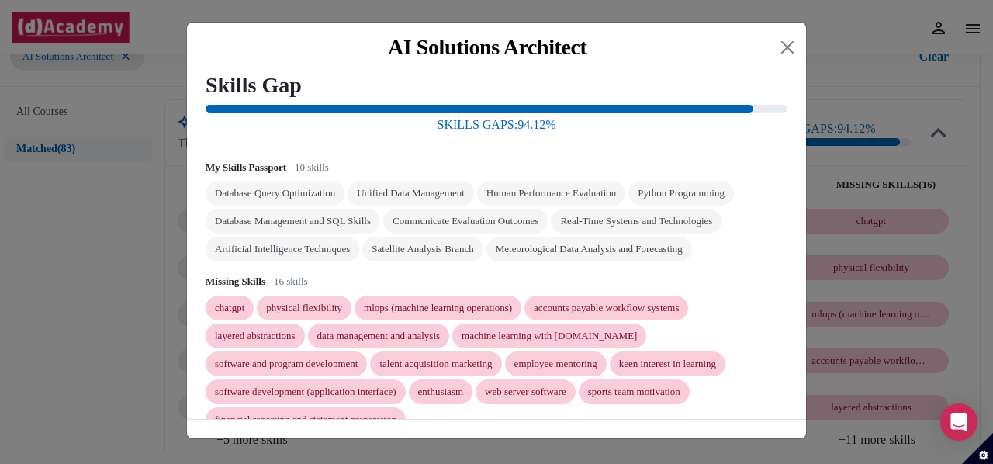
scroll to position [28, 0]
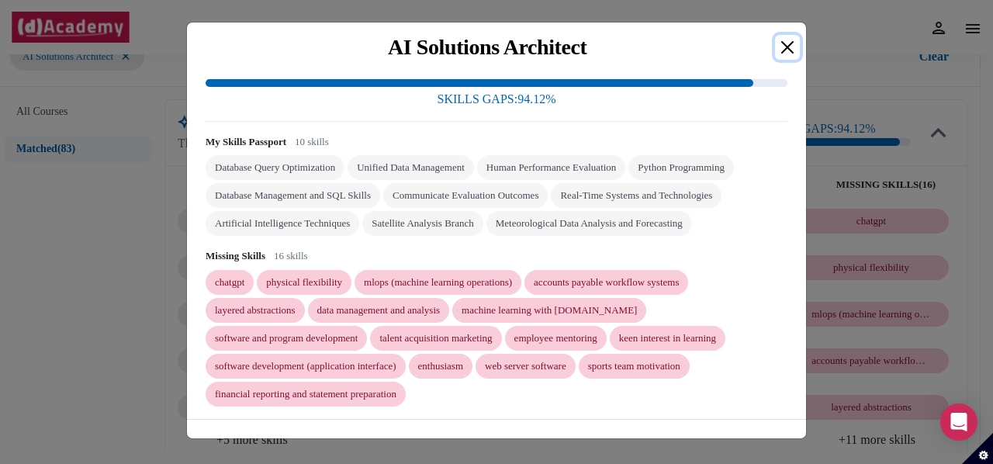
click at [795, 48] on button "Close" at bounding box center [787, 47] width 25 height 25
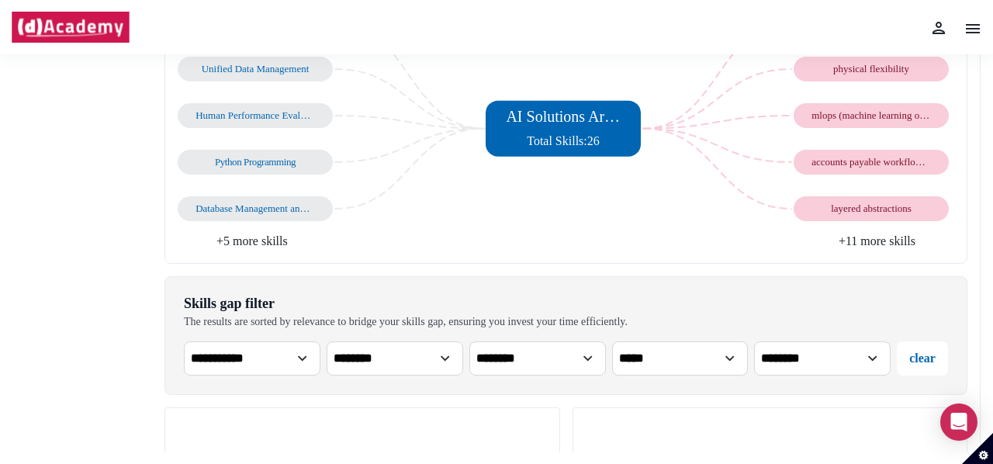
scroll to position [265, 0]
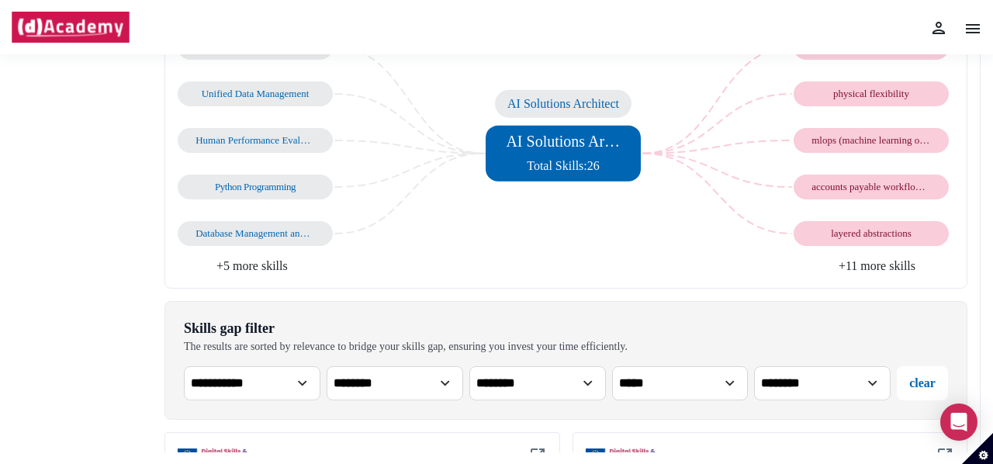
click at [577, 161] on span "Total Skills: 26" at bounding box center [563, 165] width 73 height 13
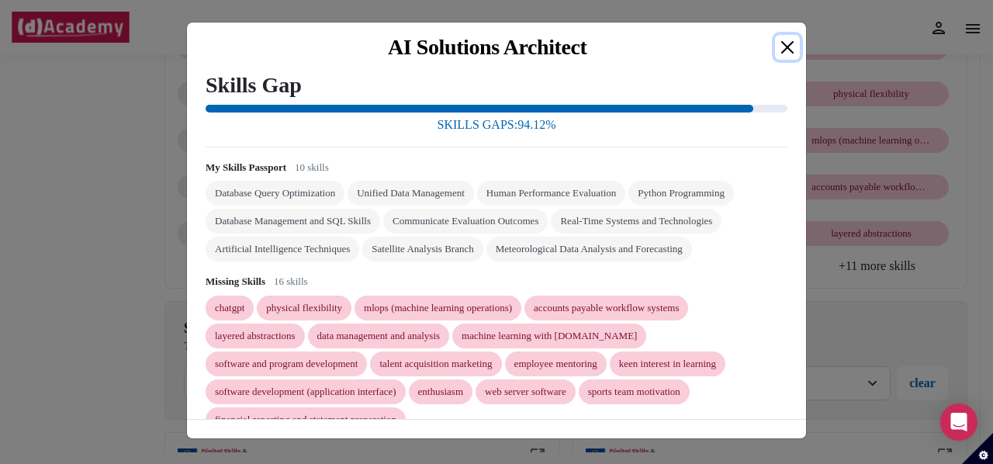
click at [781, 58] on button "Close" at bounding box center [787, 47] width 25 height 25
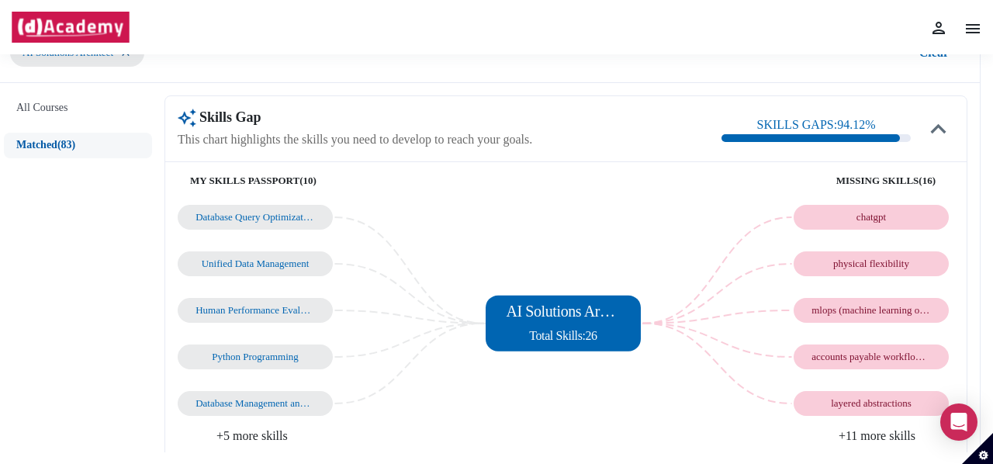
scroll to position [152, 0]
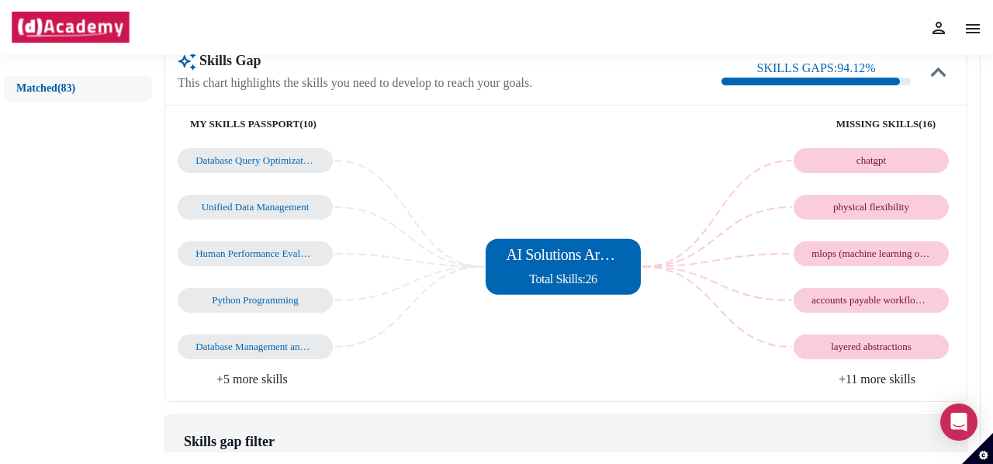
click at [219, 376] on li "+5 more skills" at bounding box center [372, 379] width 389 height 19
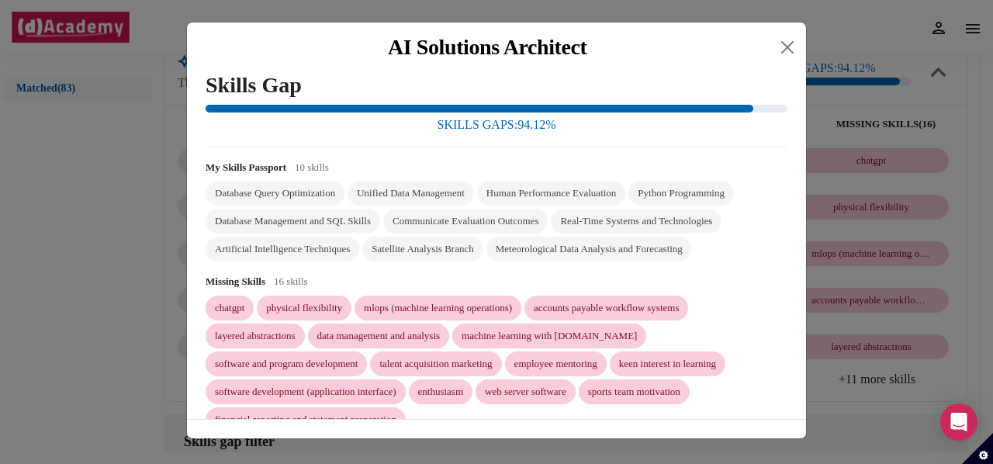
click at [300, 250] on div "Artificial Intelligence Techniques" at bounding box center [282, 249] width 135 height 12
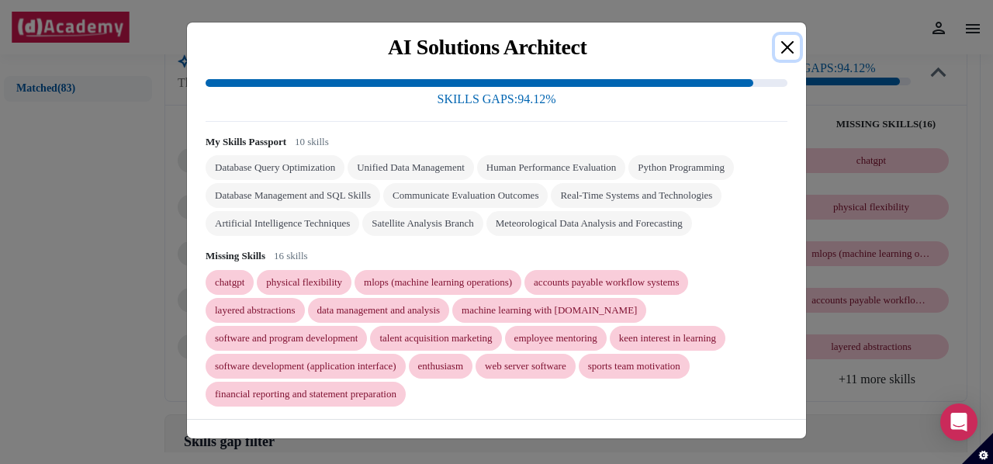
click at [789, 46] on button "Close" at bounding box center [787, 47] width 25 height 25
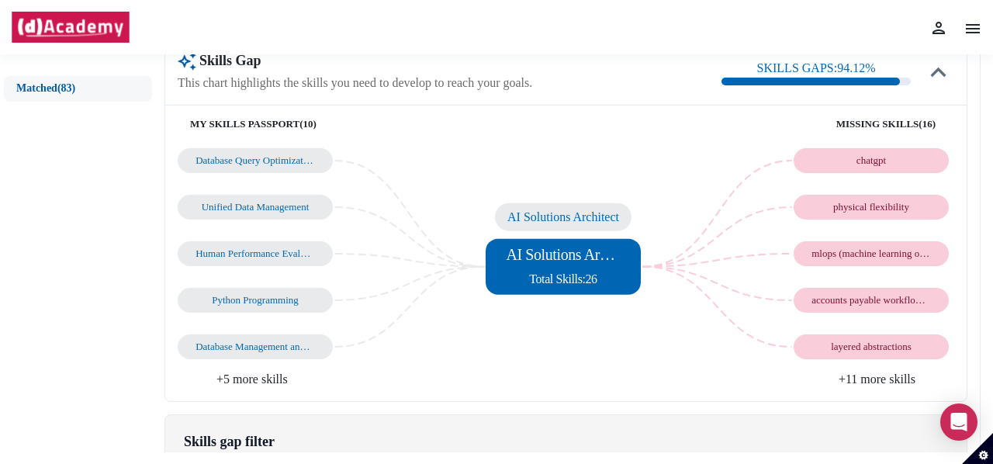
click at [539, 263] on div "AI Solutions Architect Total Skills: 26" at bounding box center [563, 266] width 114 height 43
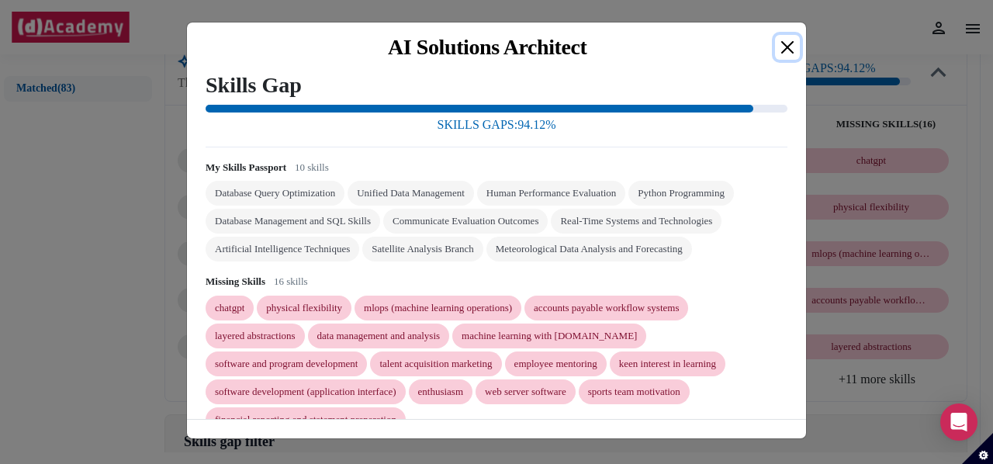
click at [779, 55] on button "Close" at bounding box center [787, 47] width 25 height 25
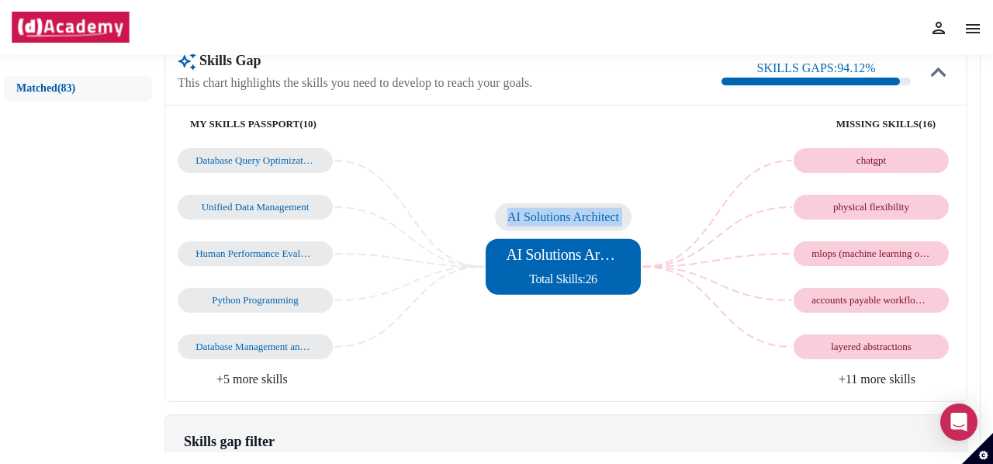
drag, startPoint x: 579, startPoint y: 208, endPoint x: 566, endPoint y: 276, distance: 68.8
click at [566, 276] on div "Database Query Optimization Unified Data Management Human Performance Evaluatio…" at bounding box center [566, 268] width 777 height 241
click at [566, 276] on span "Total Skills: 26" at bounding box center [563, 278] width 73 height 13
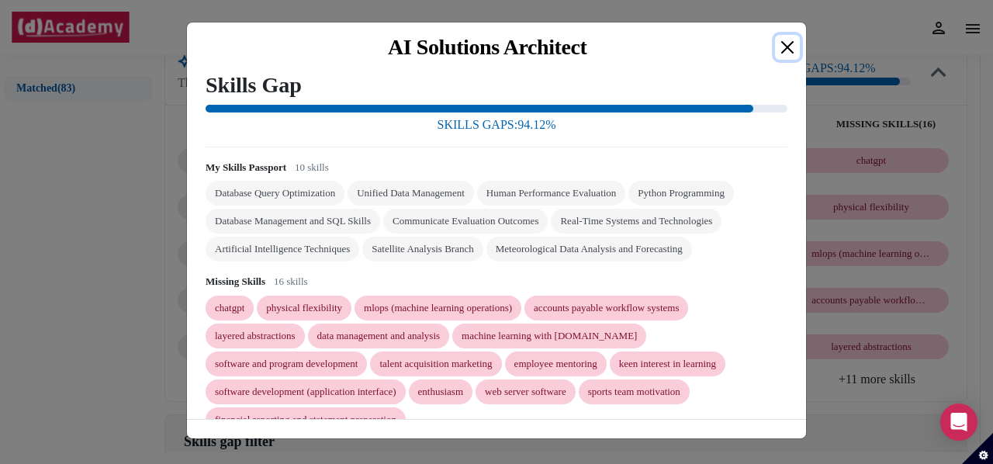
click at [789, 43] on button "Close" at bounding box center [787, 47] width 25 height 25
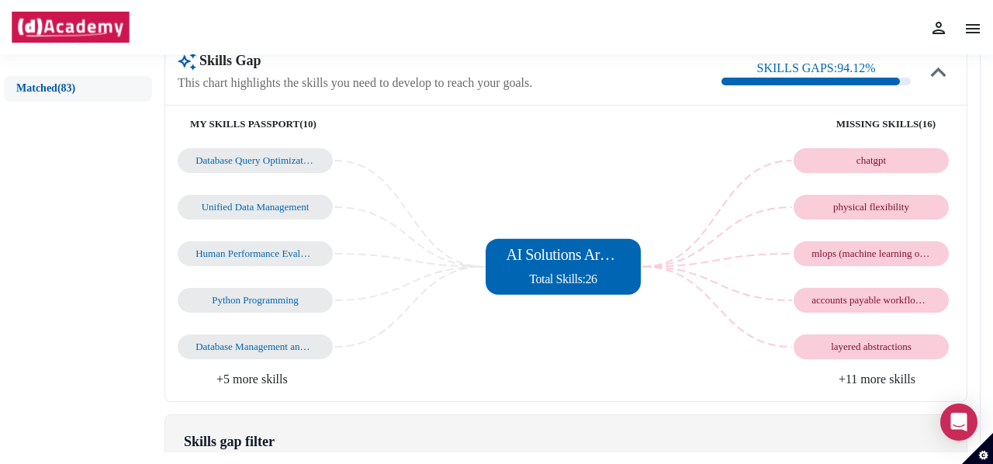
drag, startPoint x: 567, startPoint y: 289, endPoint x: 636, endPoint y: 256, distance: 76.0
click at [636, 256] on div "AI Solutions Architect Total Skills: 26" at bounding box center [563, 267] width 155 height 56
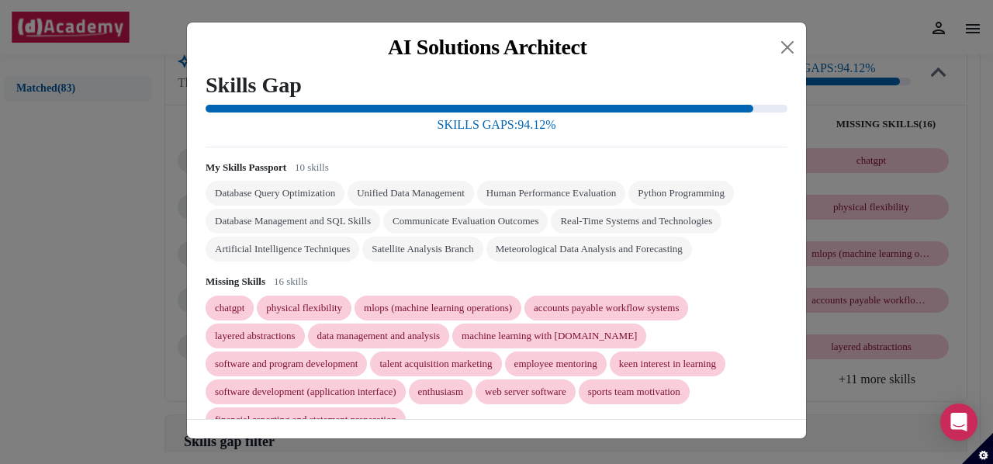
click at [636, 256] on div "Meteorological Data Analysis and Forecasting" at bounding box center [590, 249] width 206 height 25
click at [800, 56] on div "AI Solutions Architect" at bounding box center [496, 48] width 619 height 50
click at [796, 54] on button "Close" at bounding box center [787, 47] width 25 height 25
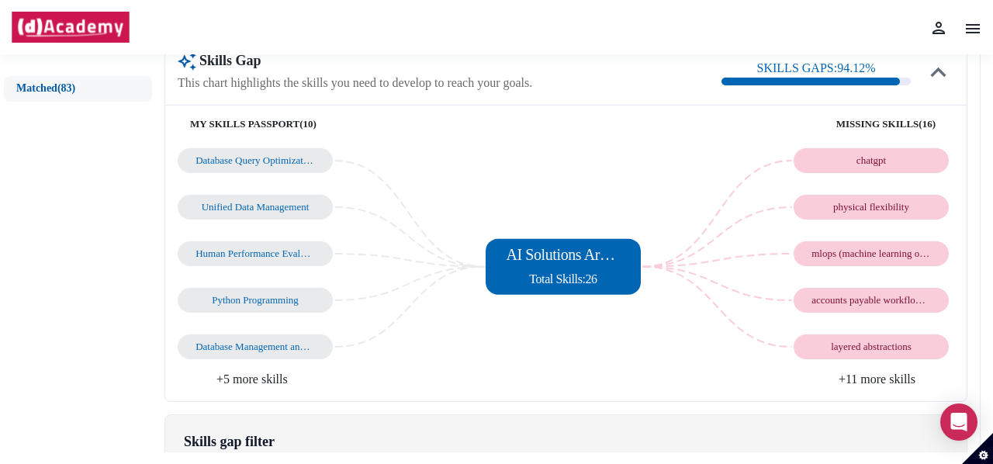
click at [237, 212] on div "Unified Data Management" at bounding box center [256, 207] width 120 height 12
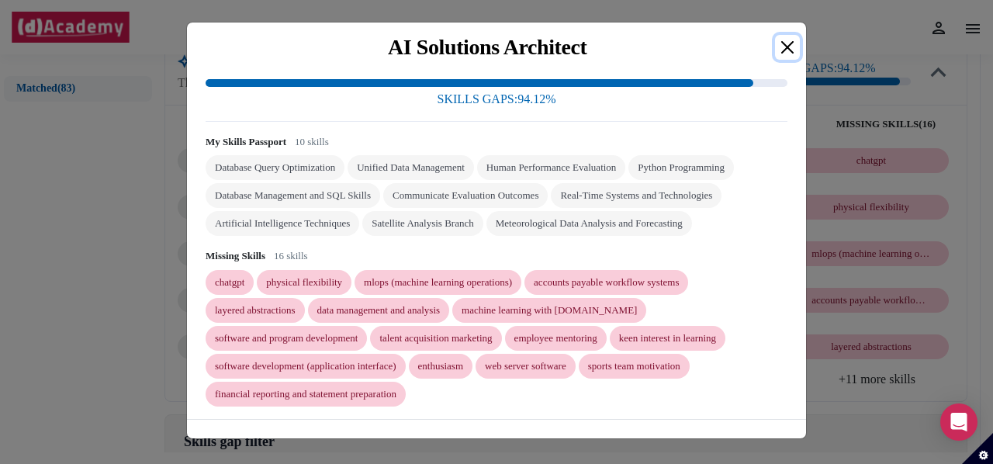
click at [783, 46] on button "Close" at bounding box center [787, 47] width 25 height 25
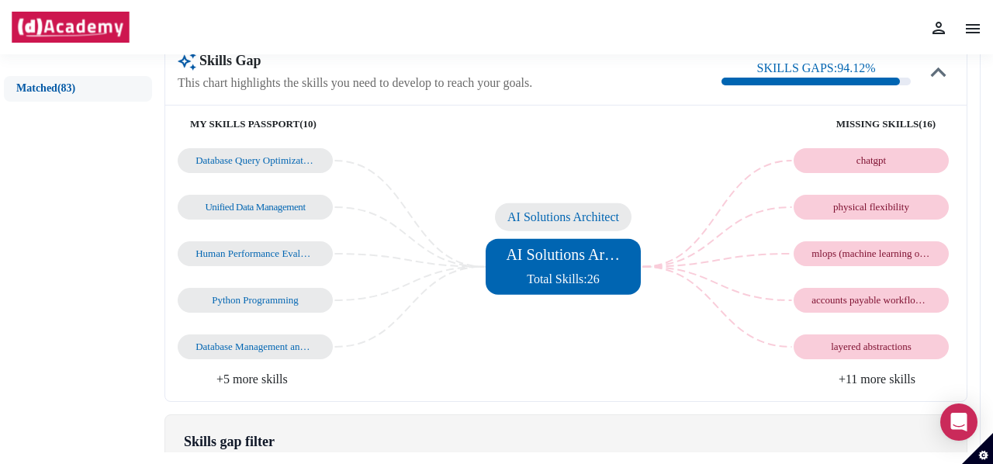
scroll to position [0, 0]
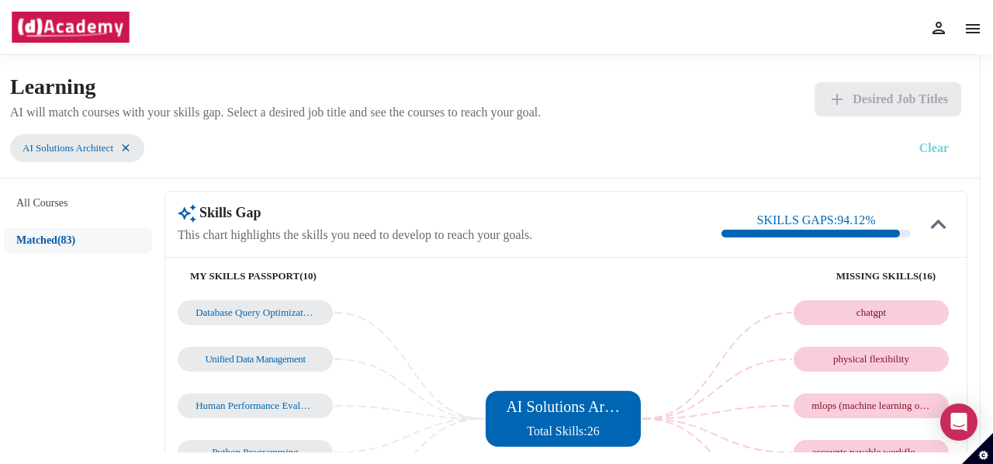
click at [944, 144] on button "Clear" at bounding box center [934, 148] width 54 height 34
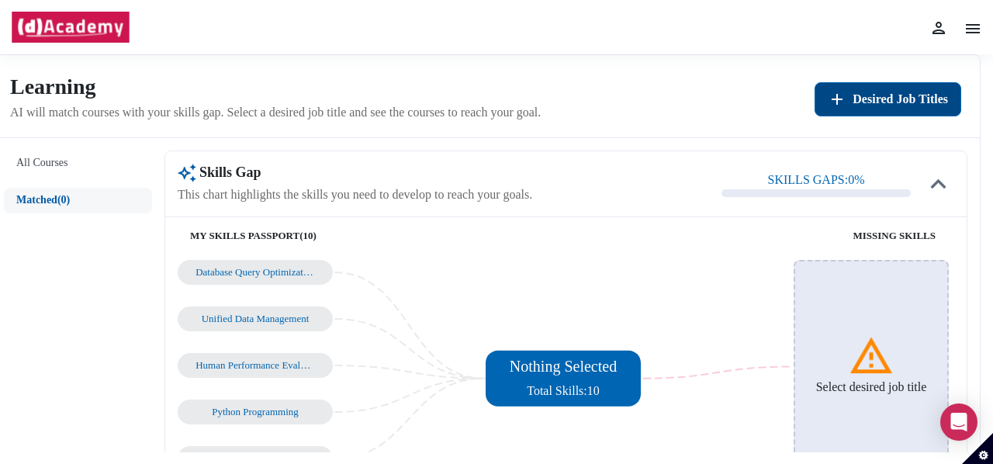
click at [913, 83] on button "Desired Job Titles" at bounding box center [888, 99] width 147 height 34
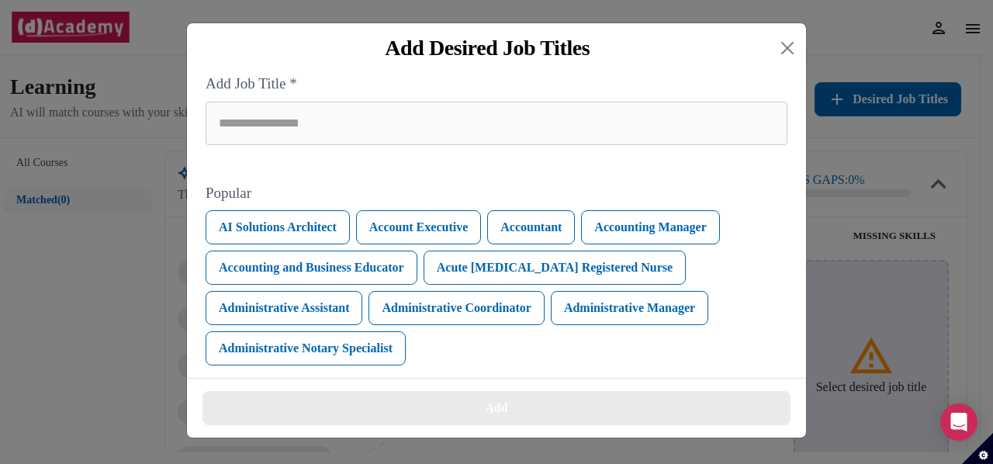
click at [591, 99] on div "Add Job Title *" at bounding box center [497, 109] width 582 height 72
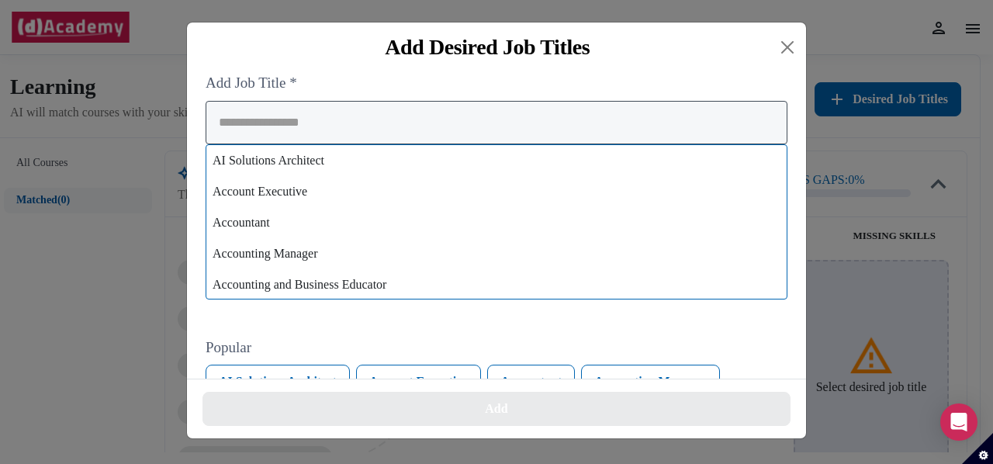
click at [508, 116] on input "search" at bounding box center [497, 122] width 582 height 43
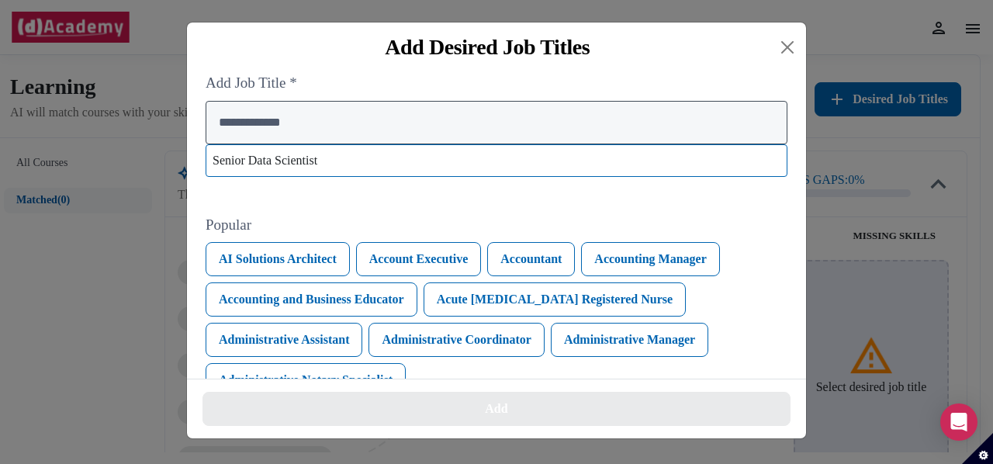
type input "**********"
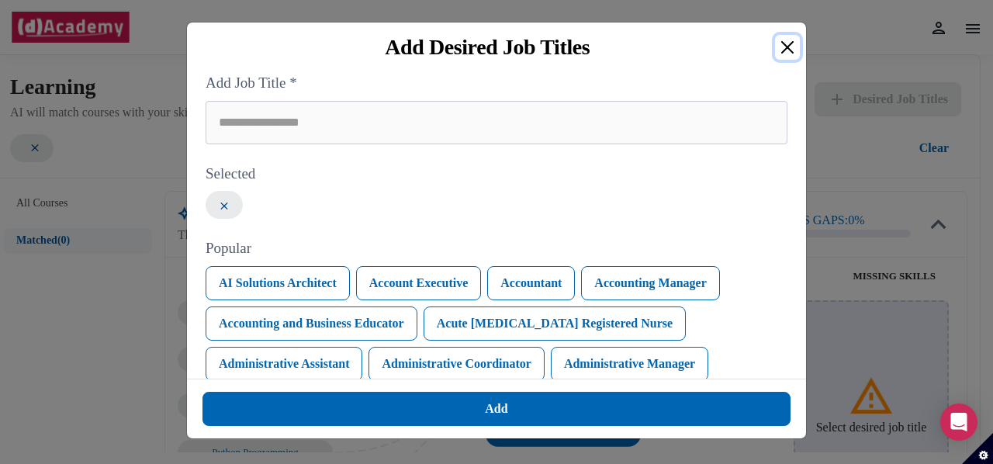
click at [786, 36] on button "Close" at bounding box center [787, 47] width 25 height 25
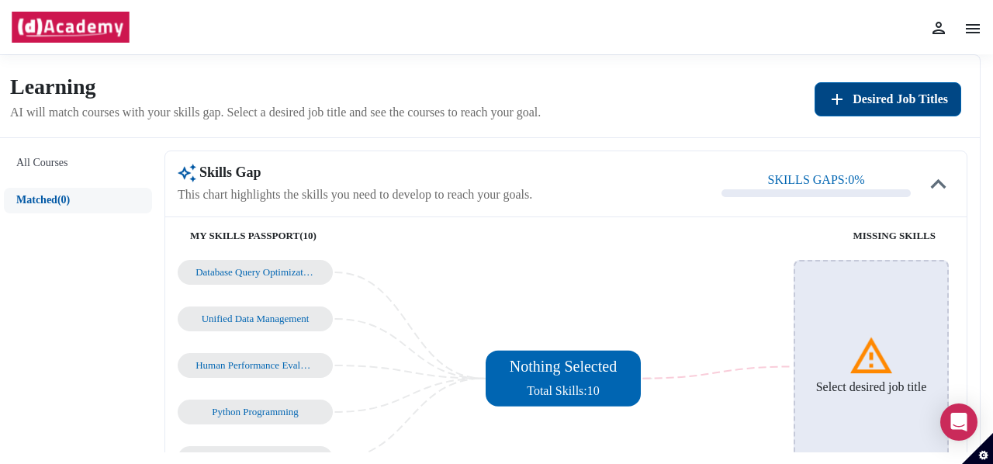
click at [896, 100] on span "Desired Job Titles" at bounding box center [900, 99] width 95 height 19
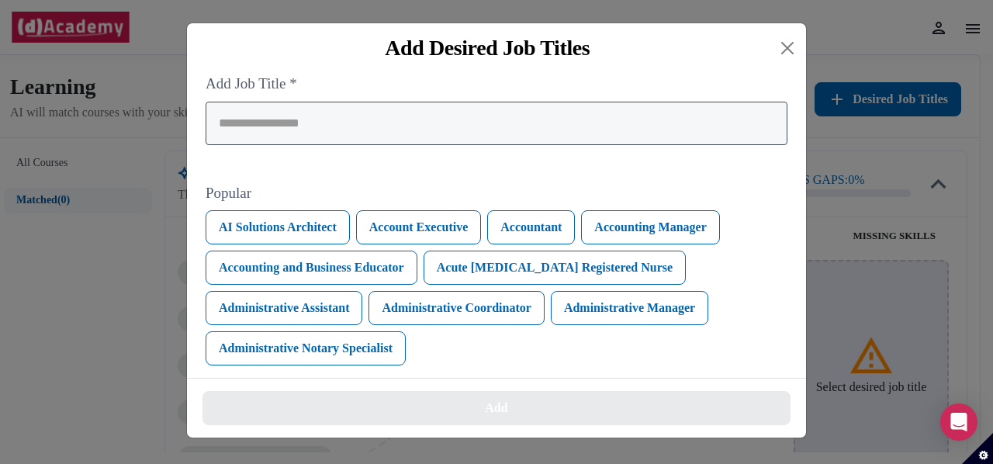
click at [621, 120] on input "search" at bounding box center [497, 123] width 582 height 43
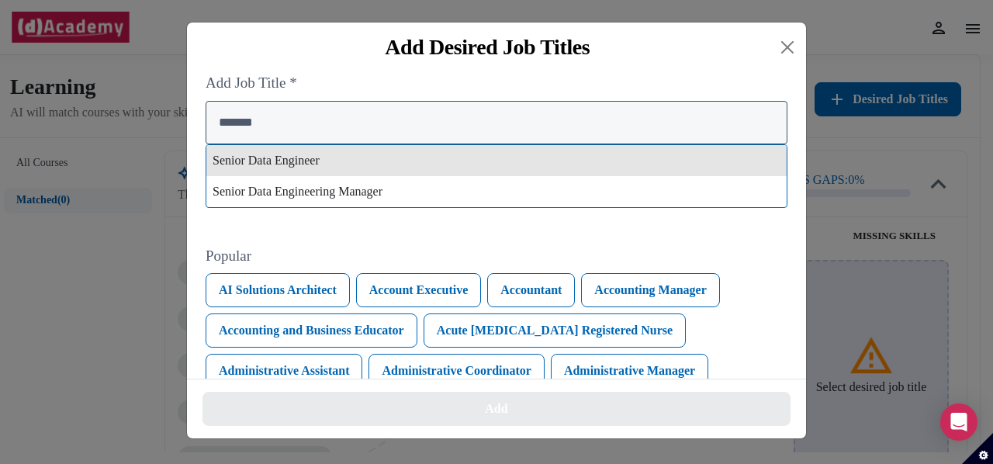
type input "*******"
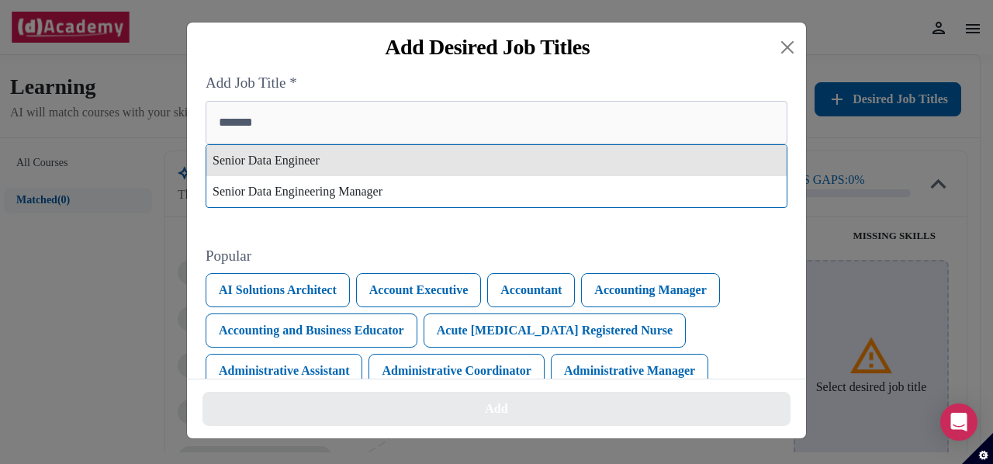
click at [438, 161] on div "Senior Data Engineer" at bounding box center [496, 160] width 581 height 31
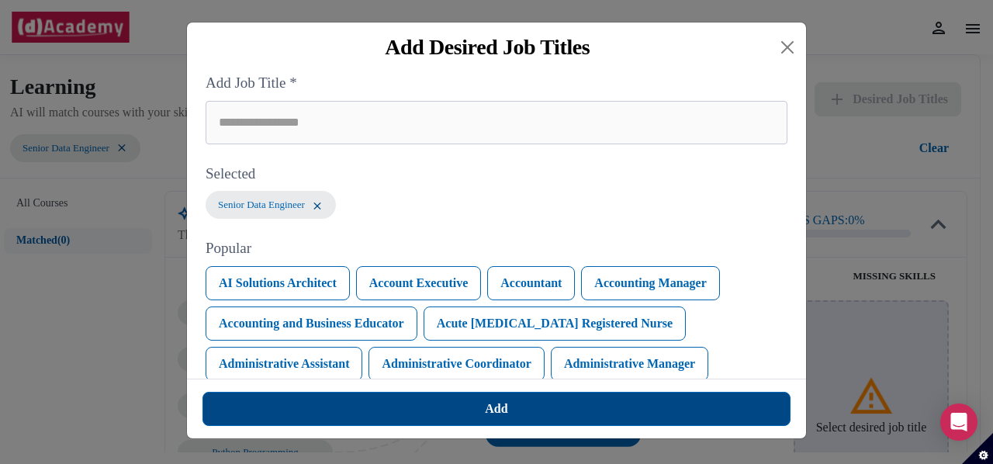
click at [434, 412] on button "Add" at bounding box center [497, 409] width 588 height 34
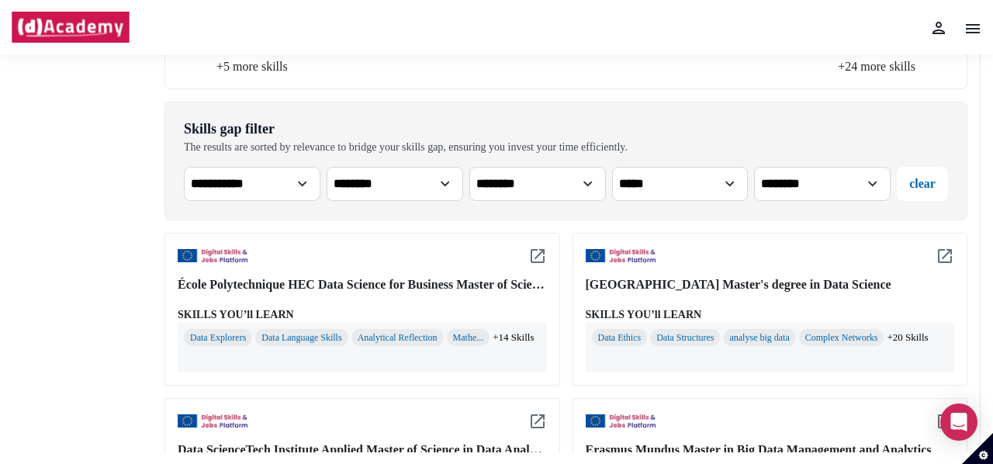
scroll to position [474, 0]
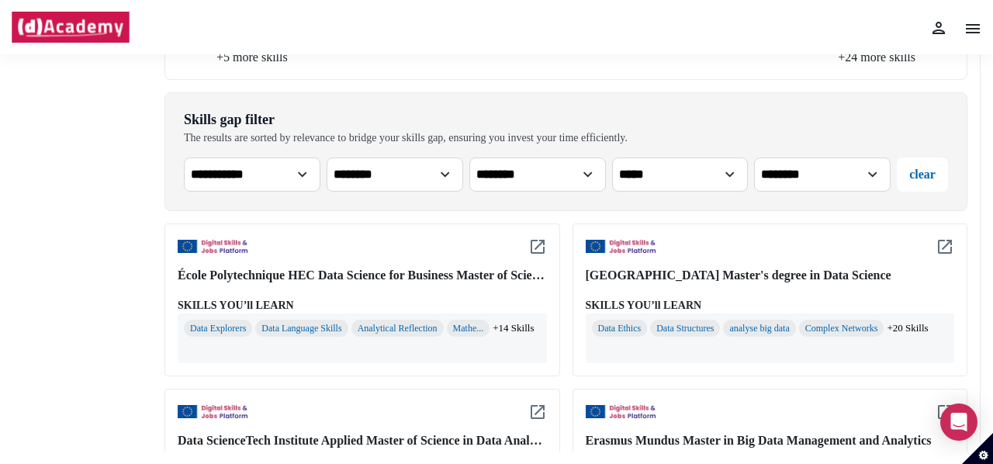
click at [370, 284] on div "École Polytechnique HEC Data Science for Business Master of Science and Technol…" at bounding box center [363, 300] width 396 height 153
click at [543, 244] on img at bounding box center [538, 246] width 19 height 19
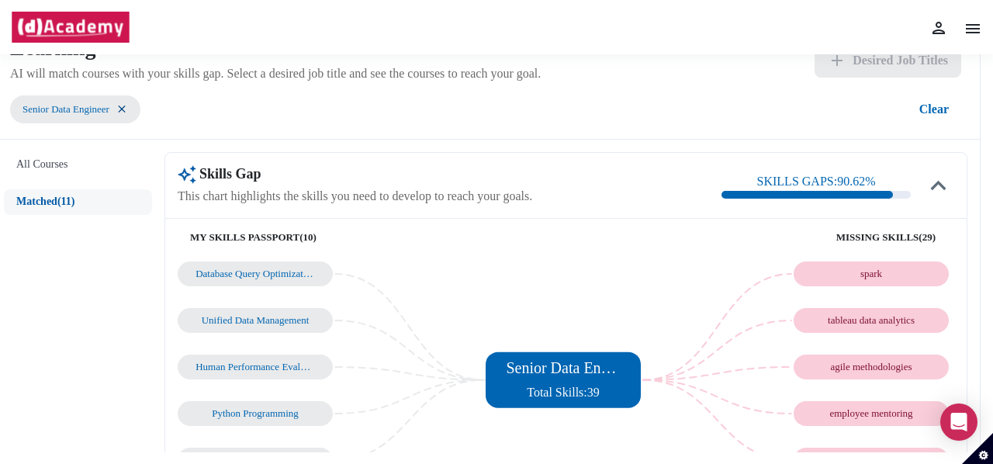
scroll to position [0, 0]
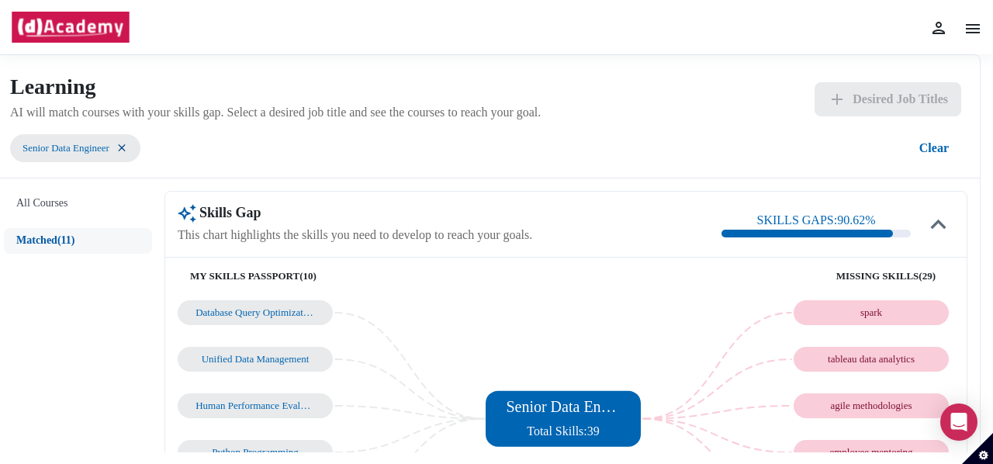
click at [123, 147] on img at bounding box center [122, 147] width 12 height 13
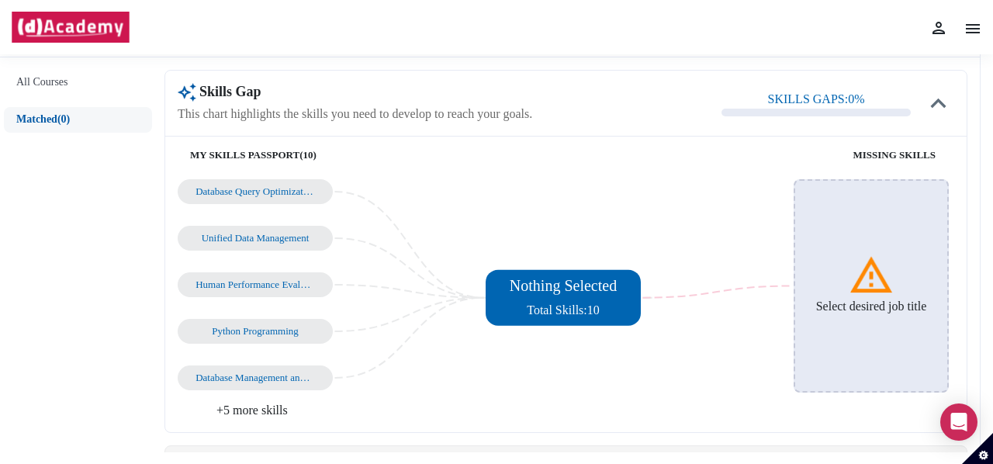
scroll to position [83, 0]
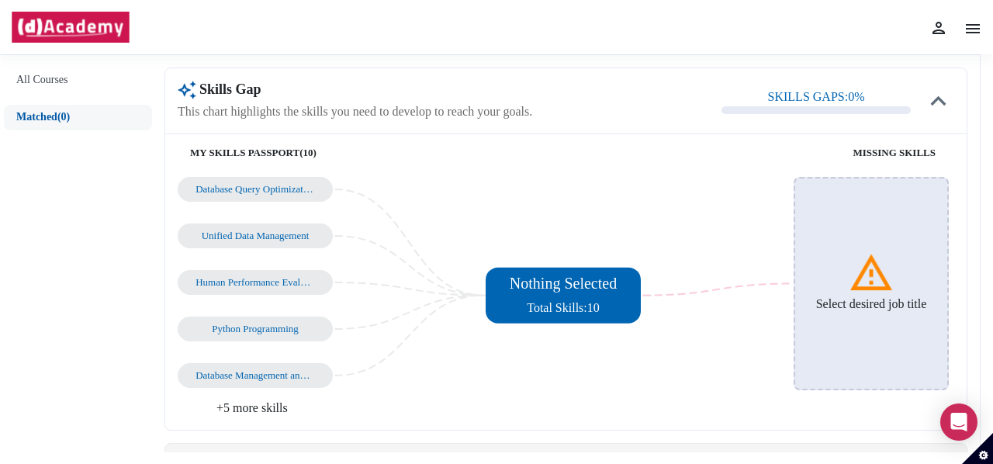
click at [279, 376] on div "Database Management and SQL Skills" at bounding box center [256, 375] width 120 height 12
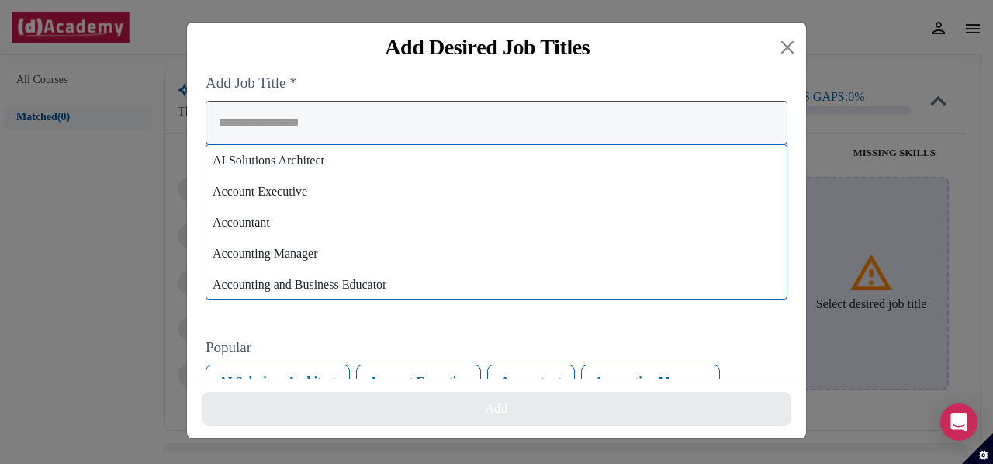
click at [603, 130] on input "search" at bounding box center [497, 122] width 582 height 43
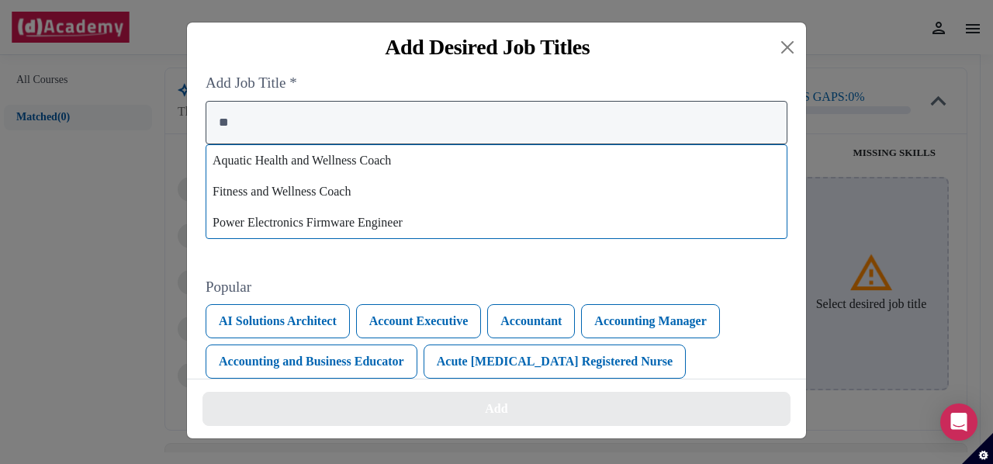
type input "*"
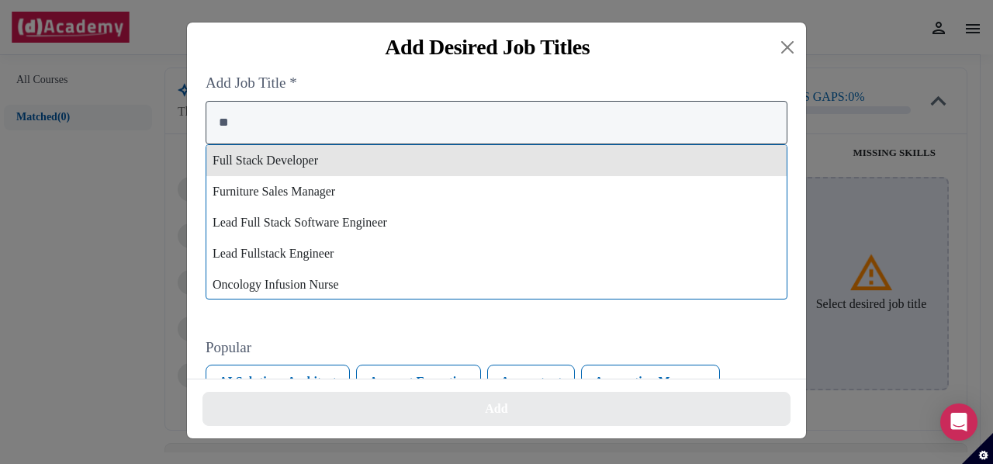
type input "**"
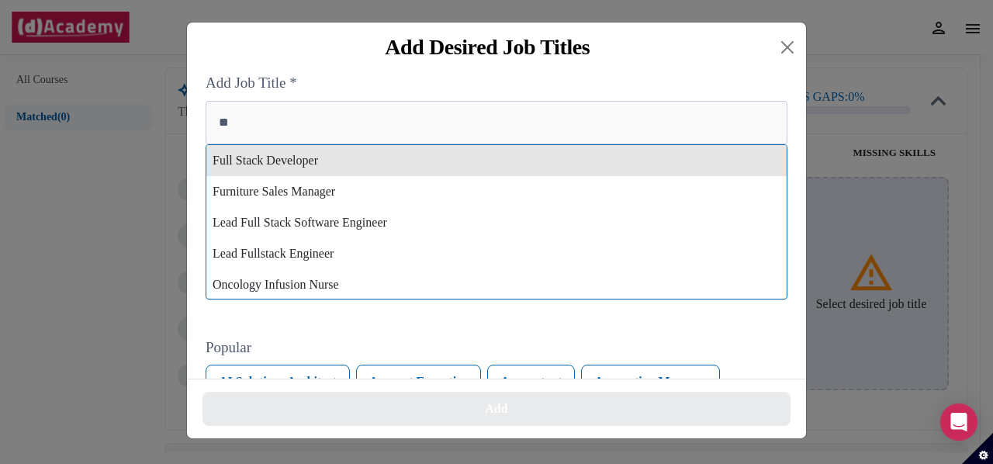
click at [481, 163] on div "Full Stack Developer" at bounding box center [496, 160] width 581 height 31
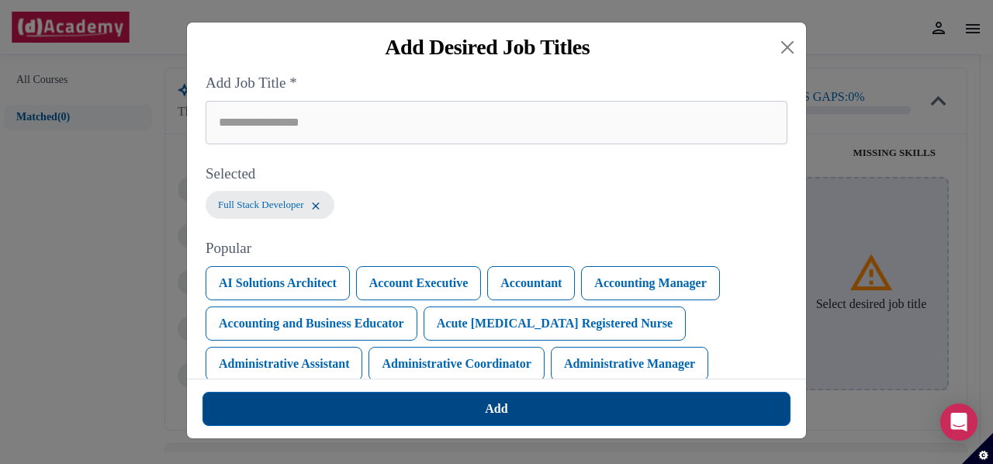
click at [453, 415] on button "Add" at bounding box center [497, 409] width 588 height 34
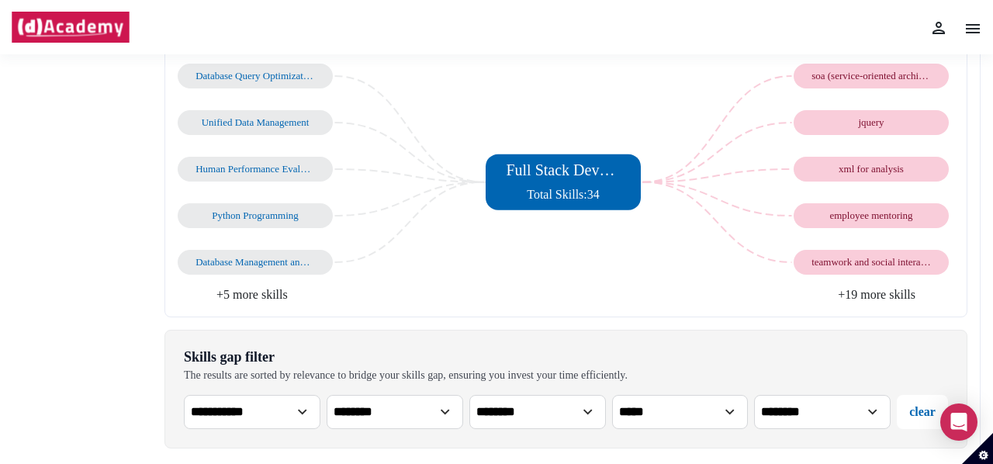
scroll to position [213, 0]
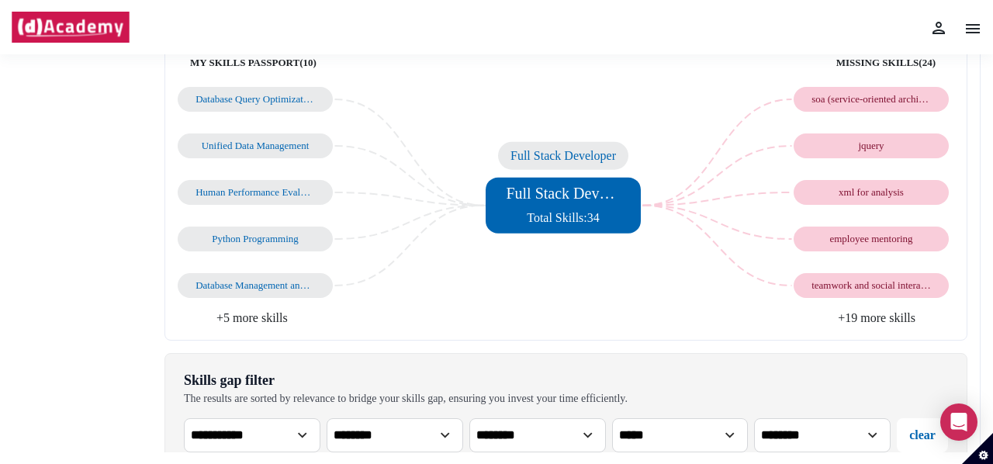
click at [606, 201] on div "Full Stack Developer Total Skills: 34" at bounding box center [563, 205] width 114 height 43
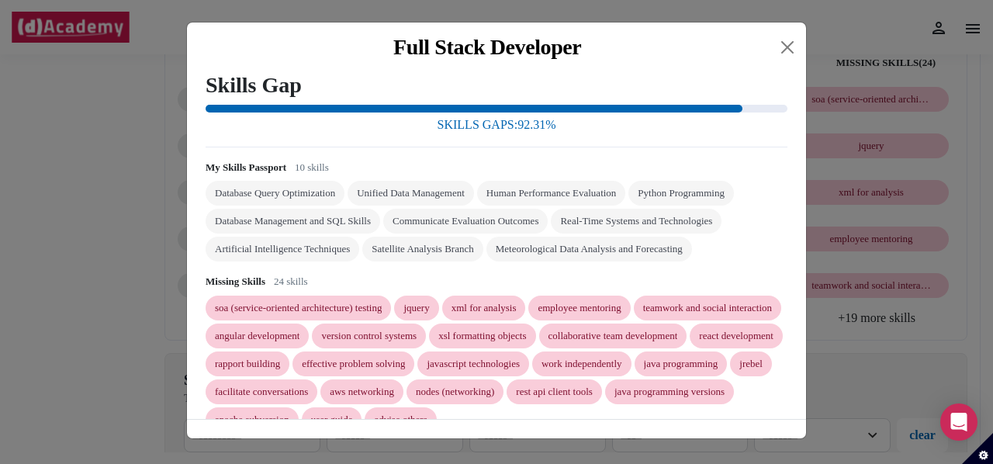
scroll to position [56, 0]
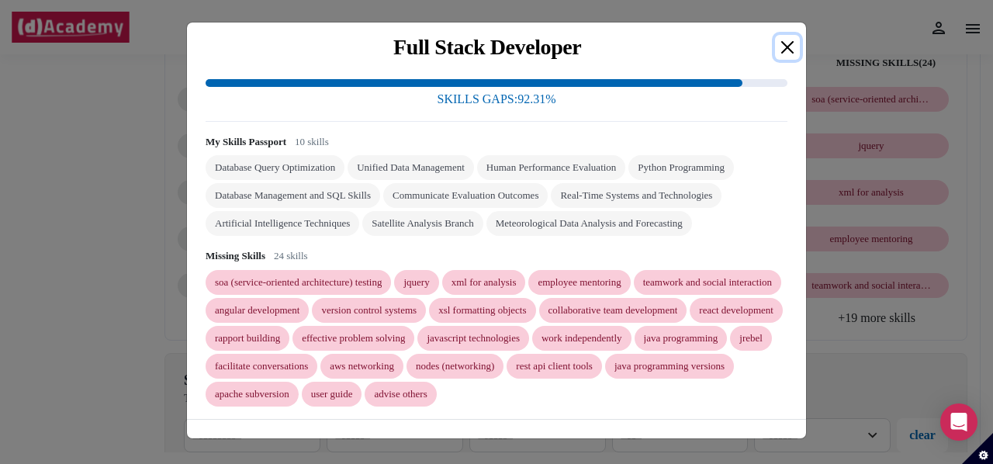
click at [783, 55] on button "Close" at bounding box center [787, 47] width 25 height 25
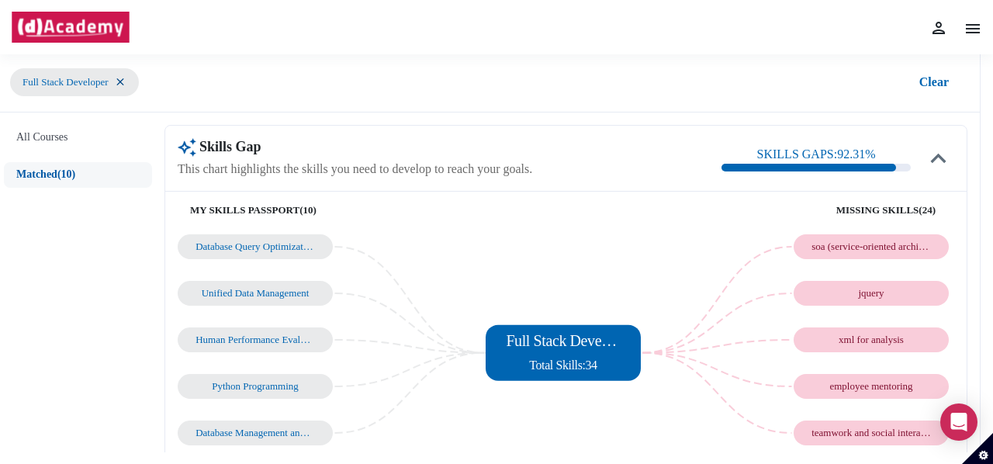
scroll to position [40, 0]
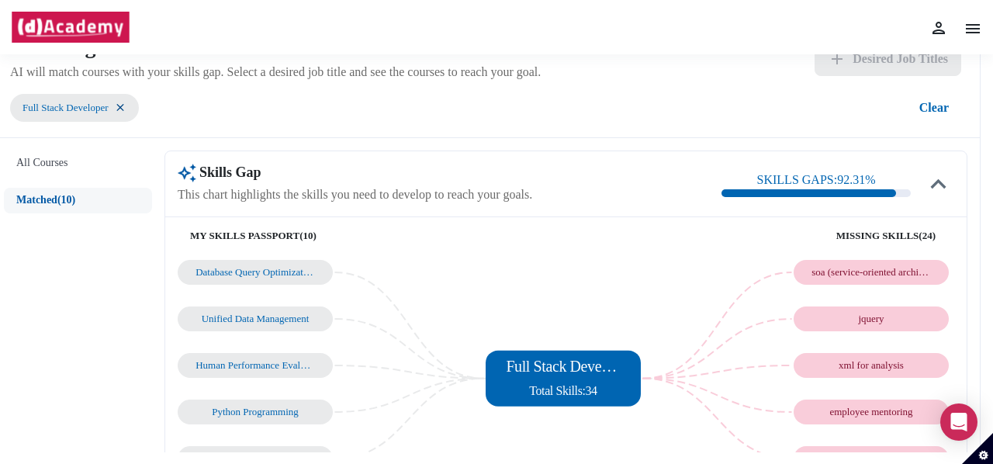
click at [878, 190] on div at bounding box center [809, 193] width 175 height 8
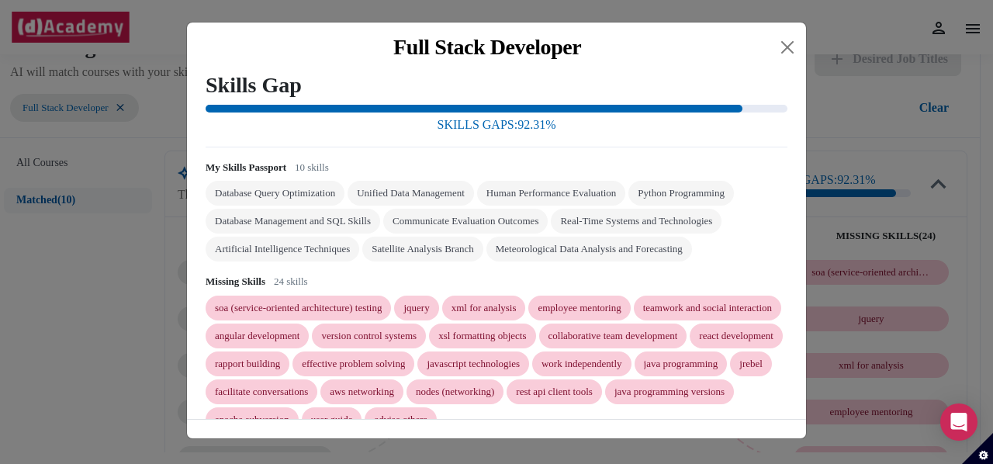
click at [878, 190] on div "Full Stack Developer Skills Gap SKILLS GAPS: 92.31 % My Skills Passport 10 skil…" at bounding box center [496, 232] width 993 height 464
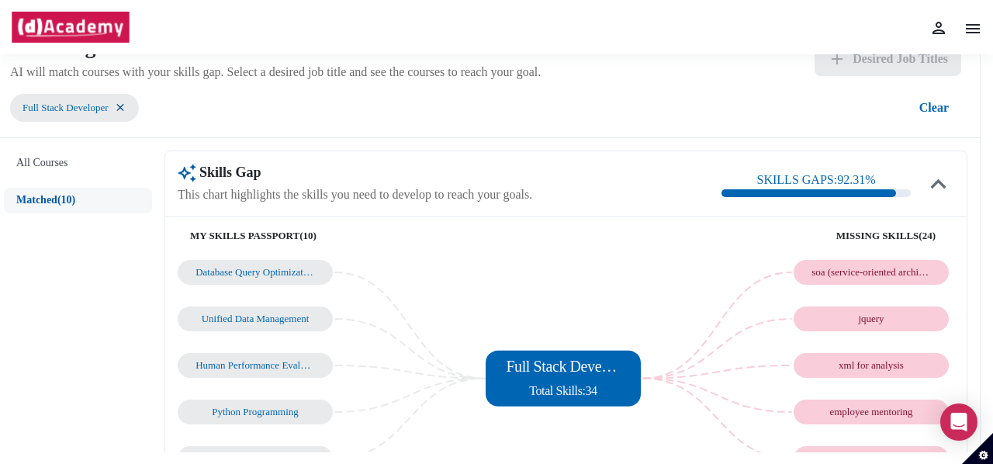
scroll to position [0, 0]
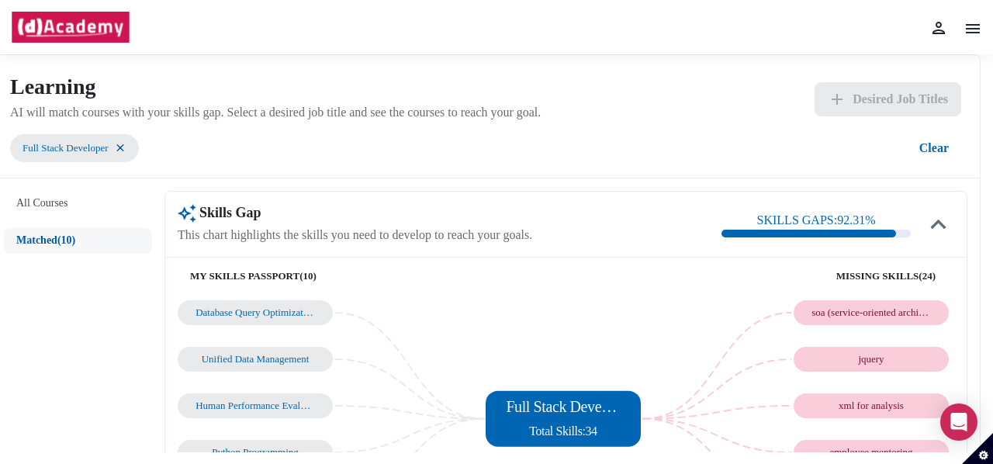
click at [130, 142] on div "Full Stack Developer" at bounding box center [74, 148] width 129 height 28
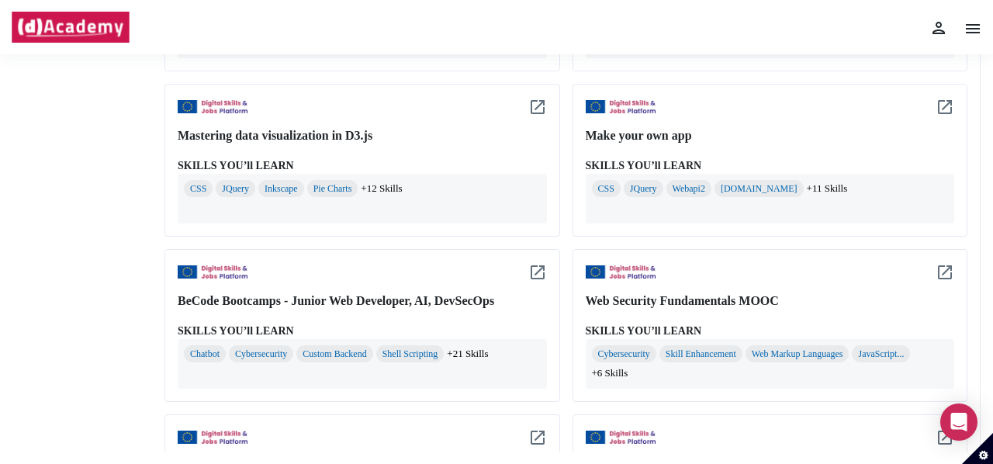
scroll to position [941, 0]
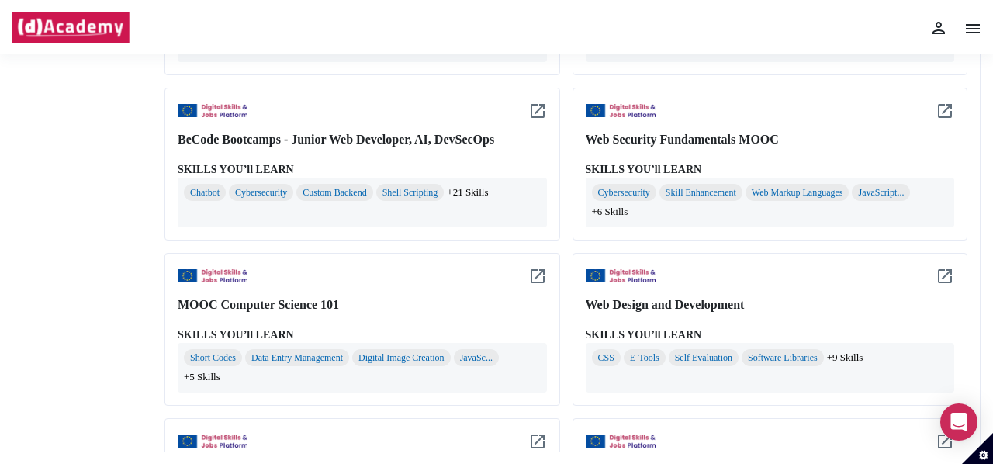
click at [529, 106] on img at bounding box center [538, 111] width 19 height 19
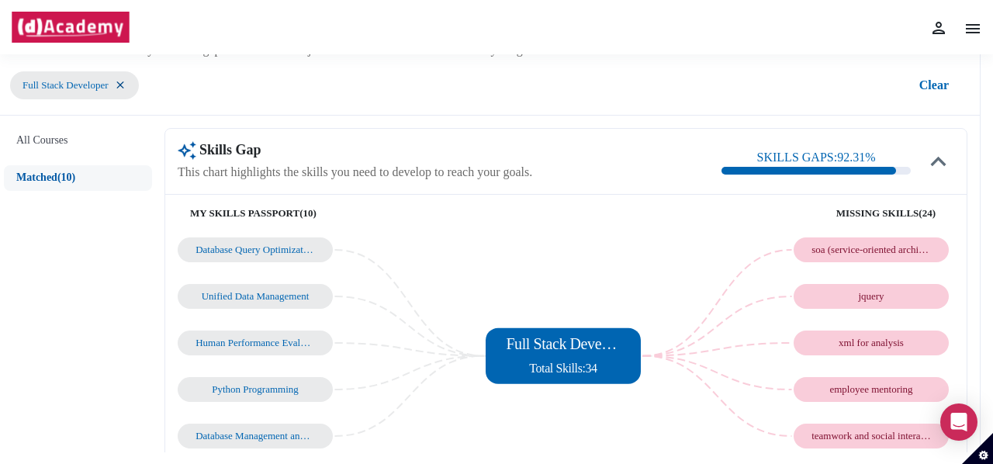
scroll to position [0, 0]
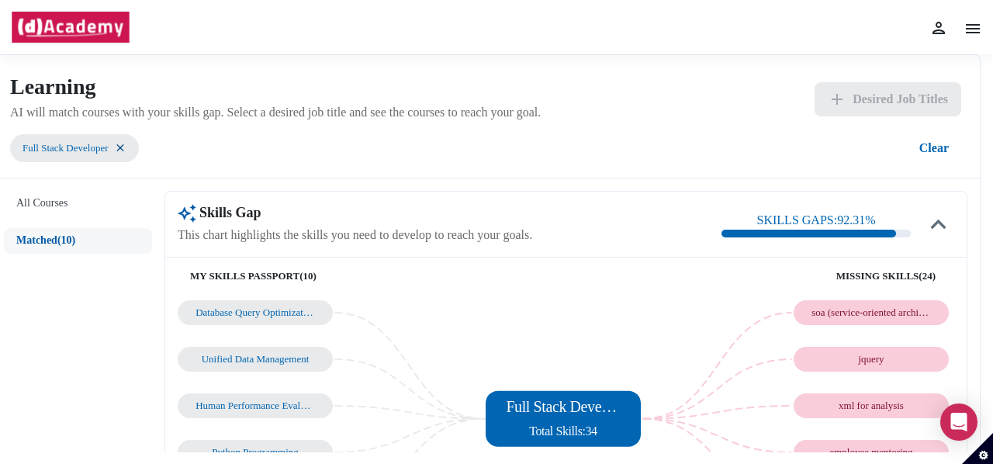
click at [119, 143] on img at bounding box center [120, 147] width 12 height 13
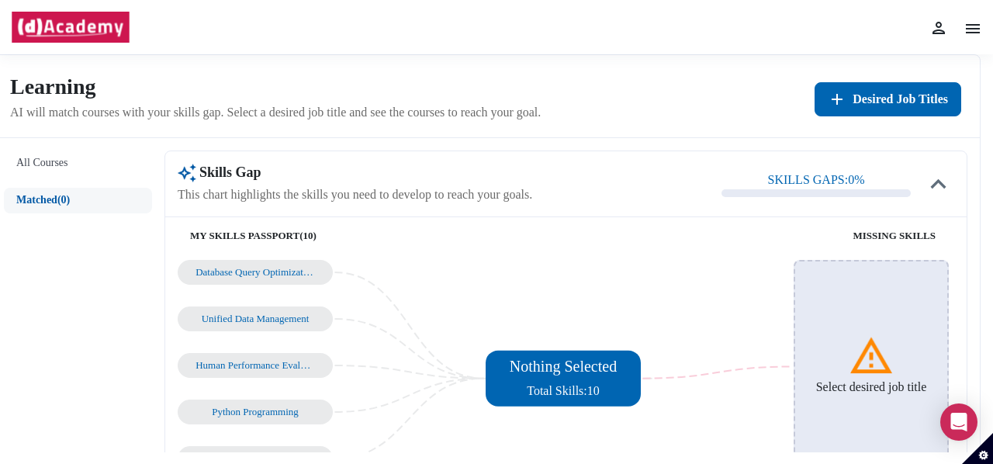
click at [138, 154] on button "All Courses" at bounding box center [78, 164] width 148 height 26
click at [53, 24] on img at bounding box center [71, 27] width 120 height 31
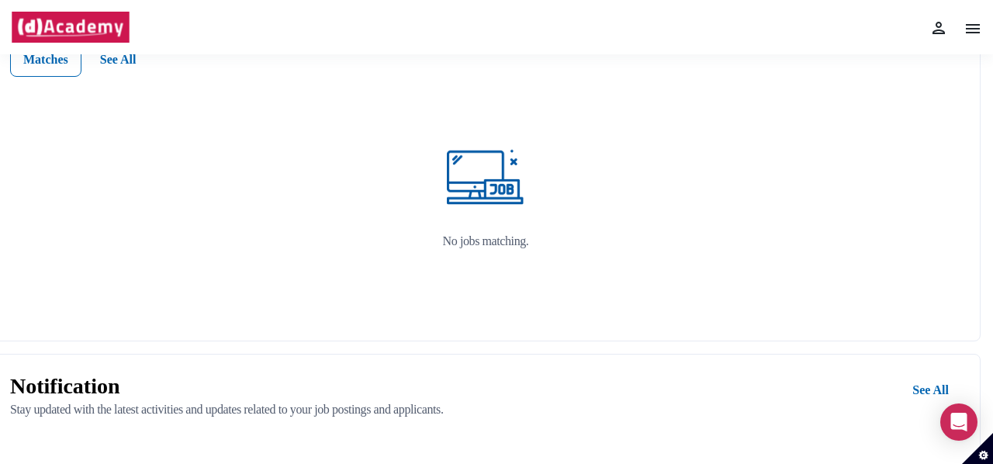
scroll to position [404, 0]
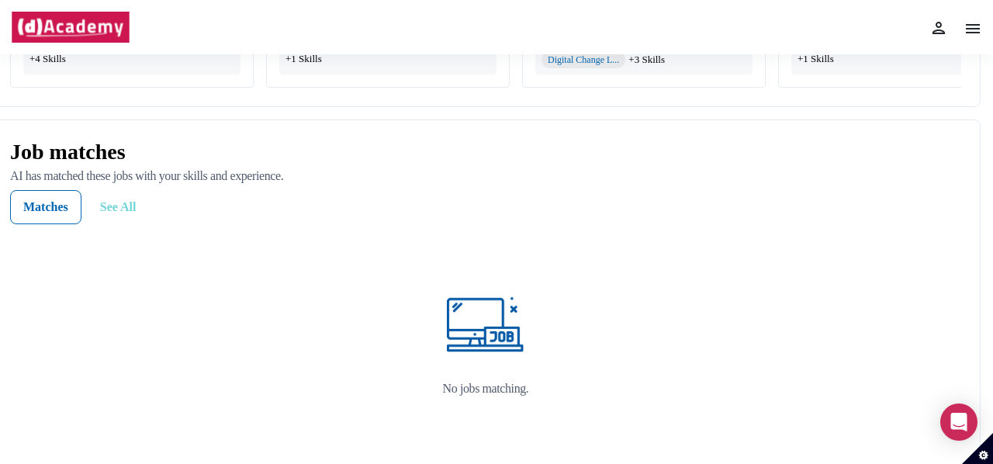
click at [120, 214] on button "See All" at bounding box center [118, 207] width 61 height 34
